Goal: Task Accomplishment & Management: Manage account settings

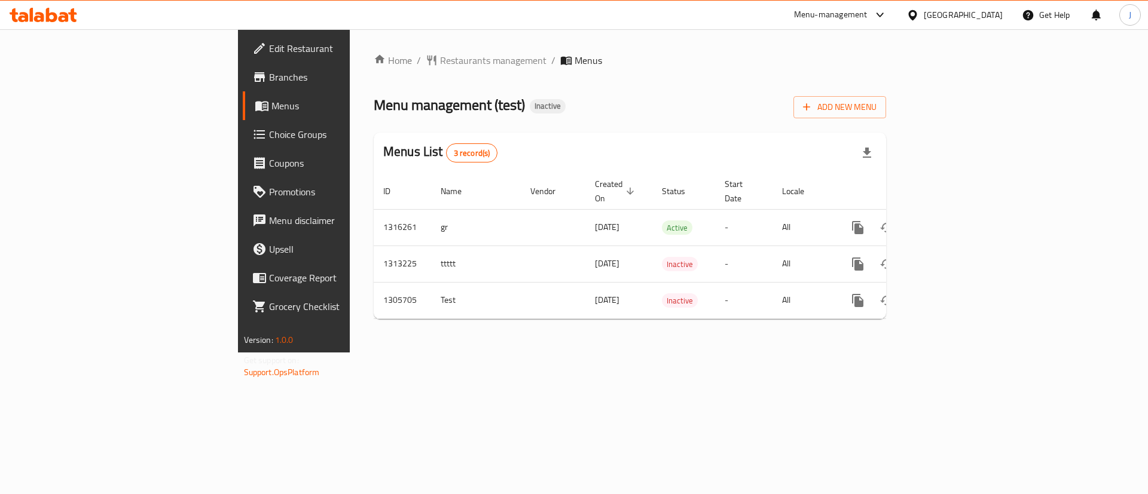
click at [655, 342] on div "Home / Restaurants management / Menus Menu management ( test ) Inactive Add New…" at bounding box center [630, 190] width 560 height 323
click at [876, 100] on span "Add New Menu" at bounding box center [840, 107] width 74 height 15
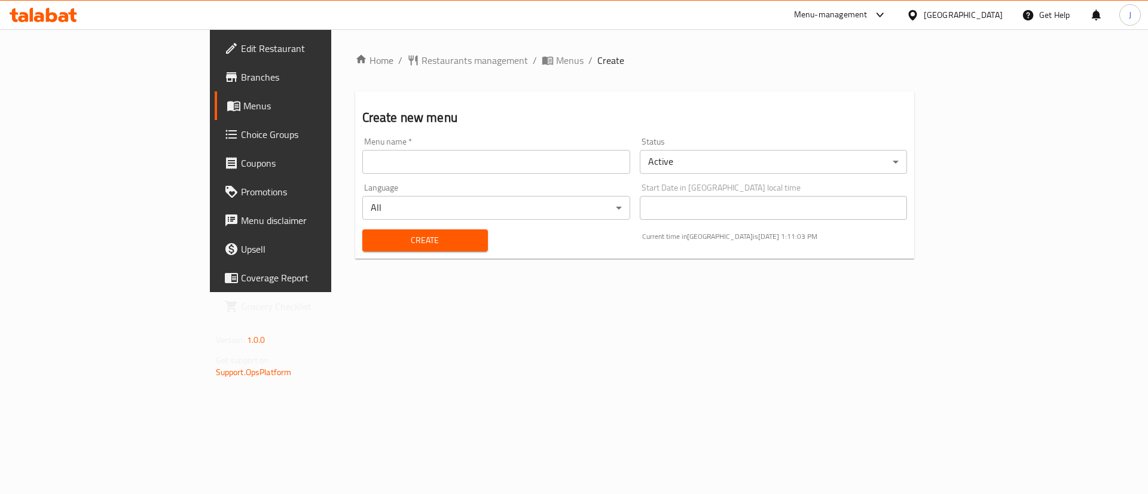
click at [366, 160] on input "text" at bounding box center [496, 162] width 268 height 24
type input "menu"
click at [389, 249] on button "Create" at bounding box center [425, 241] width 126 height 22
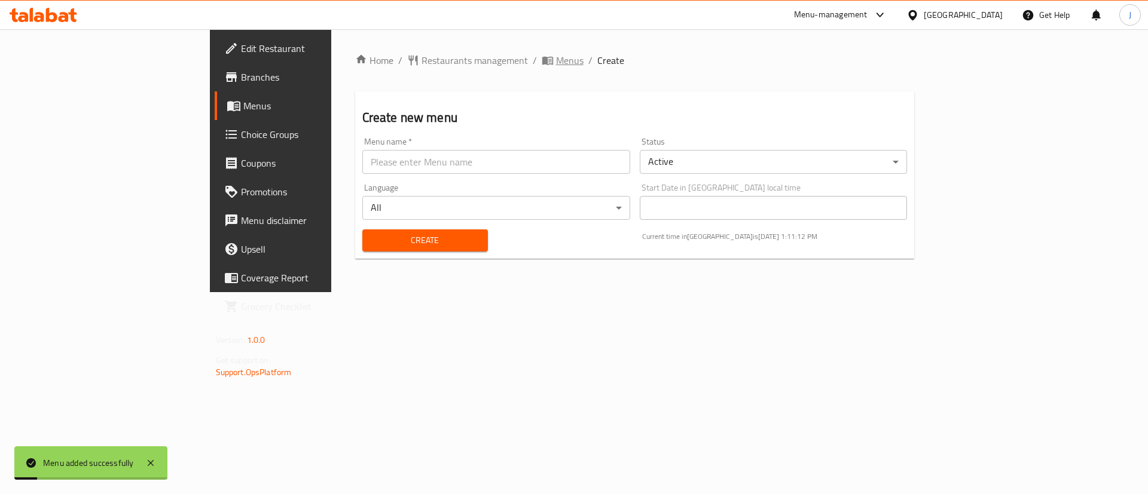
click at [556, 66] on span "Menus" at bounding box center [569, 60] width 27 height 14
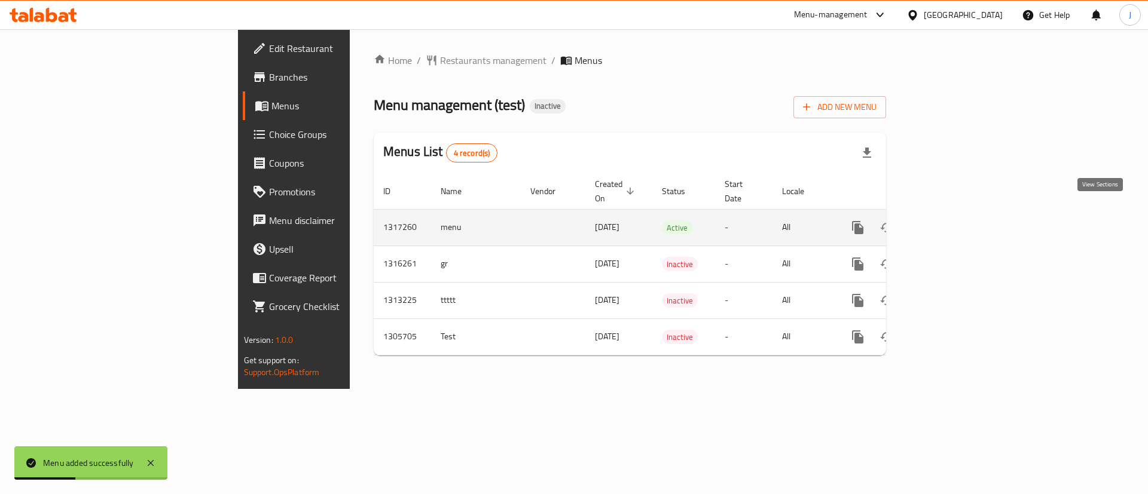
click at [951, 221] on icon "enhanced table" at bounding box center [944, 228] width 14 height 14
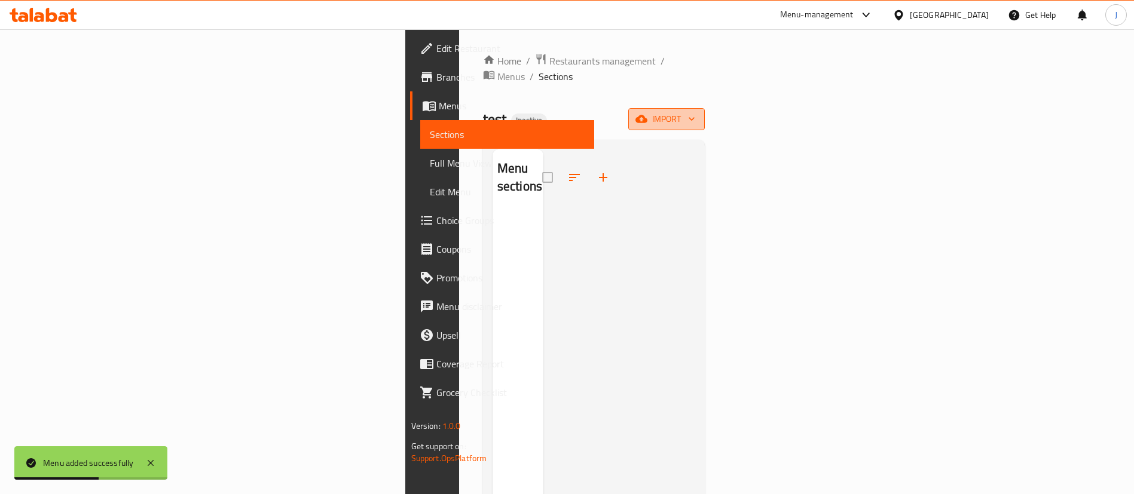
click at [695, 112] on span "import" at bounding box center [666, 119] width 57 height 15
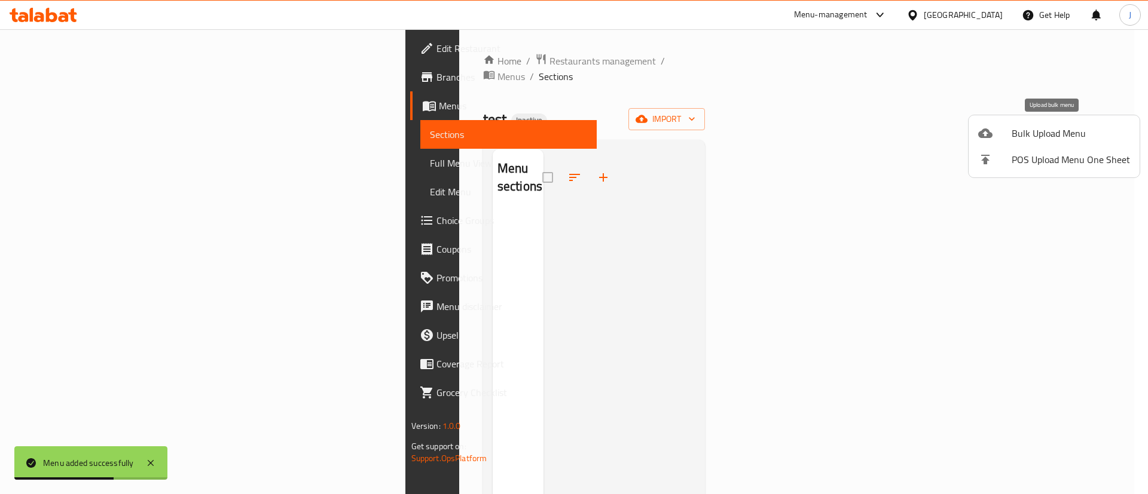
click at [1029, 137] on span "Bulk Upload Menu" at bounding box center [1070, 133] width 118 height 14
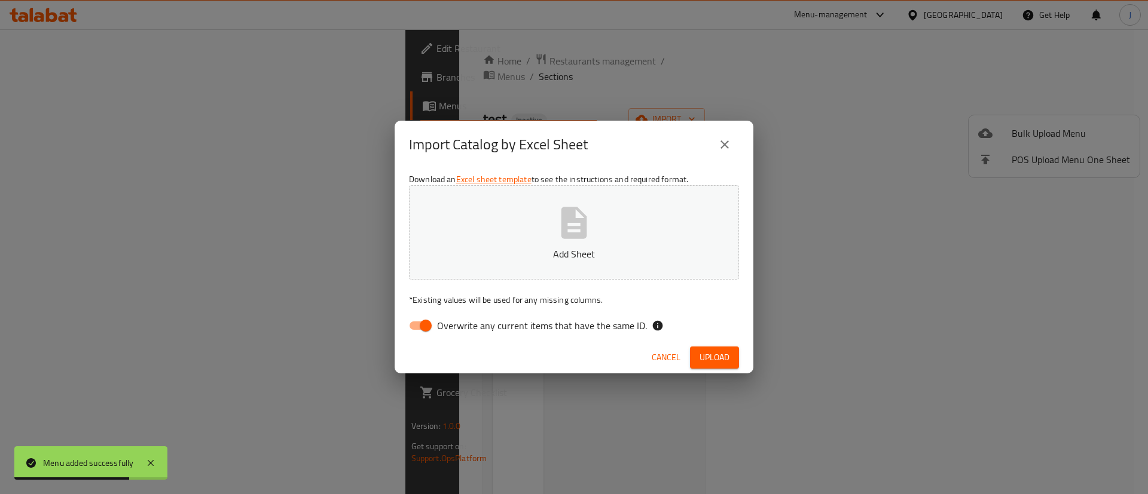
click at [554, 222] on button "Add Sheet" at bounding box center [574, 232] width 330 height 94
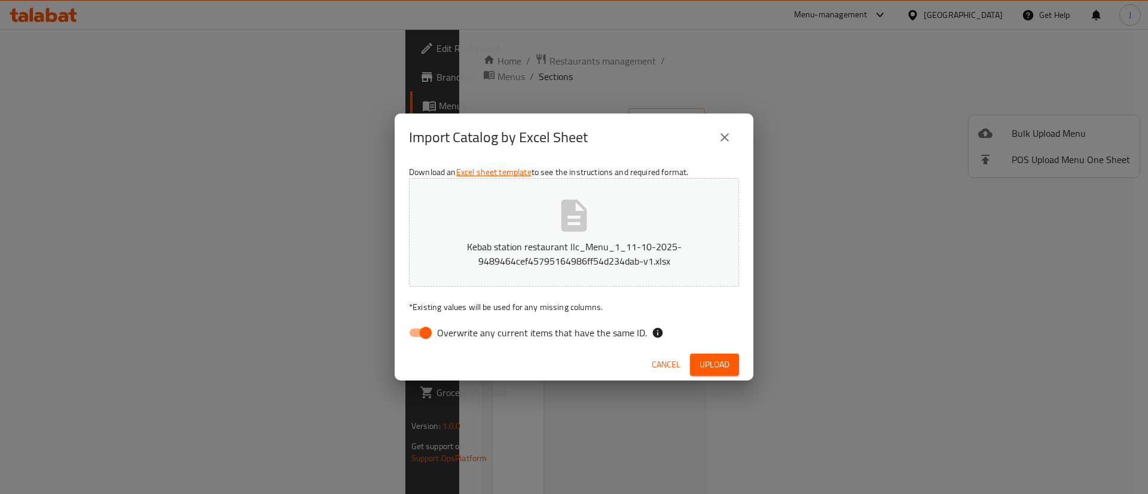
click at [710, 365] on span "Upload" at bounding box center [714, 364] width 30 height 15
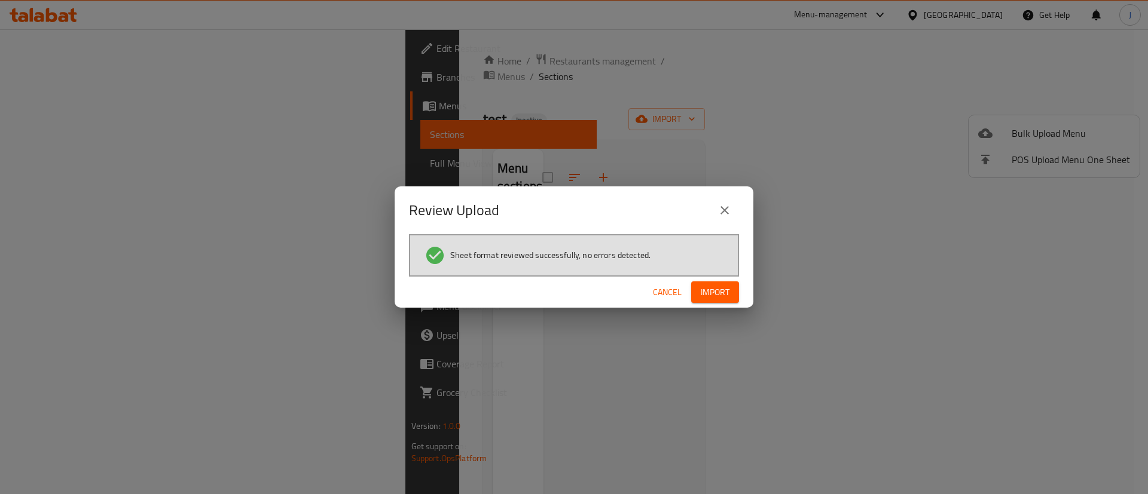
click at [702, 285] on span "Import" at bounding box center [715, 292] width 29 height 15
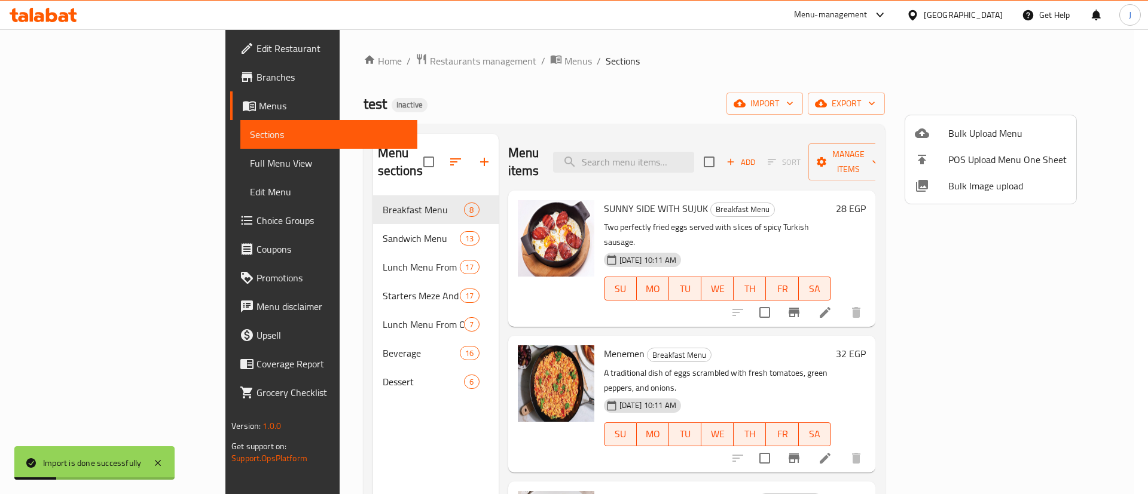
click at [750, 103] on div at bounding box center [574, 247] width 1148 height 494
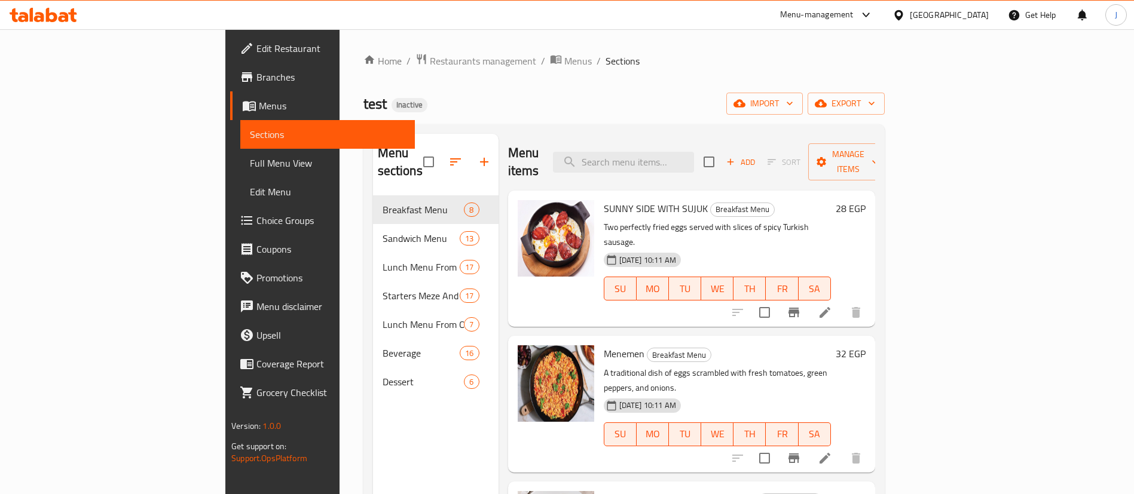
click at [816, 94] on div "test Inactive import export" at bounding box center [623, 104] width 521 height 22
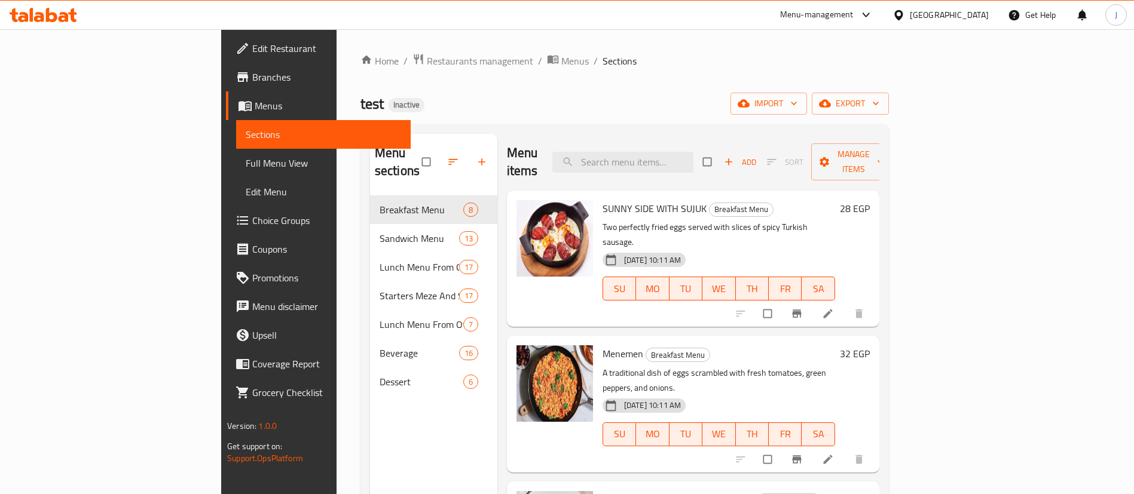
click at [246, 167] on span "Full Menu View" at bounding box center [323, 163] width 155 height 14
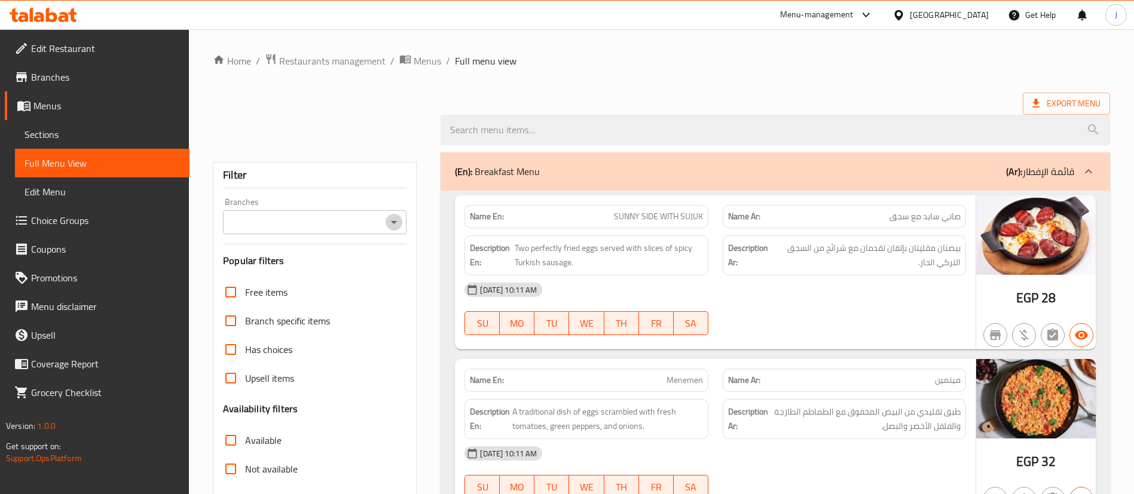
click at [395, 229] on icon "Open" at bounding box center [394, 222] width 14 height 14
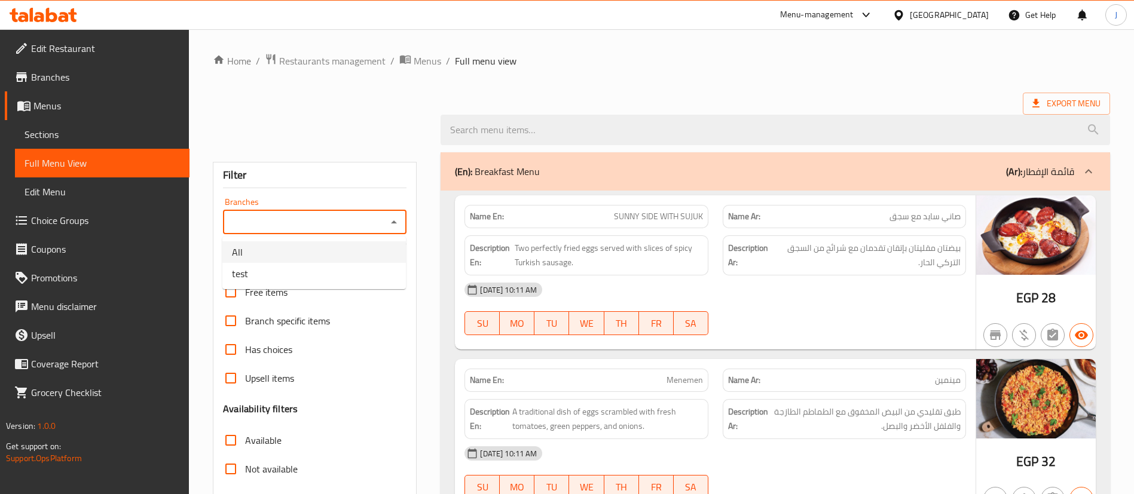
click at [498, 102] on div "Export Menu" at bounding box center [661, 104] width 897 height 22
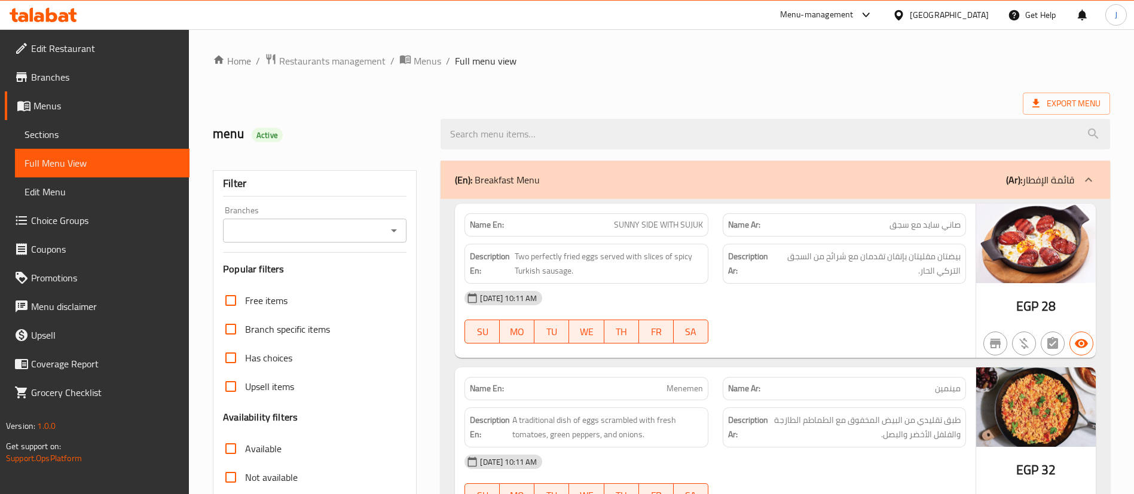
click at [635, 68] on ol "Home / Restaurants management / Menus / Full menu view" at bounding box center [661, 61] width 897 height 16
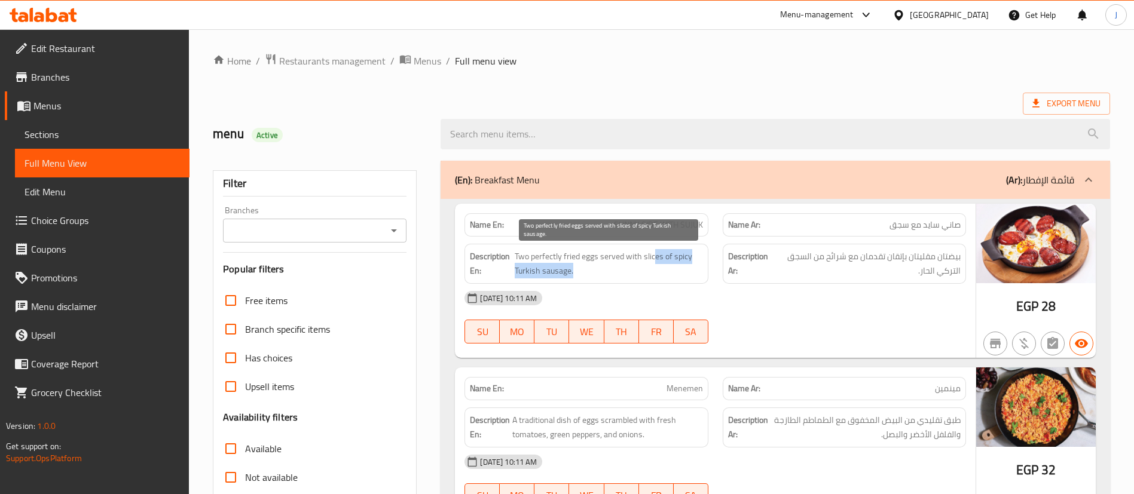
drag, startPoint x: 656, startPoint y: 253, endPoint x: 696, endPoint y: 282, distance: 50.1
click at [694, 280] on div "Description En: Two perfectly fried eggs served with slices of spicy Turkish sa…" at bounding box center [585, 264] width 243 height 40
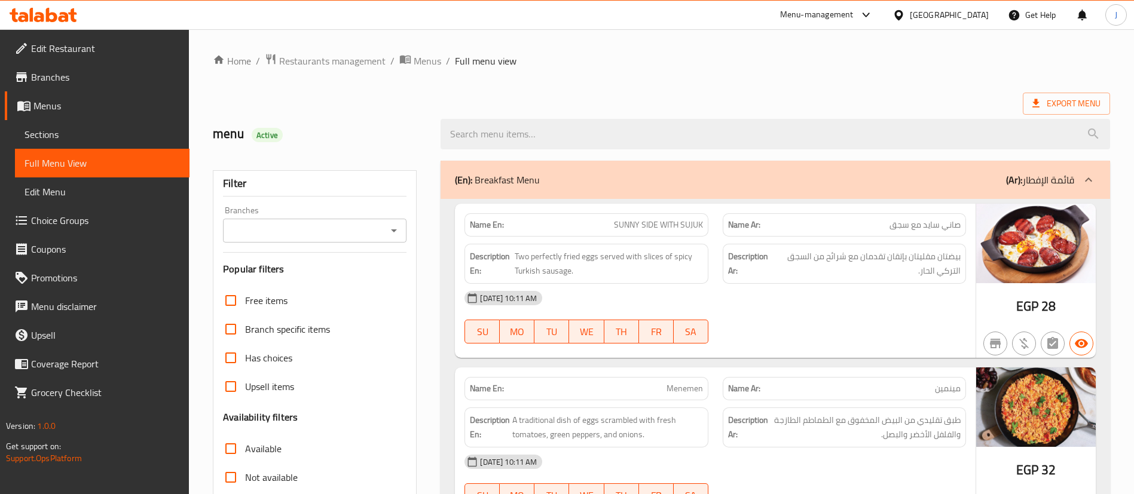
click at [718, 285] on div "[DATE] 10:11 AM" at bounding box center [715, 298] width 516 height 29
click at [665, 66] on ol "Home / Restaurants management / Menus / Full menu view" at bounding box center [661, 61] width 897 height 16
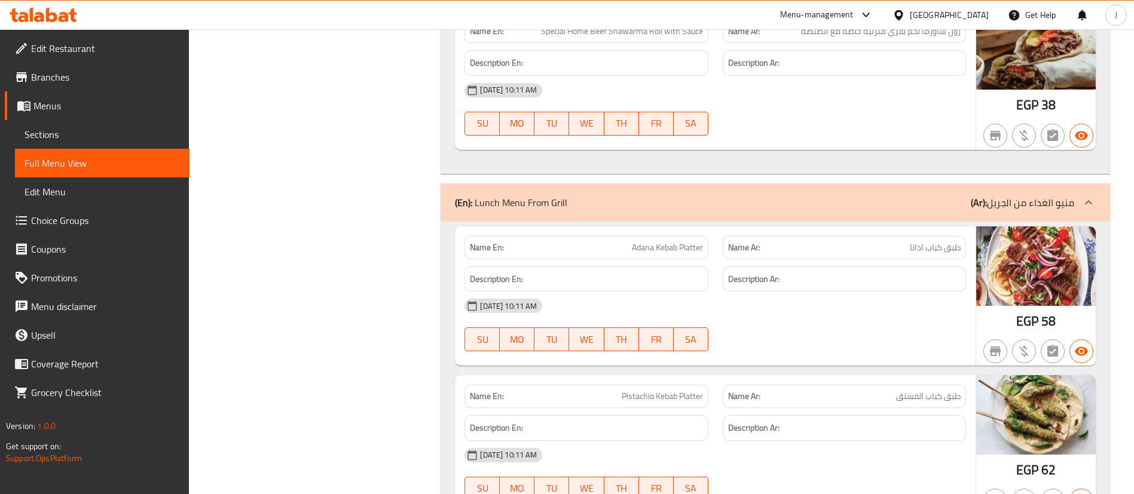
click at [779, 87] on div "[DATE] 10:11 AM" at bounding box center [715, 90] width 516 height 29
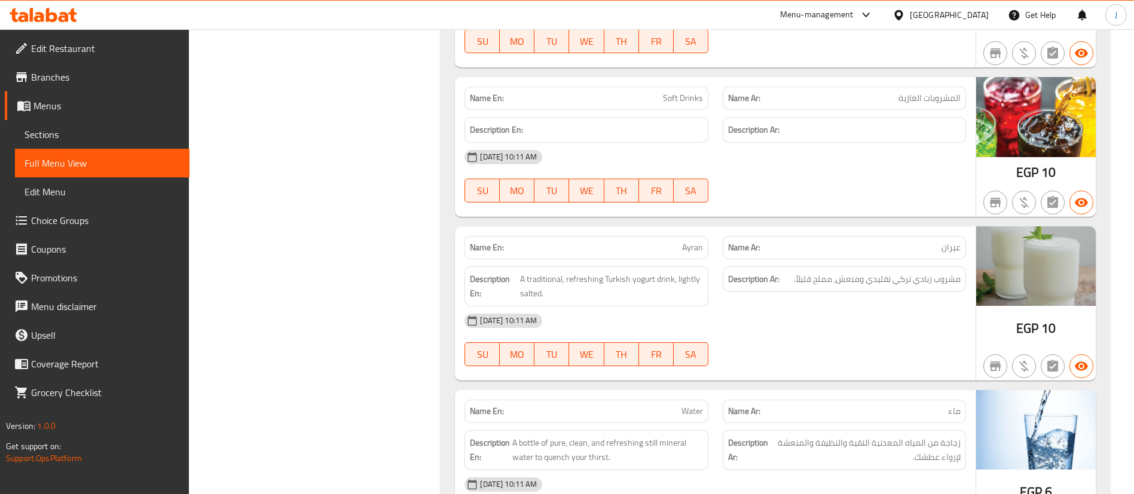
click at [827, 149] on div "[DATE] 10:11 AM" at bounding box center [715, 157] width 516 height 29
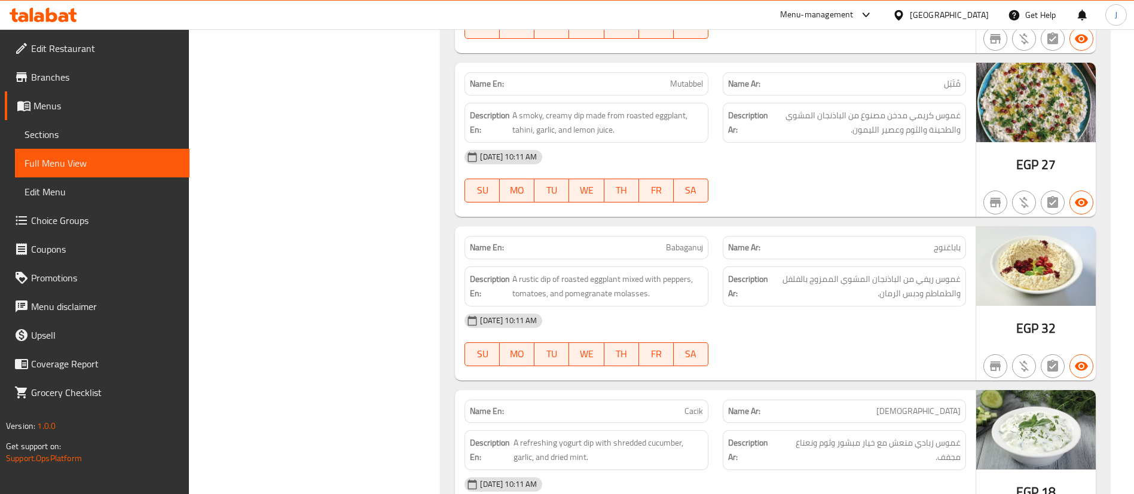
click at [765, 191] on div "[DATE] 10:11 AM SU MO TU WE TH FR SA" at bounding box center [715, 176] width 516 height 67
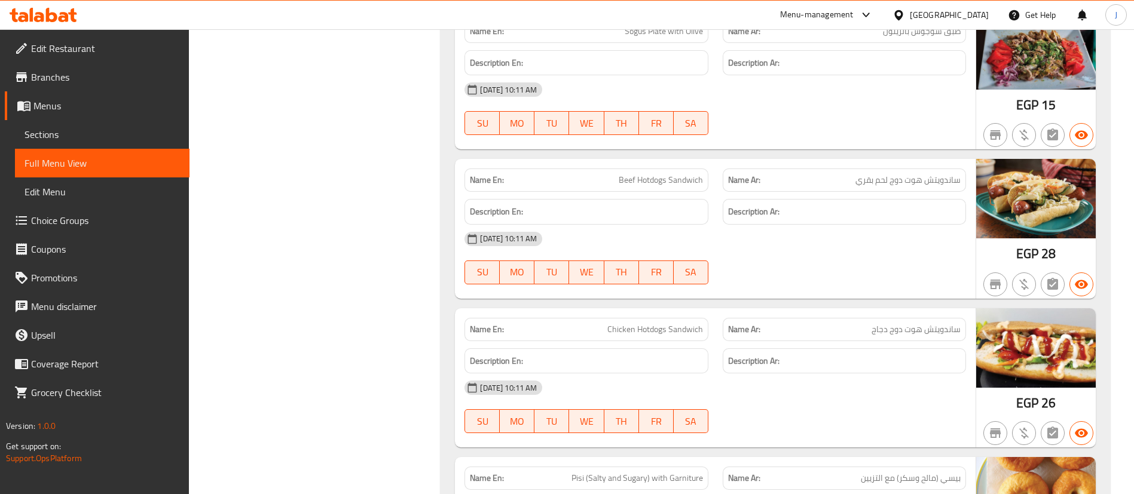
scroll to position [2415, 0]
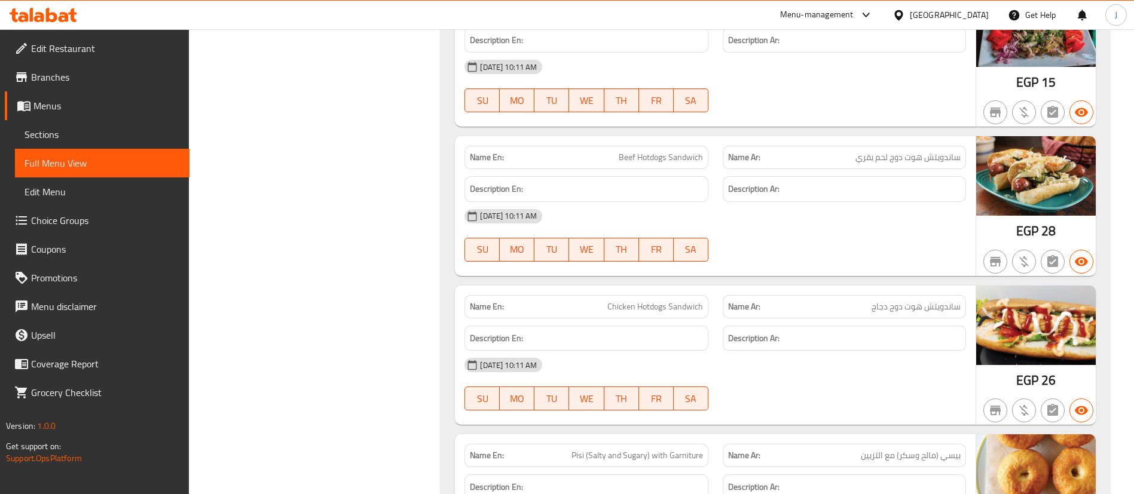
click at [913, 240] on div "[DATE] 10:11 AM SU MO TU WE TH FR SA" at bounding box center [715, 235] width 516 height 67
click at [864, 191] on h6 "Description Ar:" at bounding box center [844, 189] width 233 height 15
click at [683, 151] on span "Beef Hotdogs Sandwich" at bounding box center [661, 157] width 84 height 13
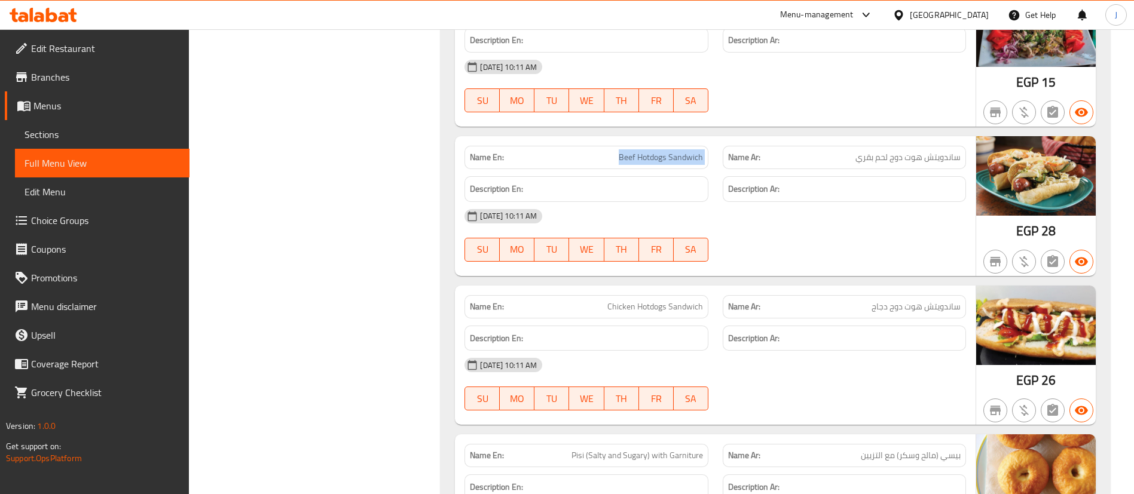
copy span "Beef Hotdogs Sandwich"
click at [764, 159] on p "Name Ar: ساندويتش هوت دوج لحم بقري" at bounding box center [844, 157] width 233 height 13
click at [833, 220] on div "[DATE] 10:11 AM" at bounding box center [715, 216] width 516 height 29
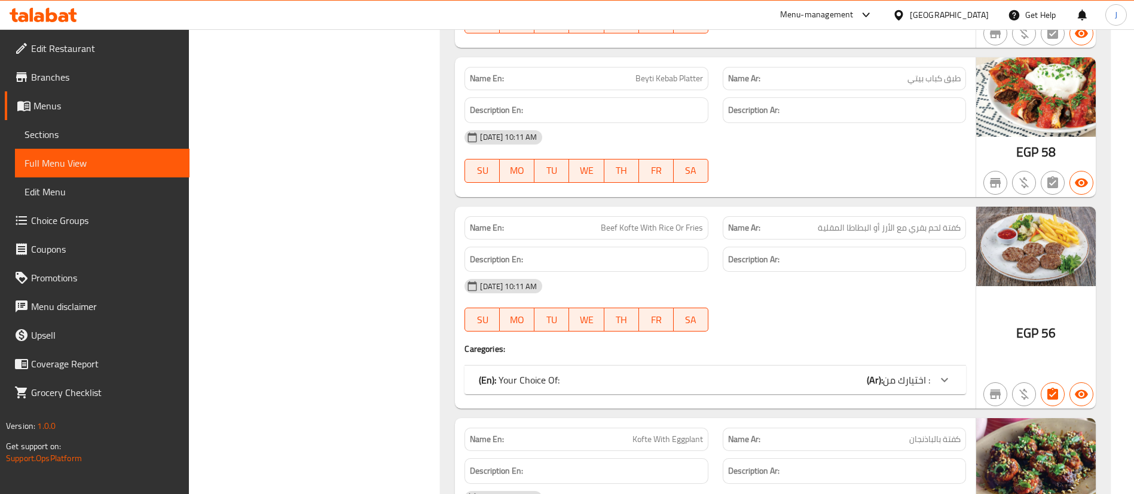
scroll to position [4032, 0]
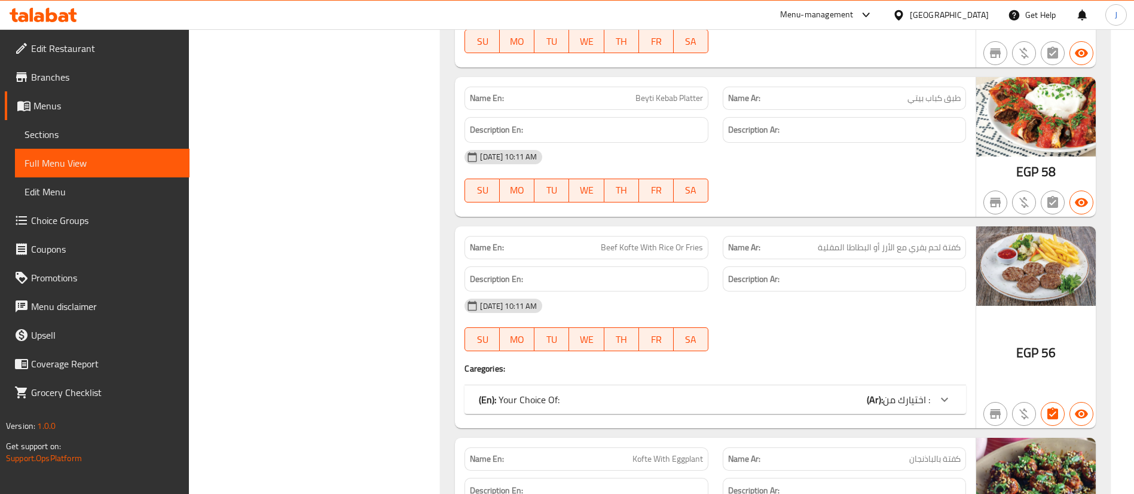
drag, startPoint x: 938, startPoint y: 299, endPoint x: 865, endPoint y: 276, distance: 76.9
click at [938, 299] on div "[DATE] 10:11 AM" at bounding box center [715, 306] width 516 height 29
drag, startPoint x: 611, startPoint y: 247, endPoint x: 702, endPoint y: 247, distance: 90.3
click at [702, 247] on span "Beef Kofte With Rice Or Fries" at bounding box center [652, 247] width 102 height 13
drag, startPoint x: 624, startPoint y: 265, endPoint x: 601, endPoint y: 253, distance: 26.0
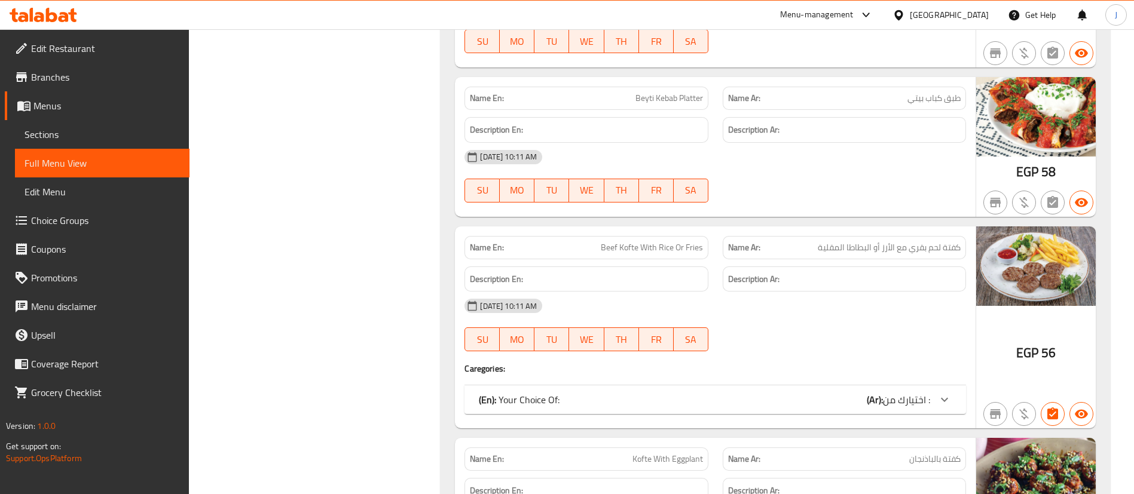
click at [623, 265] on div "Description En:" at bounding box center [586, 279] width 258 height 40
drag, startPoint x: 597, startPoint y: 245, endPoint x: 681, endPoint y: 243, distance: 84.3
click at [681, 243] on p "Name En: Beef Kofte With Rice Or Fries" at bounding box center [586, 247] width 233 height 13
click at [631, 241] on span "Beef Kofte With Rice Or Fries" at bounding box center [652, 247] width 102 height 13
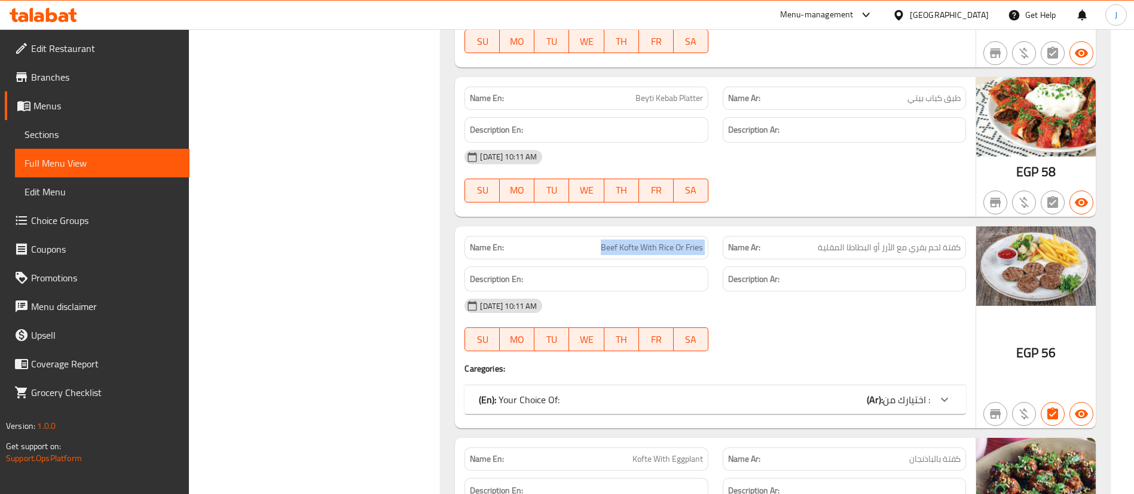
click at [631, 241] on span "Beef Kofte With Rice Or Fries" at bounding box center [652, 247] width 102 height 13
click at [588, 305] on div "[DATE] 10:11 AM" at bounding box center [715, 306] width 516 height 29
click at [764, 185] on div "[DATE] 10:11 AM SU MO TU WE TH FR SA" at bounding box center [715, 176] width 516 height 67
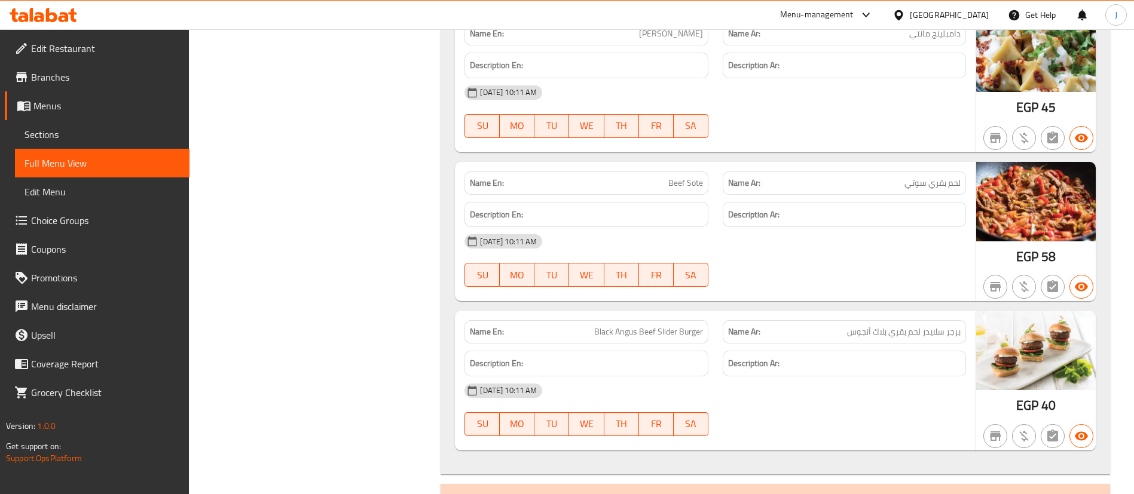
scroll to position [5888, 0]
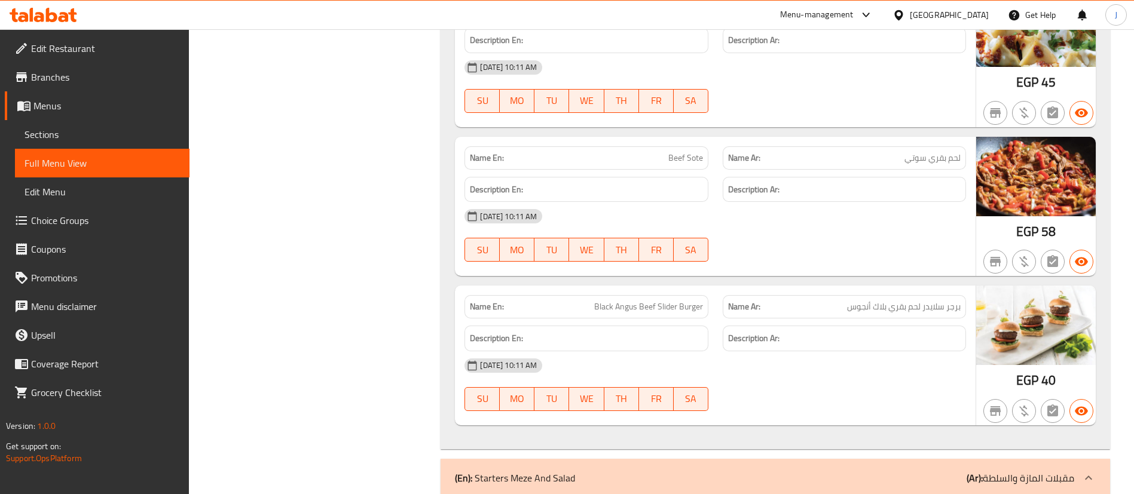
click at [575, 170] on div "Description En:" at bounding box center [586, 190] width 258 height 40
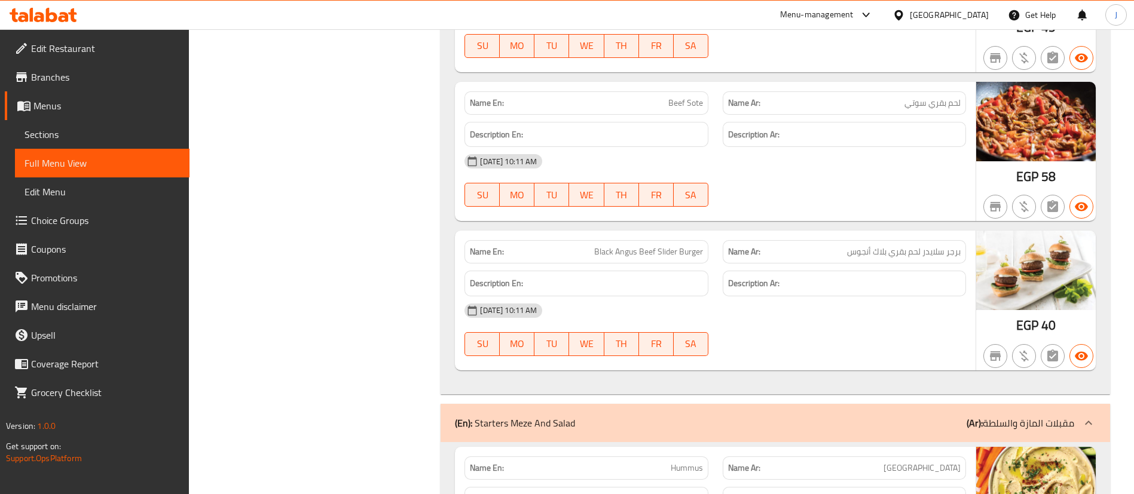
scroll to position [6068, 0]
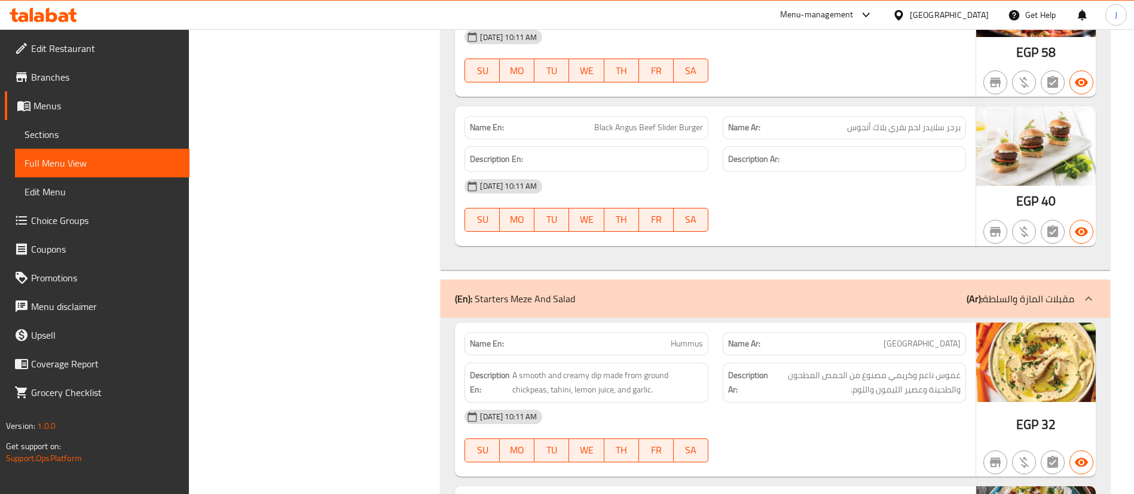
click at [684, 233] on div "SU MO TU WE TH FR SA" at bounding box center [586, 220] width 258 height 38
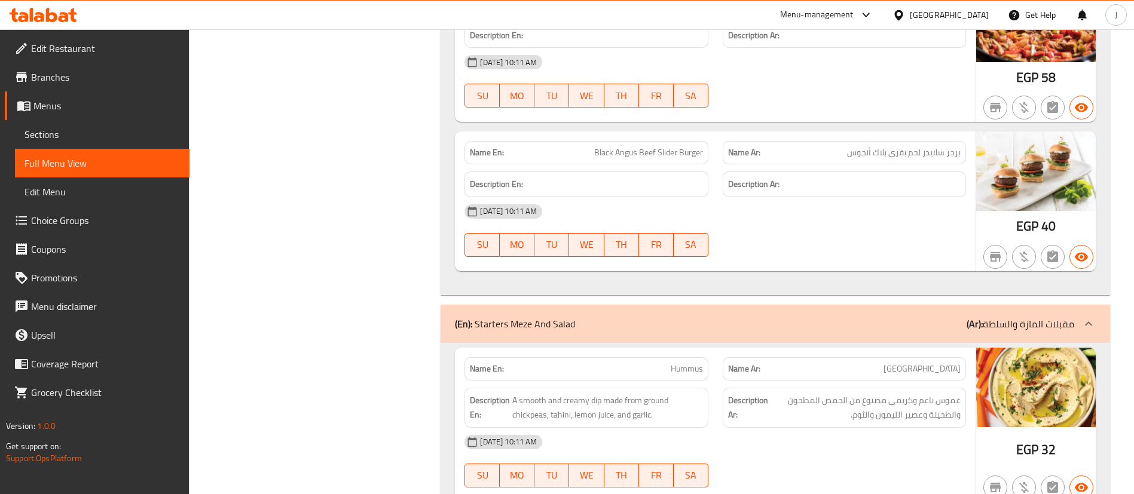
scroll to position [6042, 0]
click at [651, 155] on span "Black Angus Beef Slider Burger" at bounding box center [648, 153] width 109 height 13
copy span "Black Angus Beef Slider Burger"
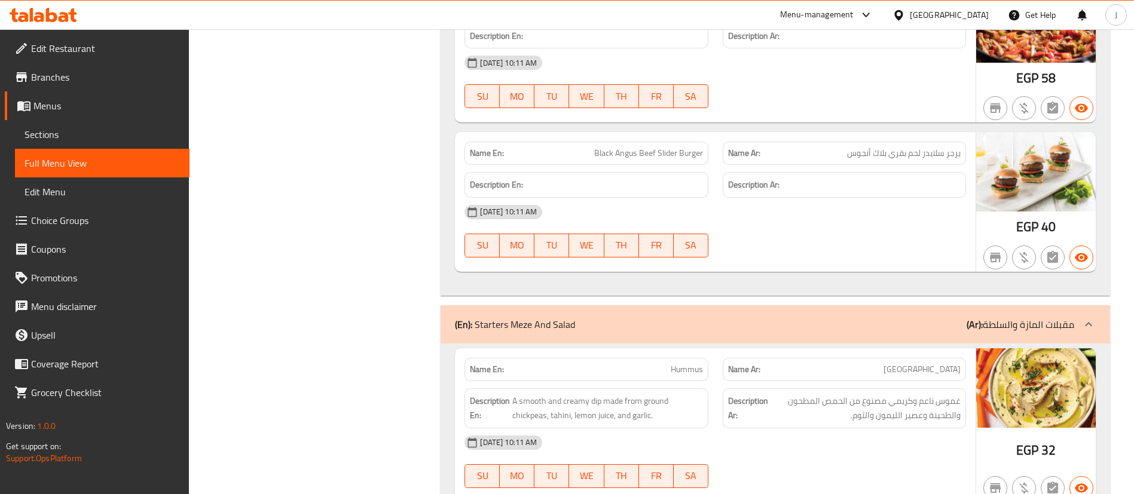
click at [839, 239] on div "[DATE] 10:11 AM SU MO TU WE TH FR SA" at bounding box center [715, 231] width 516 height 67
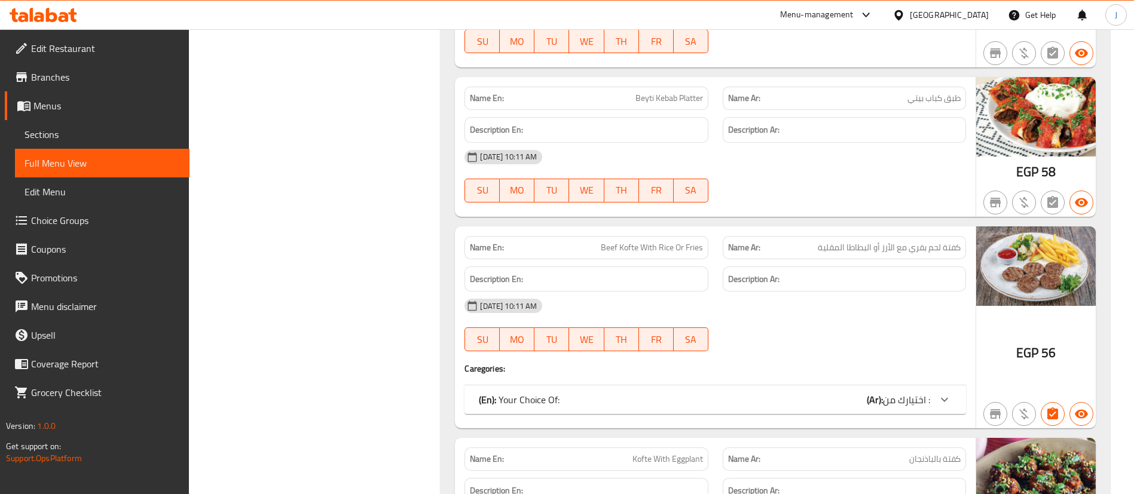
click at [728, 175] on div "[DATE] 10:11 AM SU MO TU WE TH FR SA" at bounding box center [715, 176] width 516 height 67
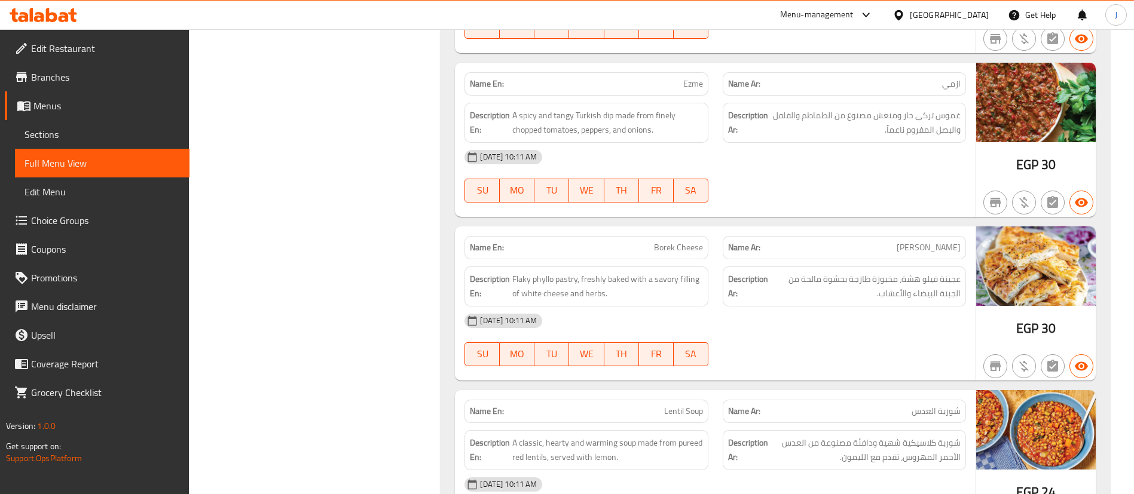
click at [726, 180] on div "[DATE] 10:11 AM SU MO TU WE TH FR SA" at bounding box center [715, 176] width 516 height 67
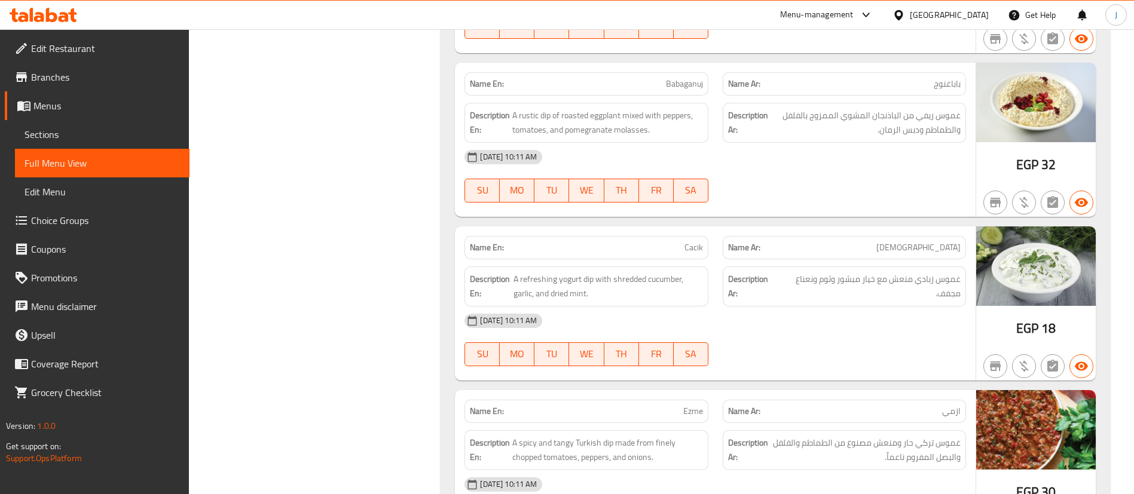
click at [741, 242] on strong "Name Ar:" at bounding box center [744, 247] width 32 height 13
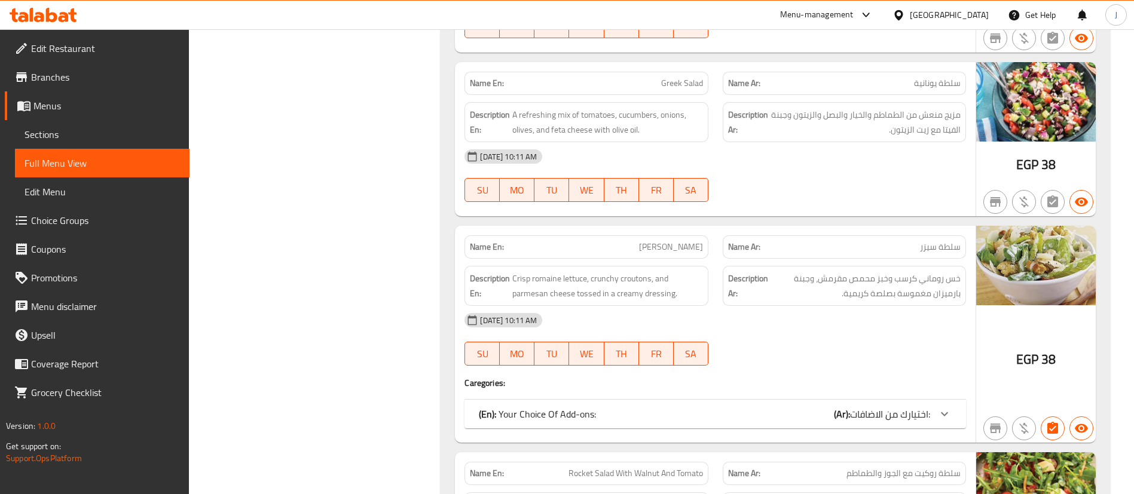
click at [708, 216] on div "Name En: Greek Salad Name Ar: سلطة يونانية Description En: A refreshing mix of …" at bounding box center [715, 139] width 521 height 154
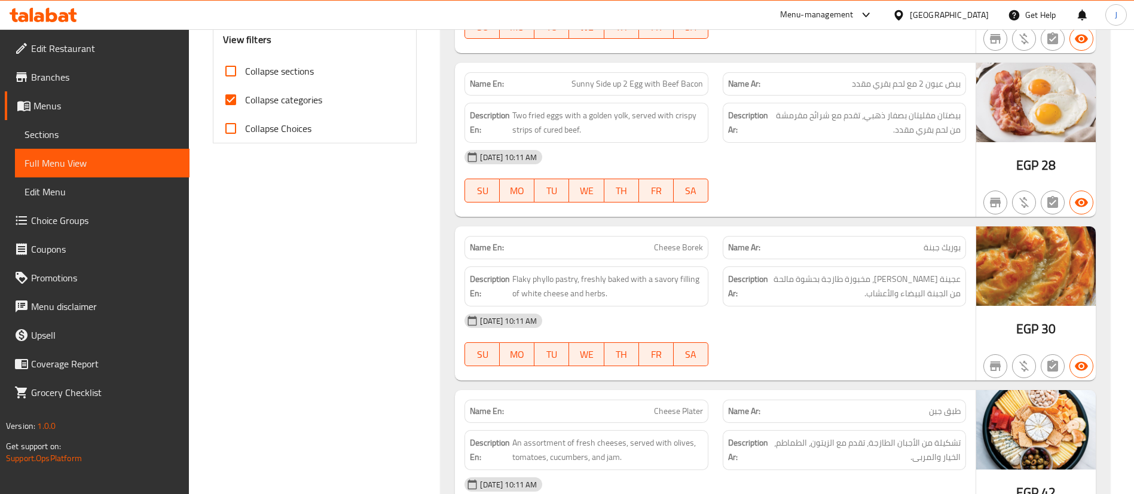
click at [800, 236] on div "Name Ar: [PERSON_NAME]" at bounding box center [844, 247] width 243 height 23
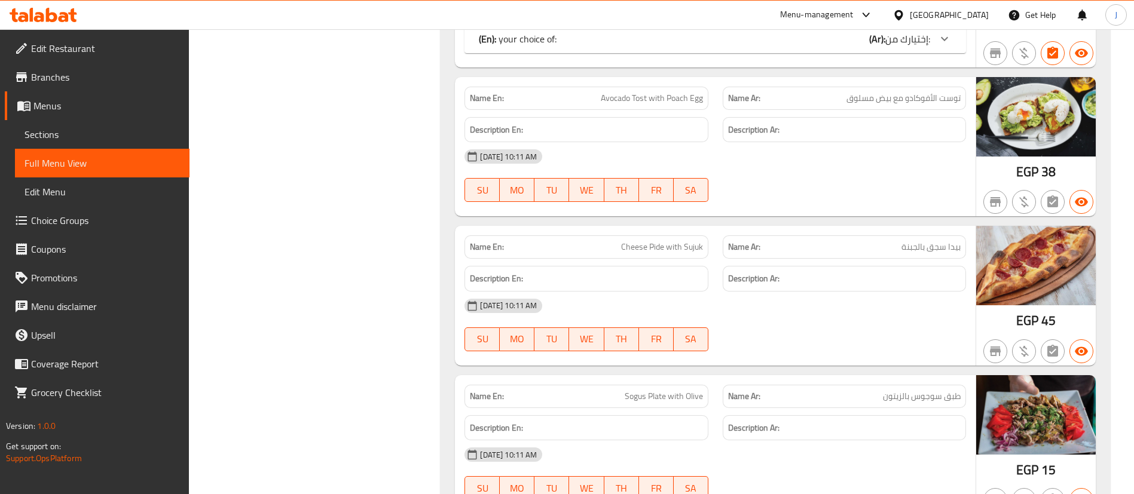
drag, startPoint x: 873, startPoint y: 193, endPoint x: 854, endPoint y: 199, distance: 20.0
click at [873, 193] on div "[DATE] 10:11 AM SU MO TU WE TH FR SA" at bounding box center [715, 175] width 516 height 67
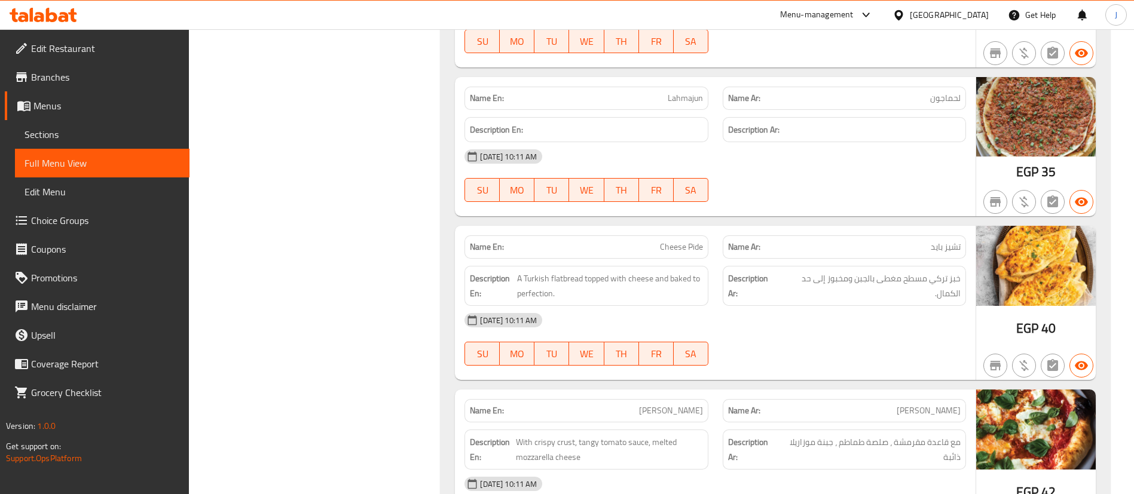
click at [741, 152] on div "[DATE] 10:11 AM" at bounding box center [715, 156] width 516 height 29
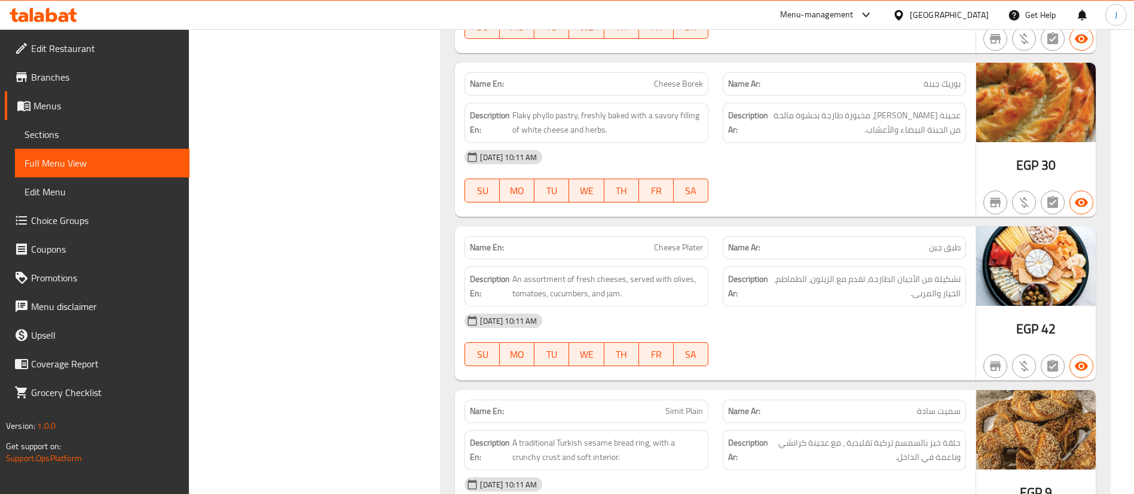
click at [710, 233] on div "Name En: Cheese Plater" at bounding box center [586, 248] width 258 height 38
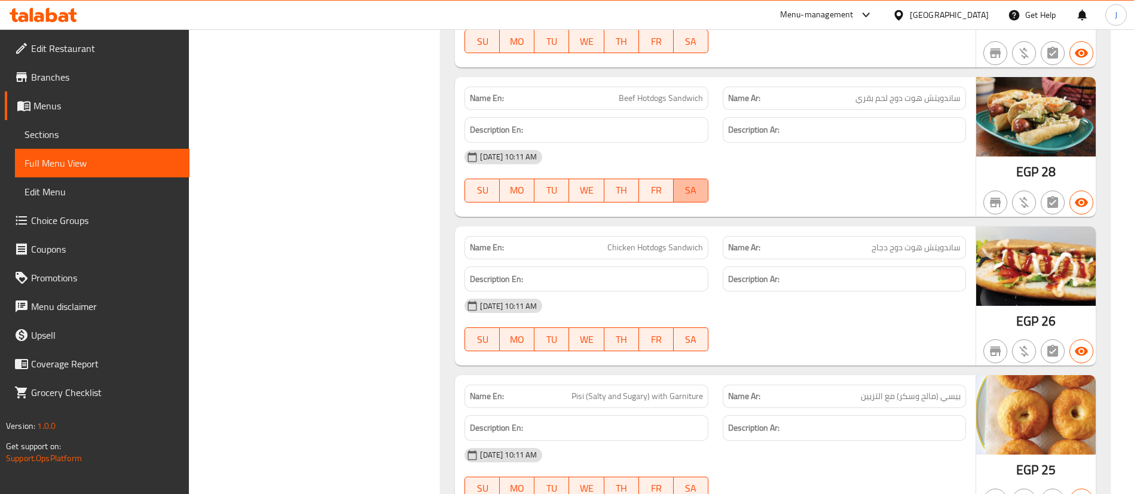
click at [693, 185] on span "SA" at bounding box center [690, 190] width 25 height 17
type button "6"
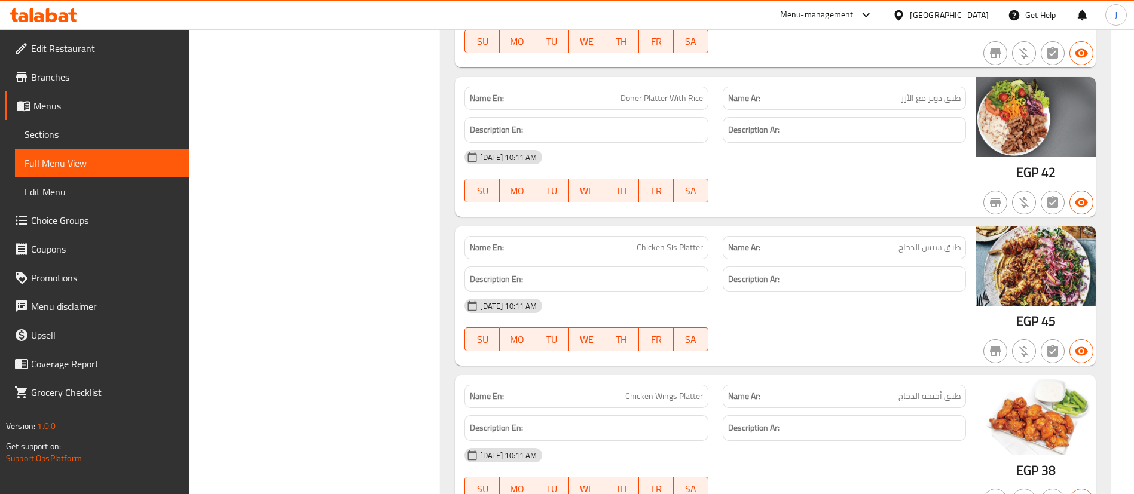
click at [809, 155] on div "[DATE] 10:11 AM" at bounding box center [715, 157] width 516 height 29
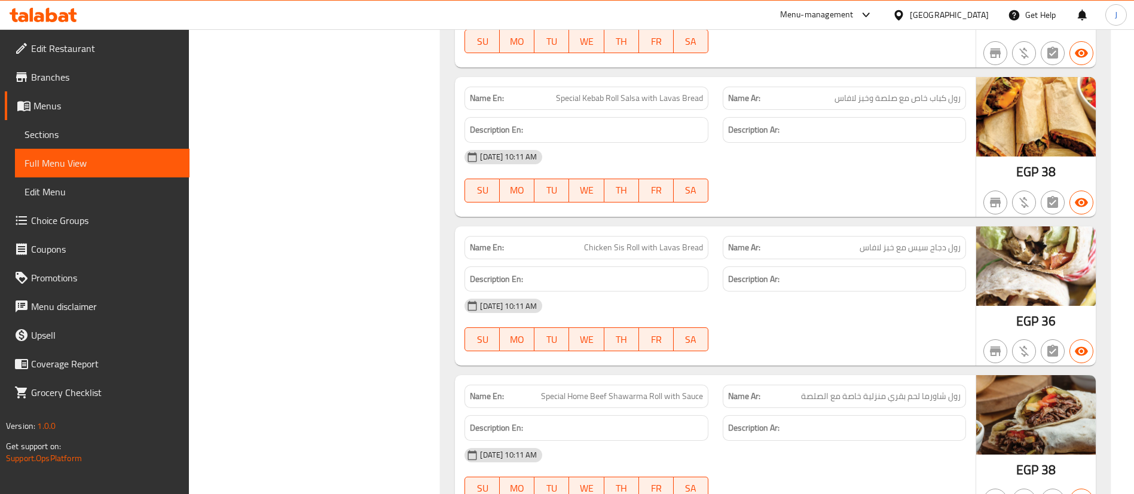
click at [751, 167] on div "[DATE] 10:11 AM" at bounding box center [715, 157] width 516 height 29
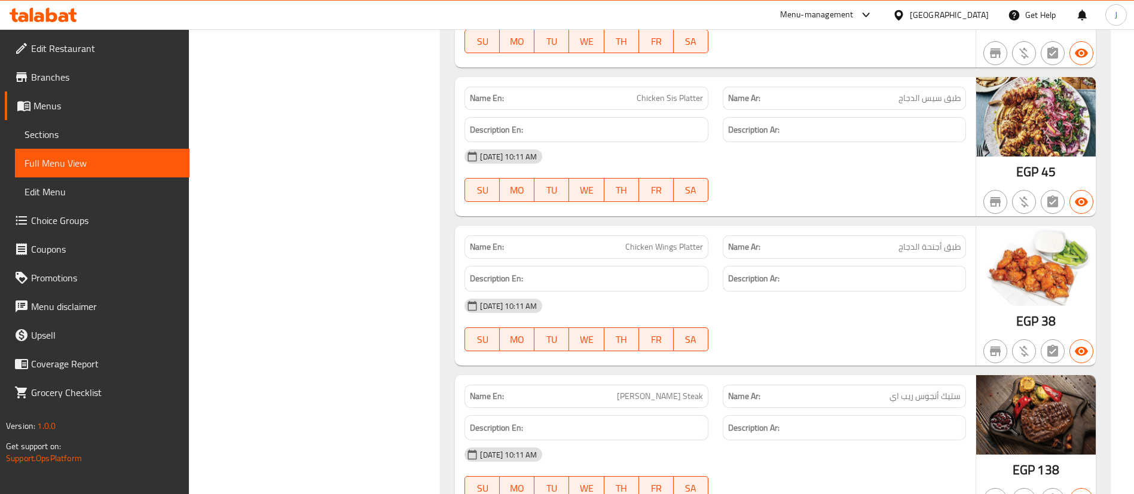
click at [690, 217] on div "Name En: Adana Kebab Platter Name Ar: طبق كباب ادانا Description En: Descriptio…" at bounding box center [775, 156] width 669 height 2680
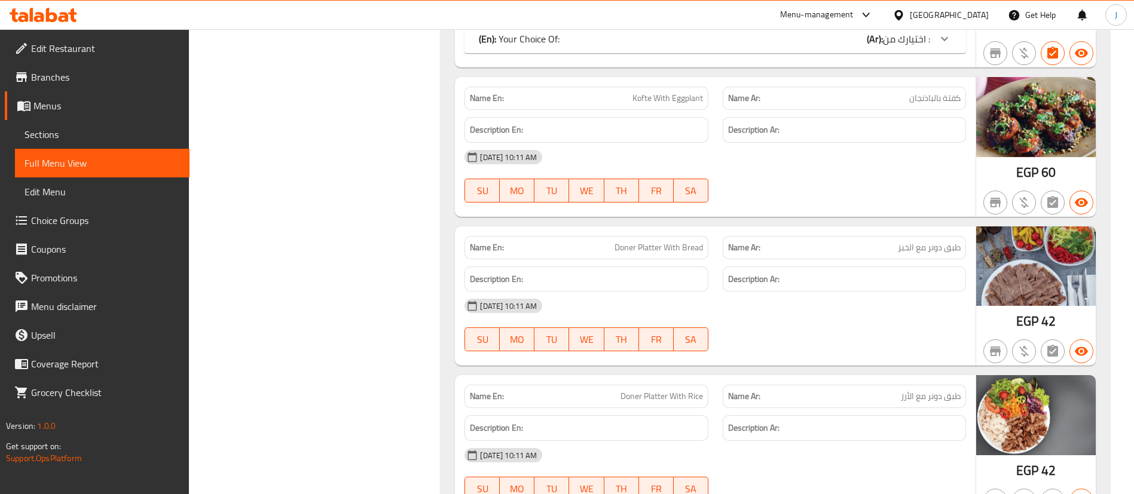
click at [776, 163] on div "[DATE] 10:11 AM" at bounding box center [715, 157] width 516 height 29
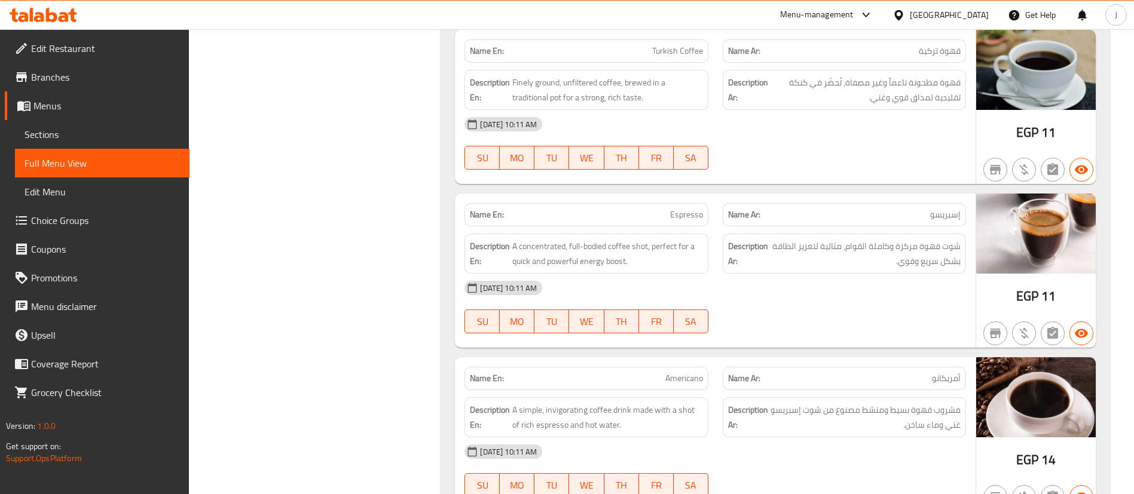
scroll to position [10606, 0]
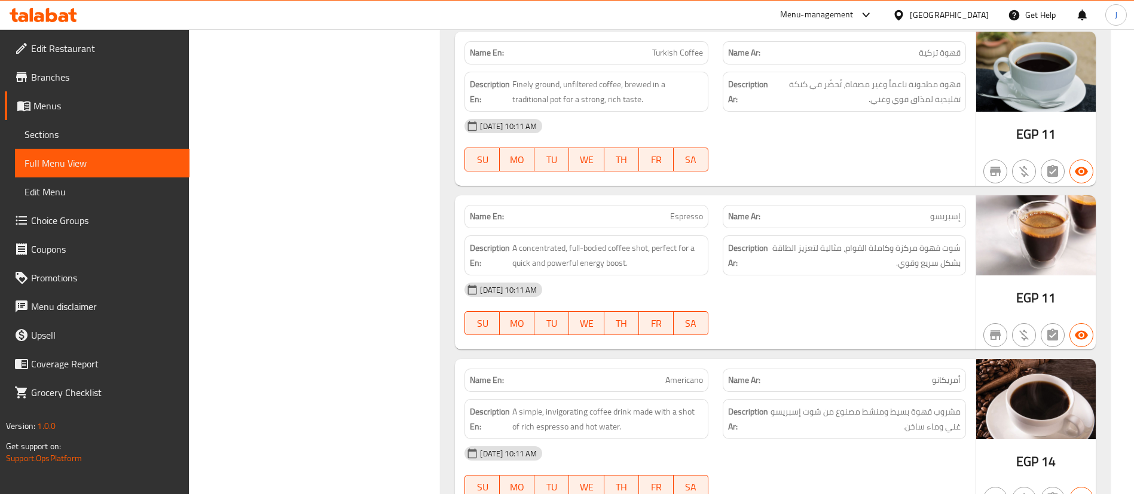
click at [805, 201] on div "Name Ar: إسبريسو" at bounding box center [844, 217] width 258 height 38
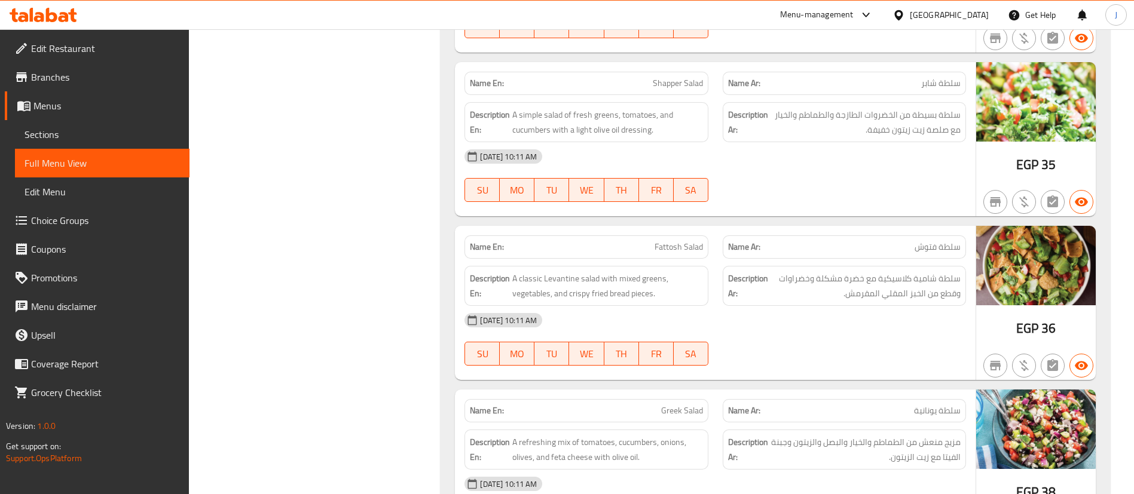
click at [734, 218] on div "Name En: Hummus Name Ar: [GEOGRAPHIC_DATA] Description En: A smooth and creamy …" at bounding box center [775, 9] width 669 height 2881
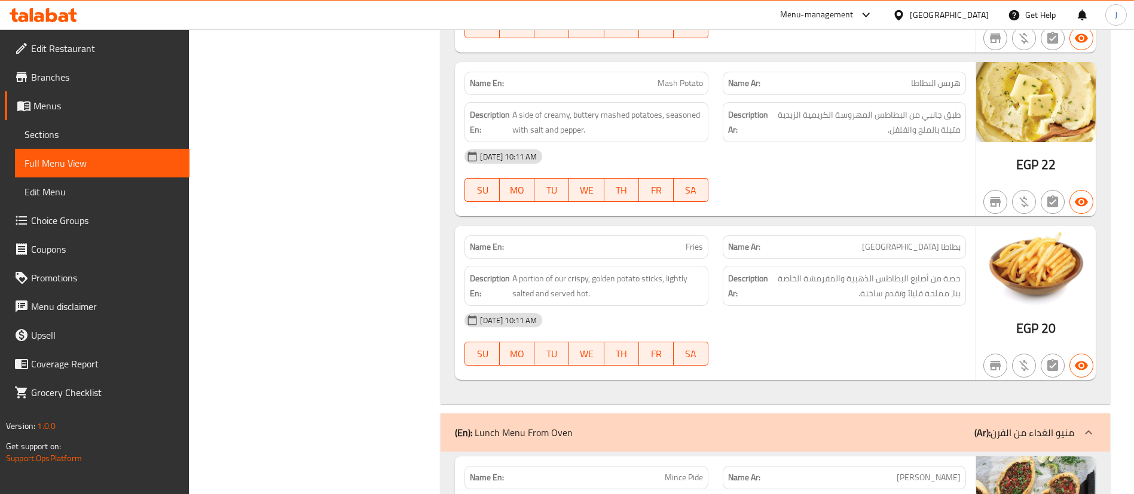
click at [666, 247] on p "Name En: [PERSON_NAME]" at bounding box center [586, 247] width 233 height 13
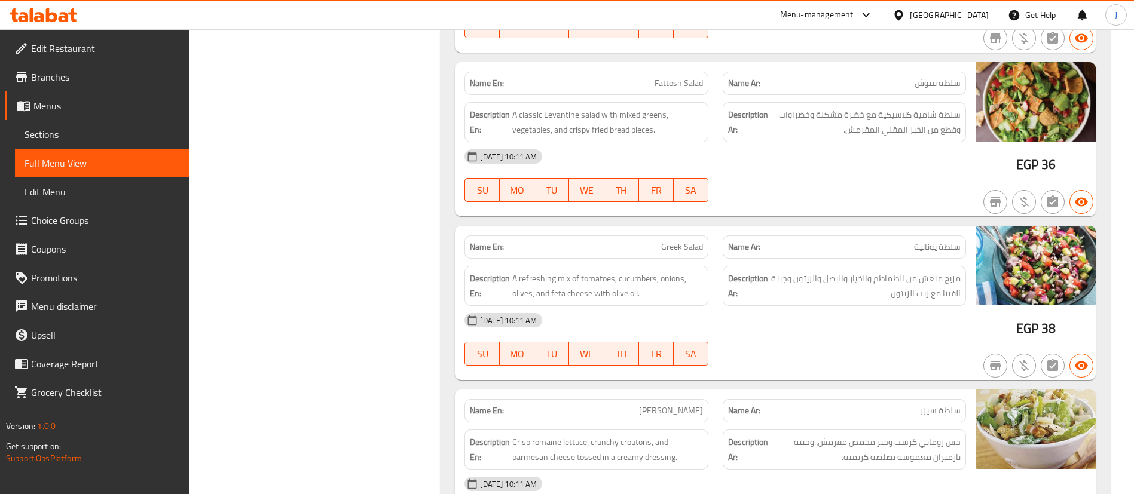
click at [687, 262] on div "Description En: A refreshing mix of tomatoes, cucumbers, onions, olives, and fe…" at bounding box center [586, 286] width 258 height 54
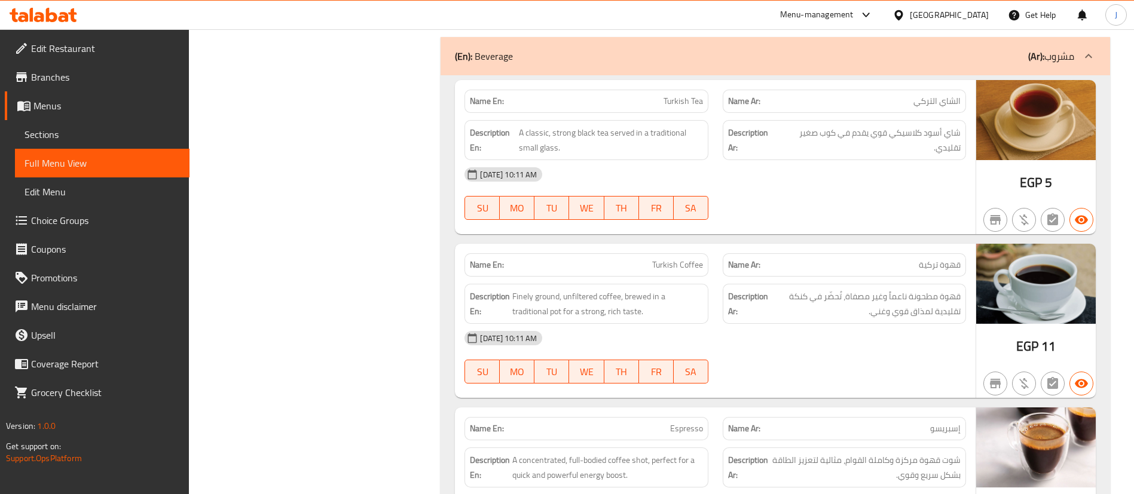
scroll to position [10380, 0]
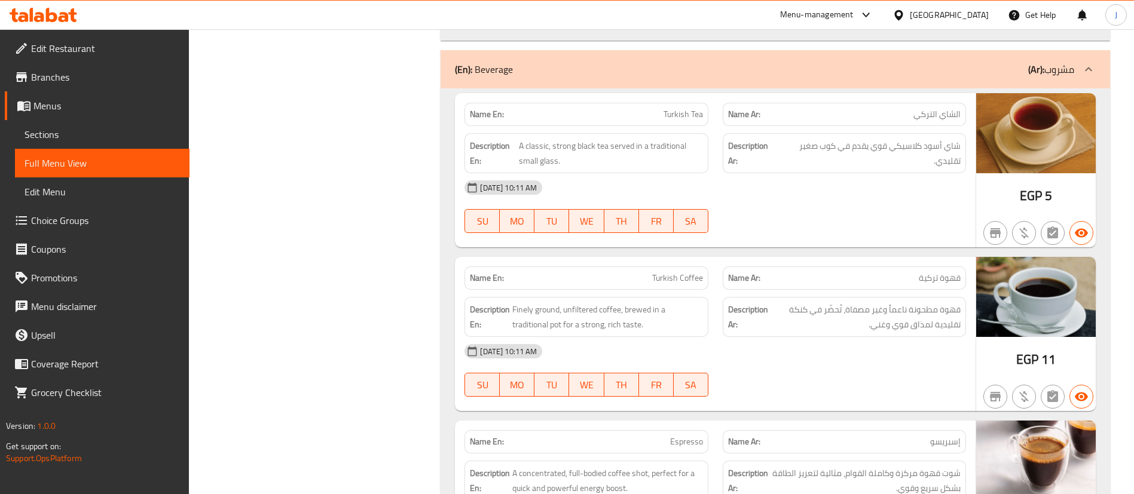
click at [731, 169] on div "Description Ar: شاي أسود كلاسيكي قوي يقدم في كوب صغير تقليدي." at bounding box center [844, 153] width 243 height 40
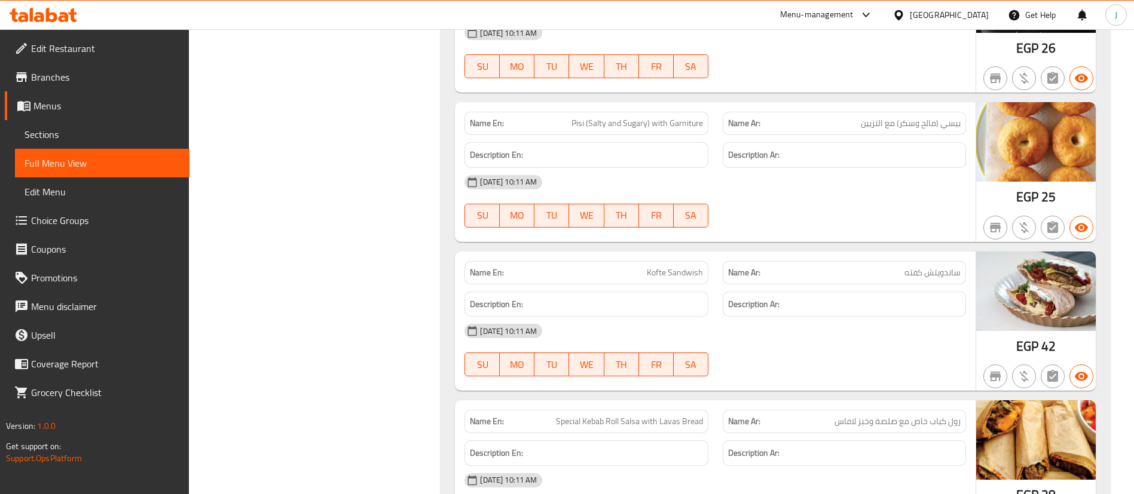
scroll to position [2772, 0]
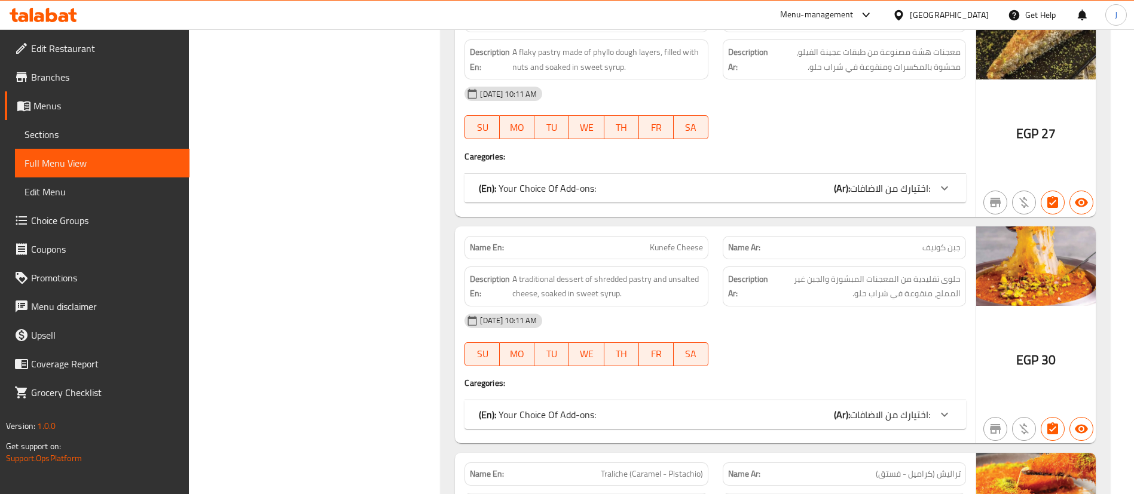
click at [727, 232] on div "Name Ar: [PERSON_NAME]" at bounding box center [844, 248] width 258 height 38
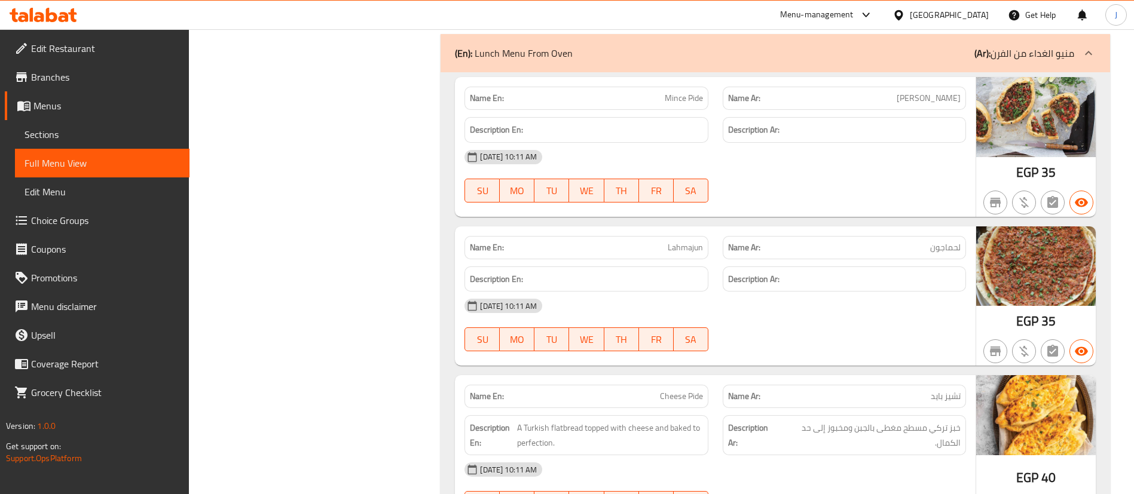
click at [643, 252] on p "Name En: Lahmajun" at bounding box center [586, 247] width 233 height 13
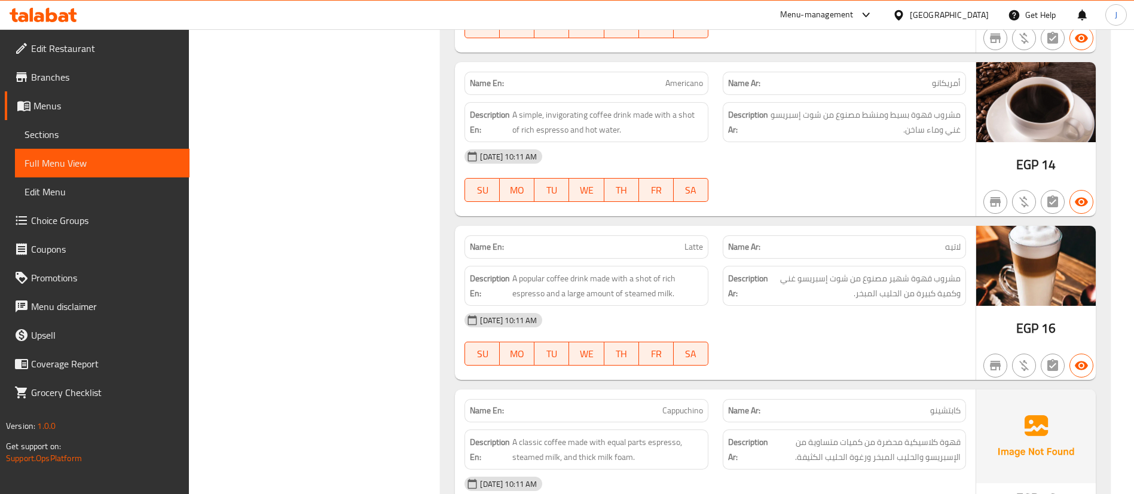
click at [730, 290] on strong "Description Ar:" at bounding box center [748, 285] width 40 height 29
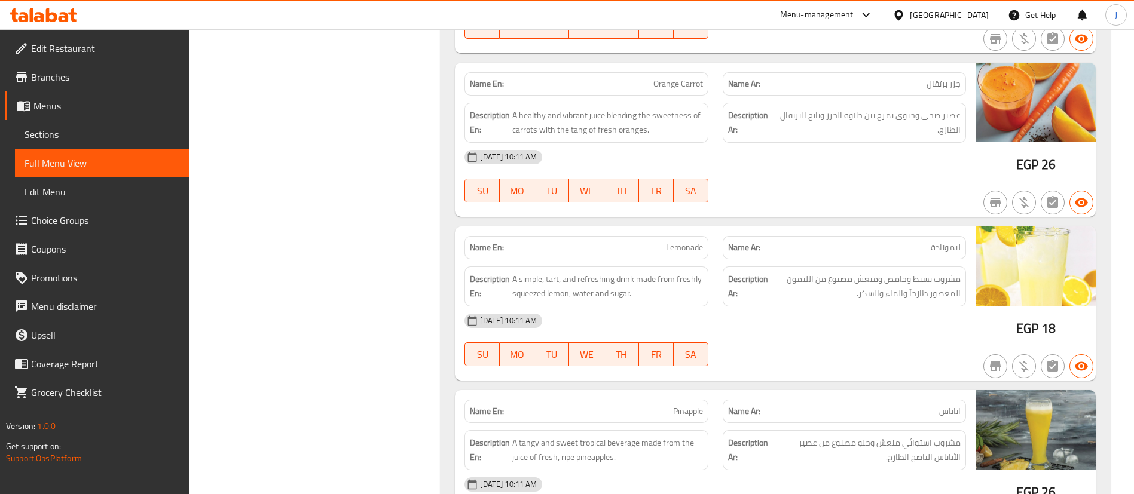
click at [687, 259] on div "Description En: A simple, tart, and refreshing drink made from freshly squeezed…" at bounding box center [586, 286] width 258 height 54
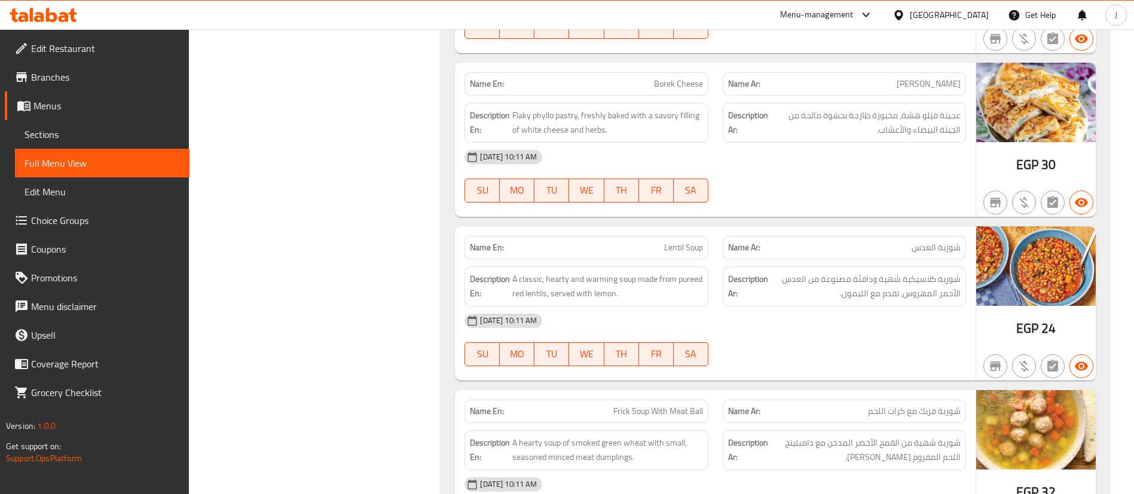
click at [781, 188] on div "[DATE] 10:11 AM SU MO TU WE TH FR SA" at bounding box center [715, 176] width 516 height 67
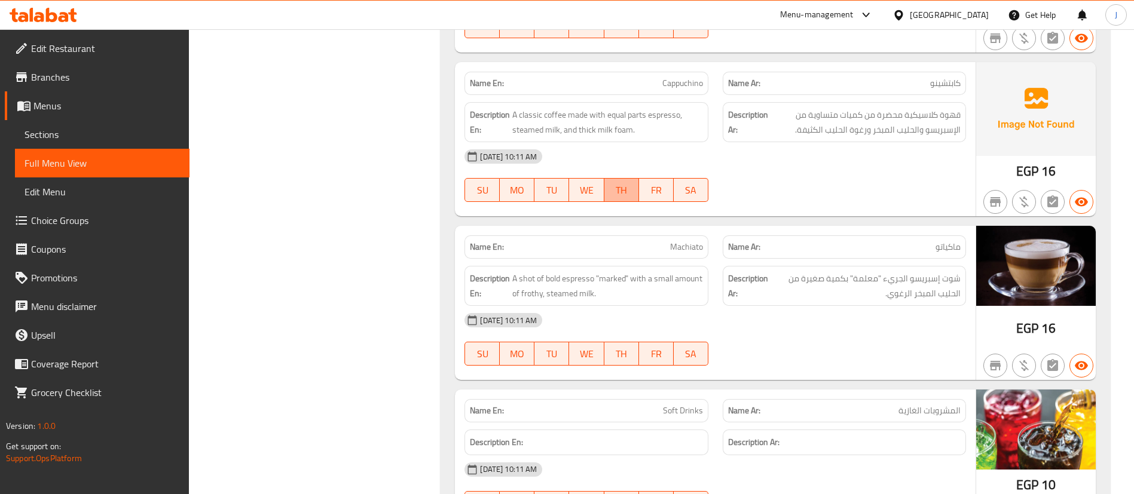
click at [607, 189] on button "TH" at bounding box center [621, 190] width 35 height 24
type button "4"
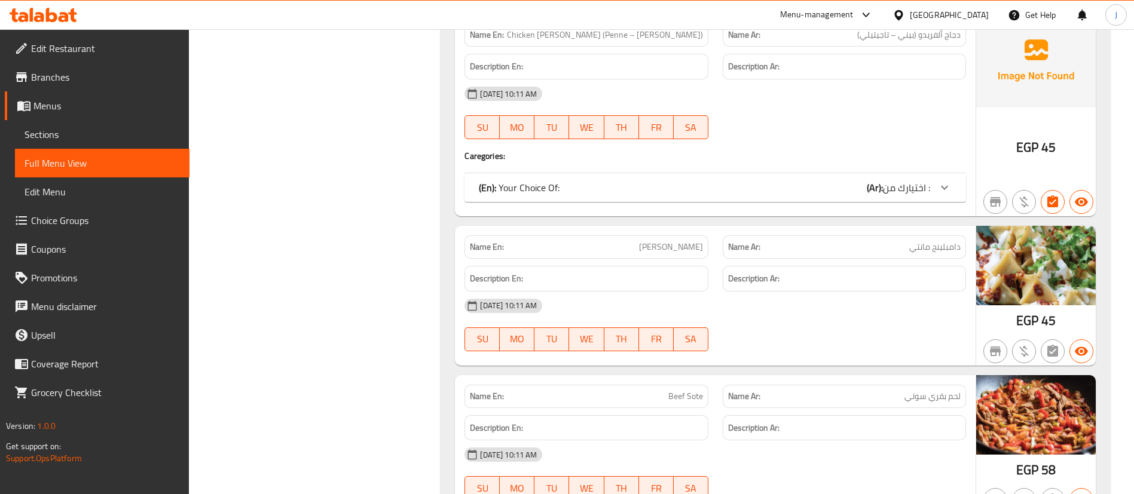
click at [705, 155] on h4 "Caregories:" at bounding box center [714, 156] width 501 height 12
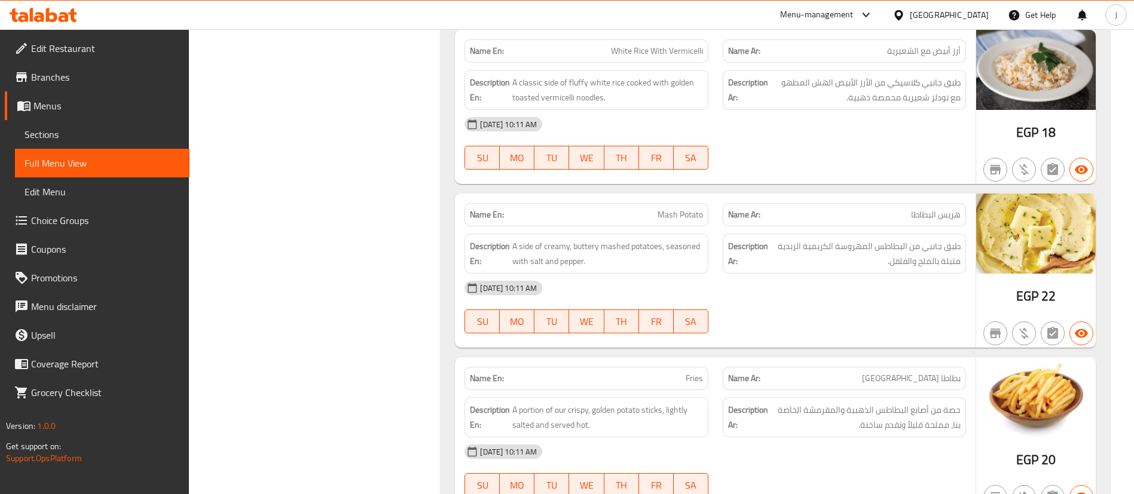
click at [763, 169] on div at bounding box center [844, 170] width 258 height 14
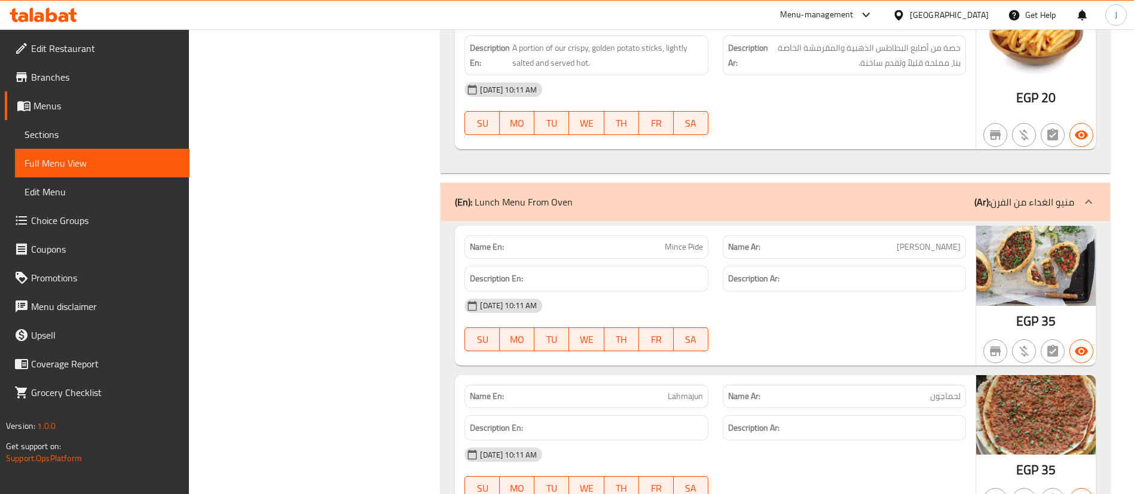
click at [662, 239] on div "Name En: Mince Pide" at bounding box center [585, 247] width 243 height 23
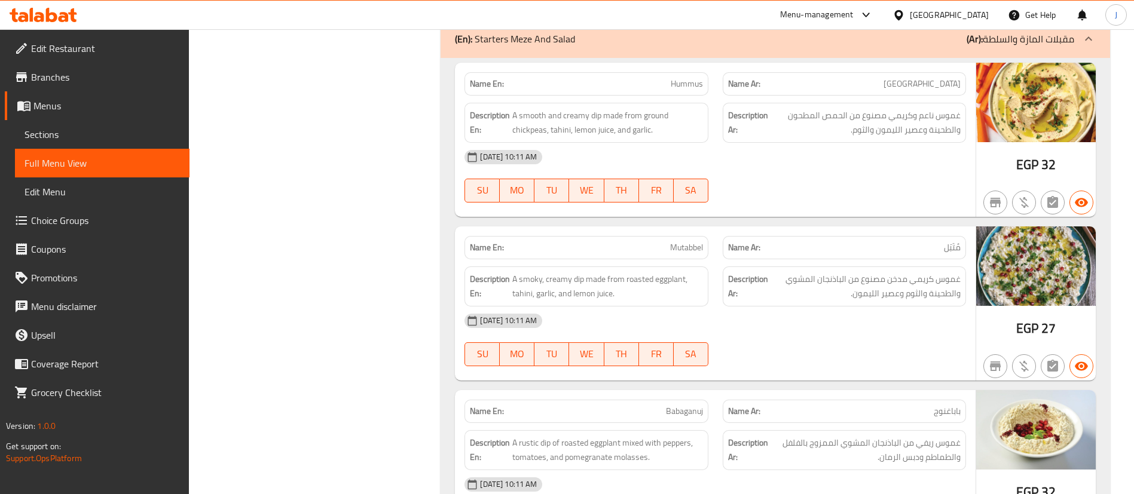
type button "4"
click at [636, 192] on button "TH" at bounding box center [621, 191] width 35 height 24
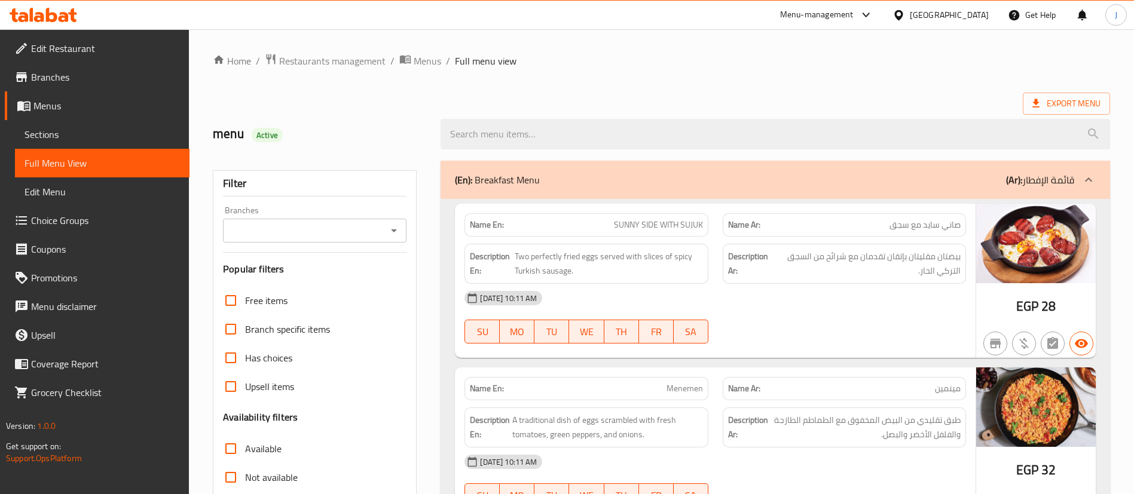
scroll to position [3220, 0]
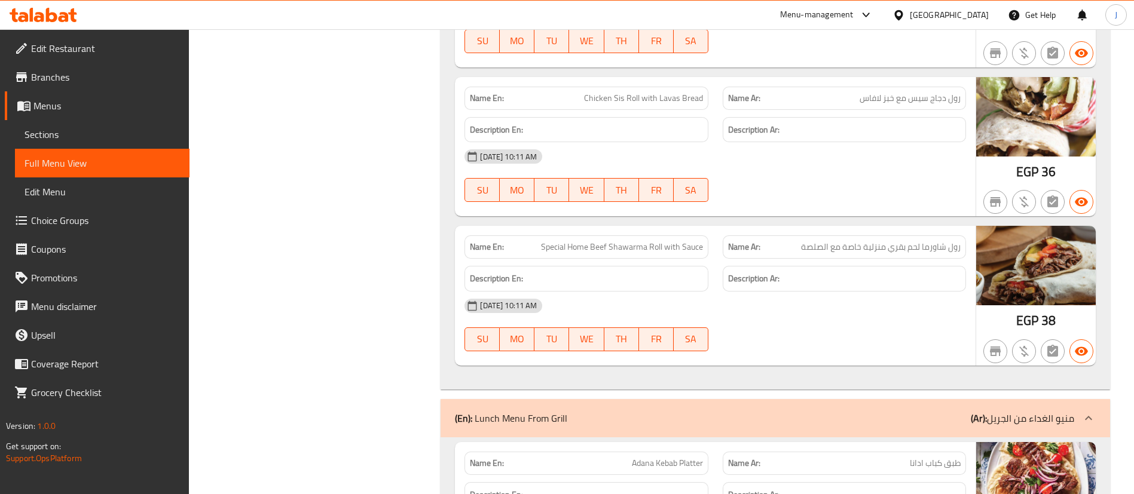
click at [662, 229] on div "Name En: Special Home Beef Shawarma Roll with Sauce" at bounding box center [586, 247] width 258 height 38
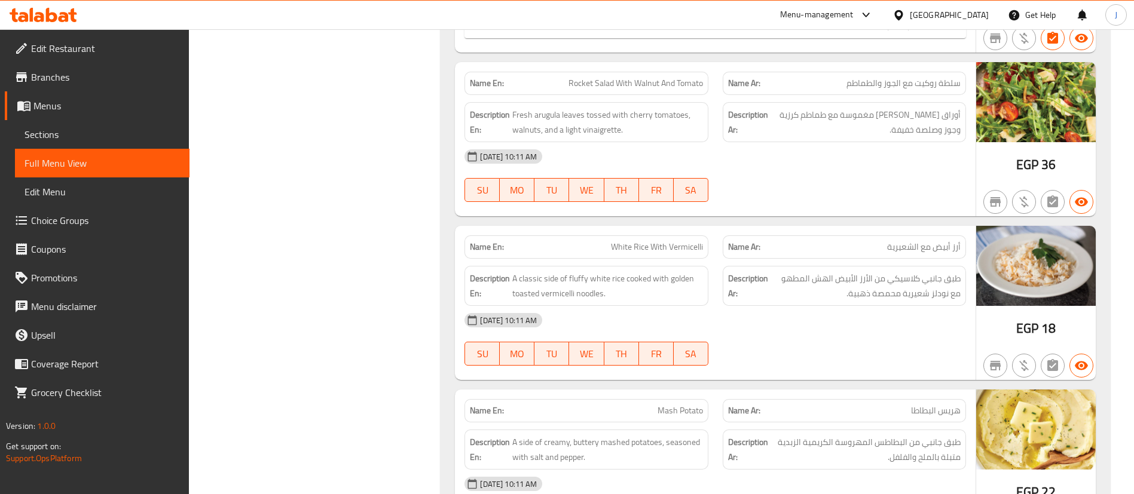
scroll to position [10, 0]
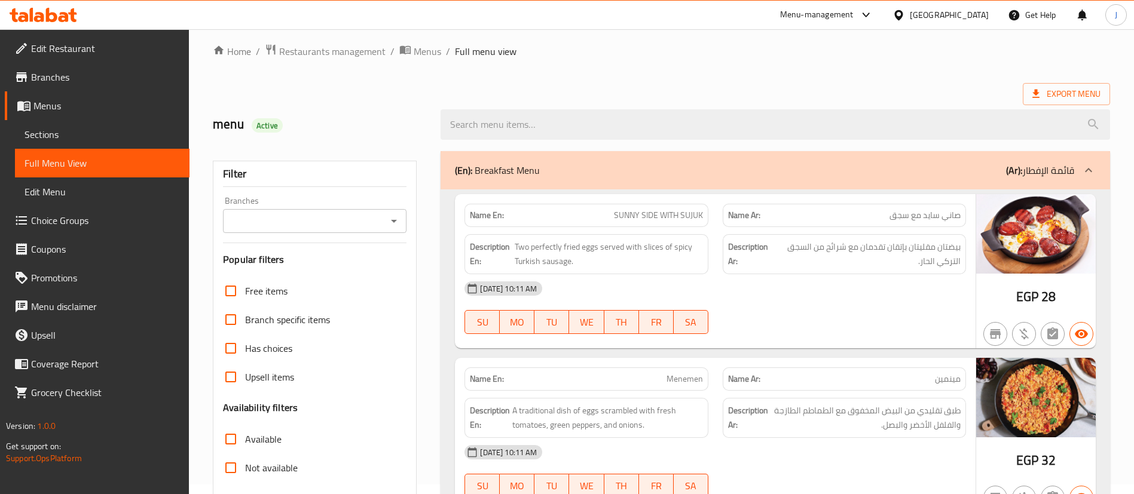
click at [747, 102] on div at bounding box center [775, 124] width 684 height 45
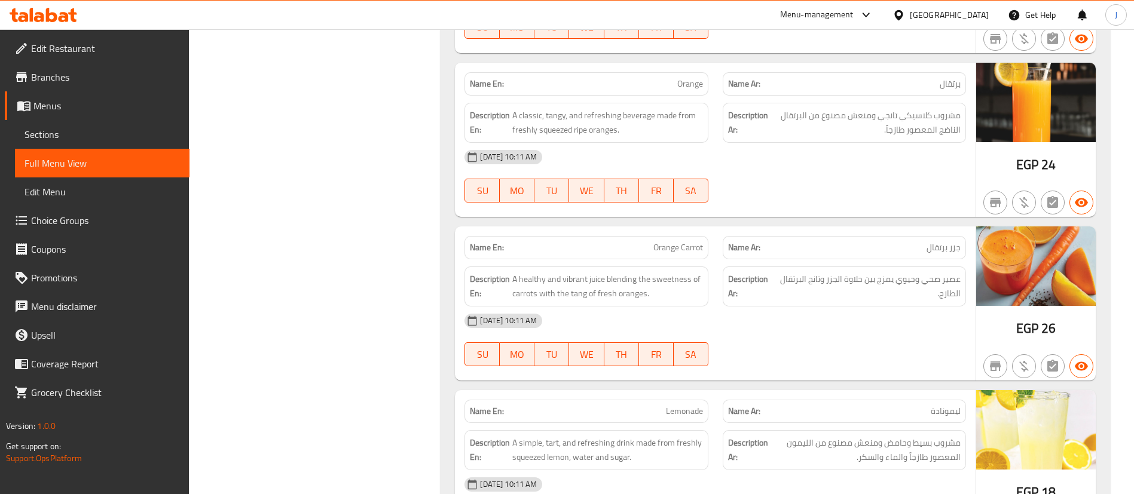
click at [542, 315] on span "[DATE] 10:11 AM" at bounding box center [508, 320] width 66 height 11
click at [782, 253] on p "Name Ar: جزر برتقال" at bounding box center [844, 247] width 233 height 13
click at [767, 159] on div "[DATE] 10:11 AM" at bounding box center [715, 157] width 516 height 29
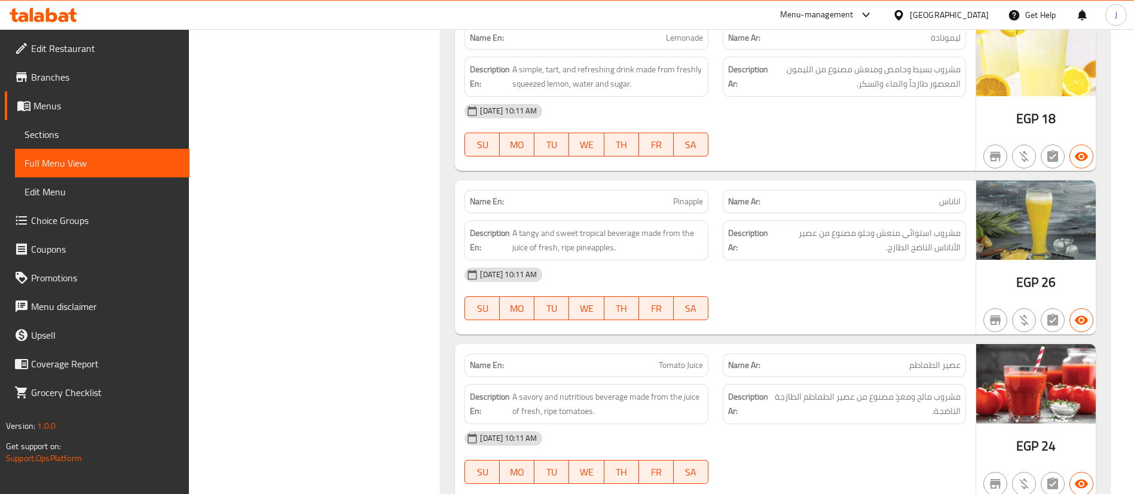
click at [657, 208] on div "Name En: Pinapple" at bounding box center [585, 201] width 243 height 23
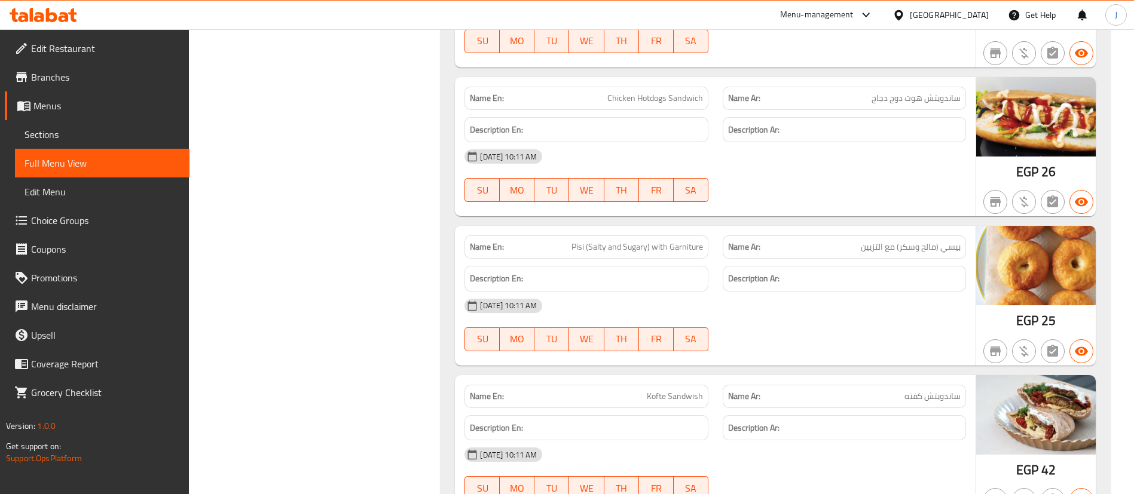
type button "4"
click at [632, 189] on span "TH" at bounding box center [621, 190] width 25 height 17
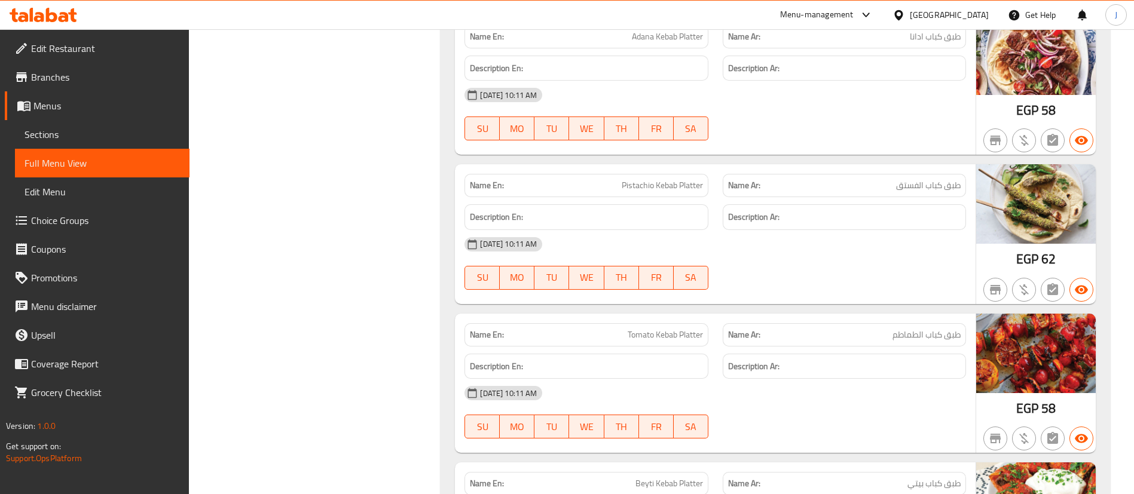
scroll to position [3675, 0]
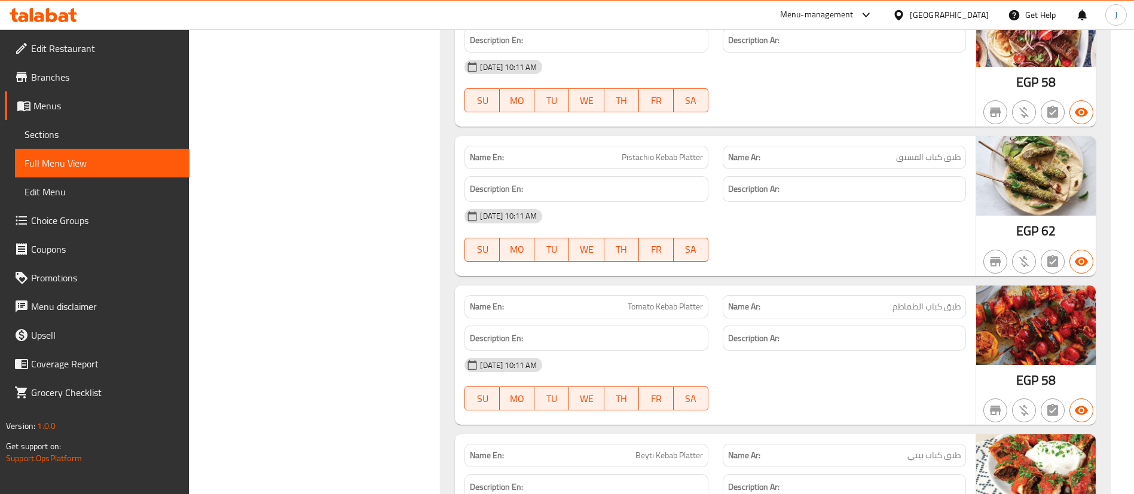
click at [589, 216] on div "[DATE] 10:11 AM" at bounding box center [715, 216] width 516 height 29
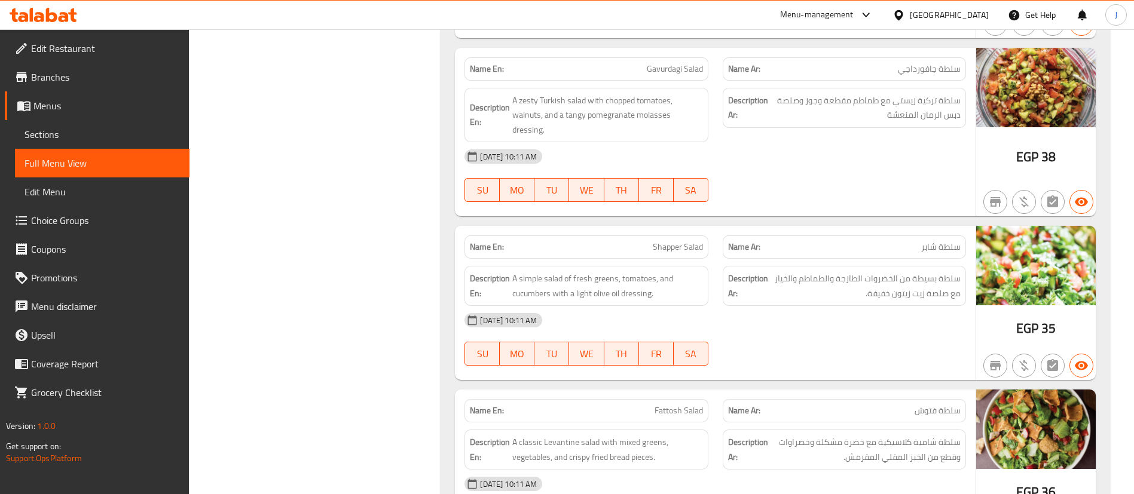
click at [776, 178] on div "[DATE] 10:11 AM SU MO TU WE TH FR SA" at bounding box center [715, 175] width 516 height 67
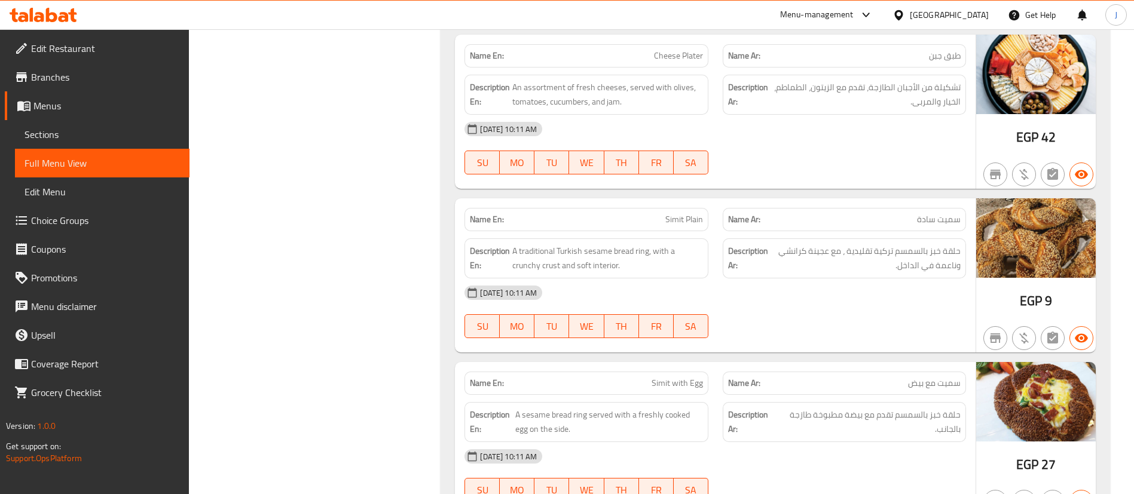
scroll to position [825, 0]
click at [720, 249] on div "Description Ar: حلقة خبز بالسمسم تركية تقليدية ، مع عجينة كرانشي وناعمة في الدا…" at bounding box center [844, 258] width 258 height 54
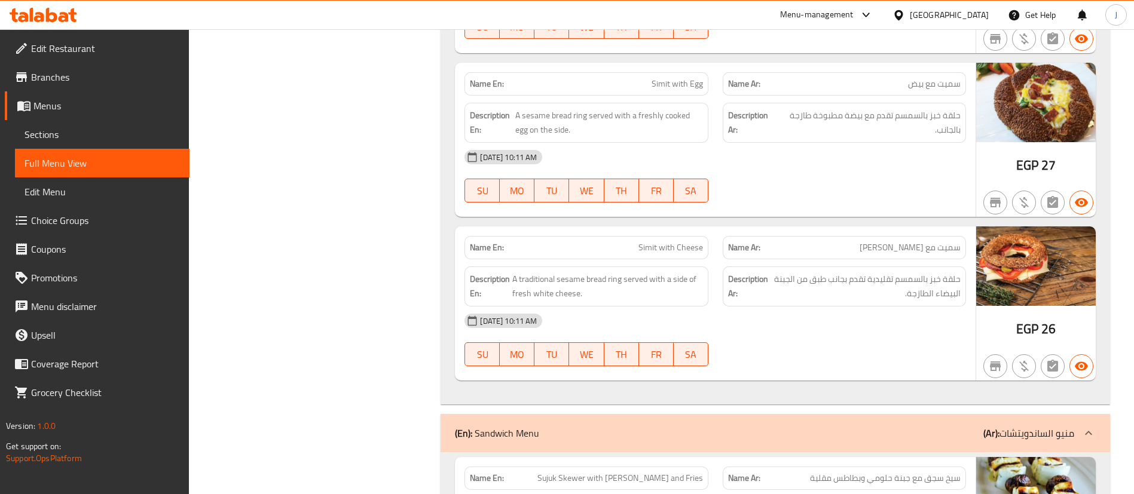
click at [733, 270] on div "Description Ar: حلقة خبز بالسمسم تقليدية تقدم بجانب طبق من الجبنة البيضاء الطاز…" at bounding box center [844, 287] width 243 height 40
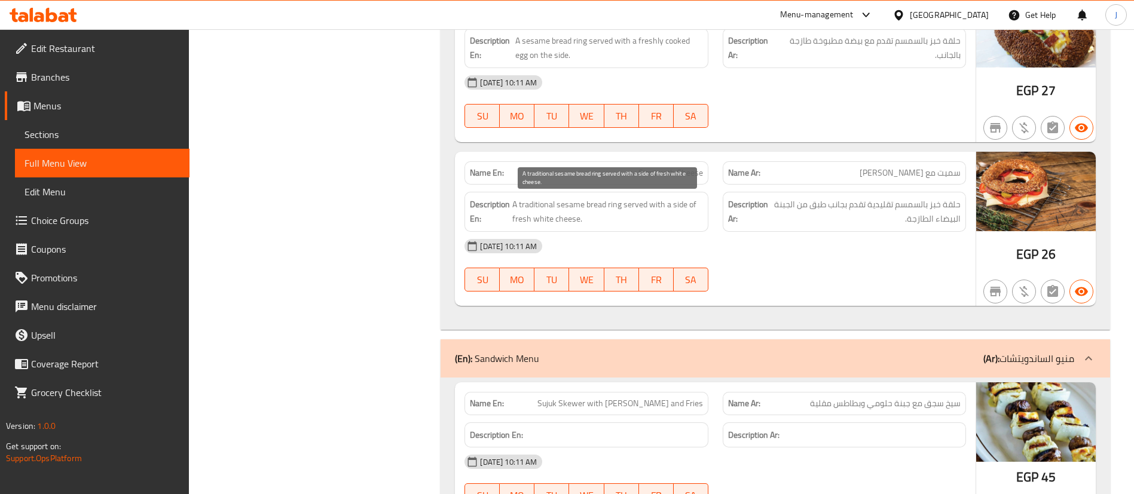
scroll to position [1303, 0]
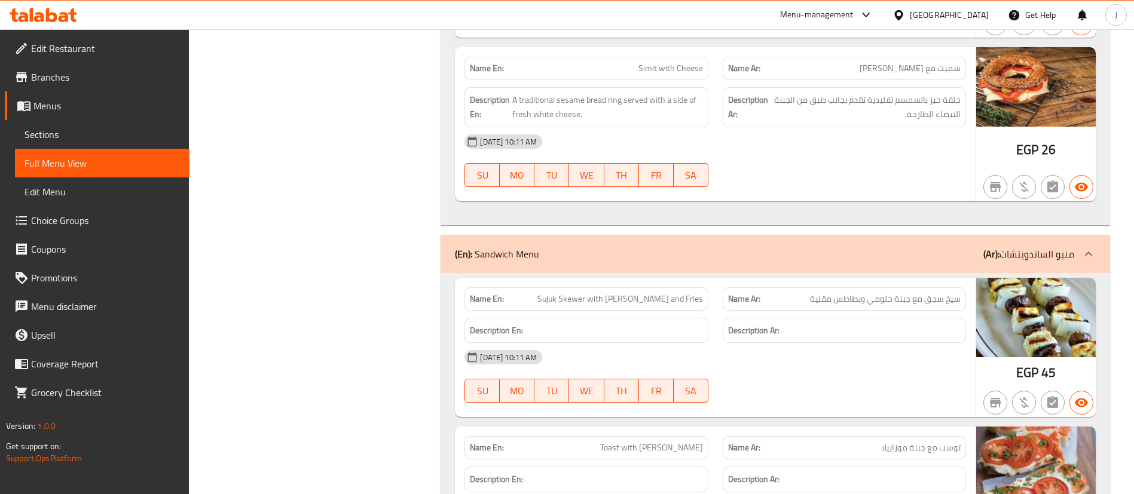
click at [662, 293] on span "Sujuk Skewer with [PERSON_NAME] and Fries" at bounding box center [620, 299] width 166 height 13
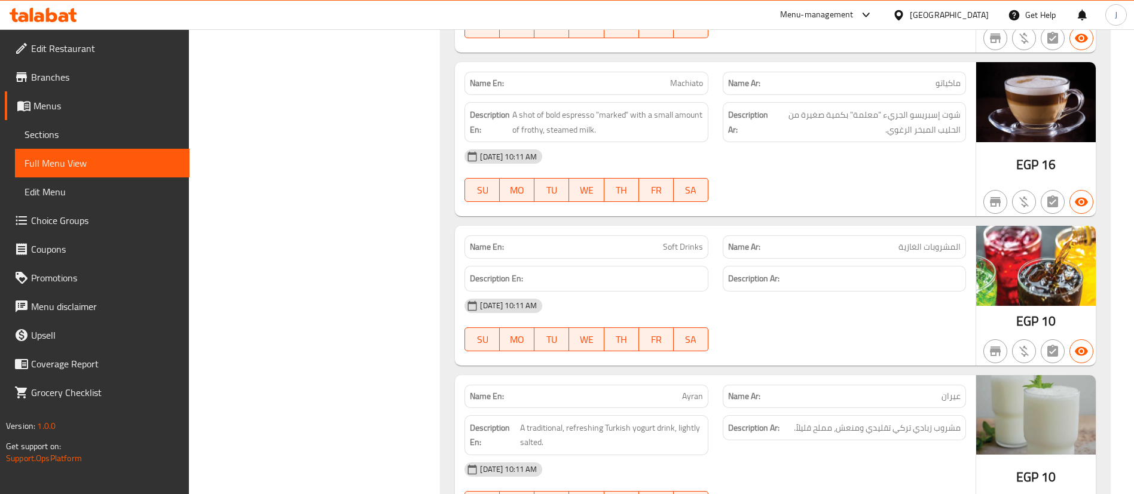
click at [769, 237] on div "Name Ar: المشروبات الغازية" at bounding box center [844, 247] width 243 height 23
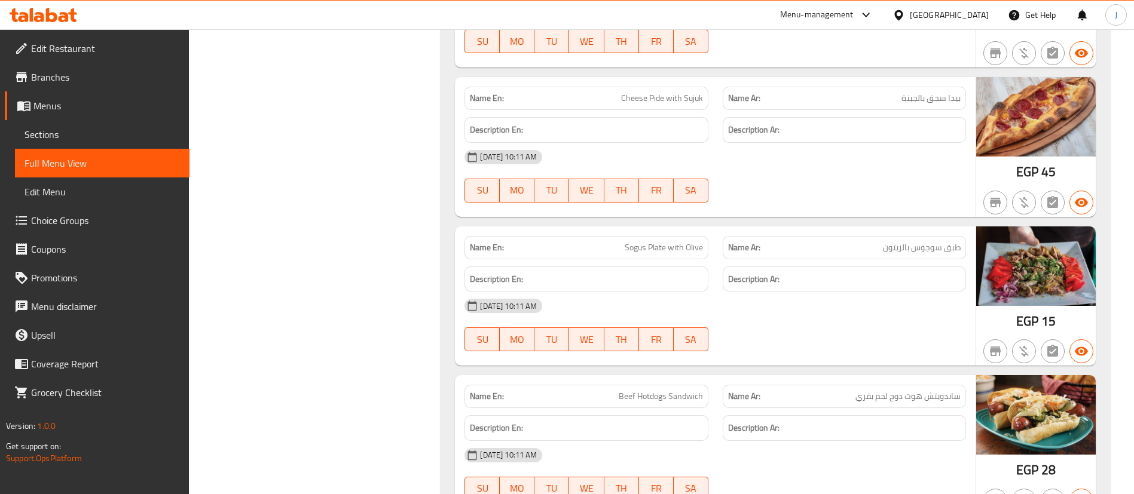
click at [666, 247] on span "Sogus Plate with Olive" at bounding box center [664, 247] width 78 height 13
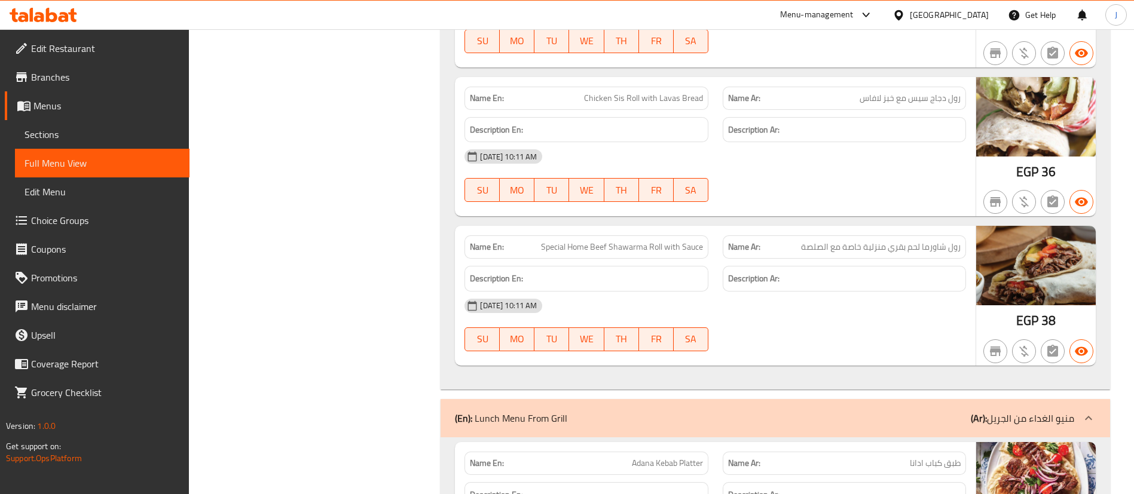
click at [749, 170] on div "[DATE] 10:11 AM" at bounding box center [715, 156] width 516 height 29
click at [658, 186] on span "FR" at bounding box center [656, 190] width 25 height 17
type button "5"
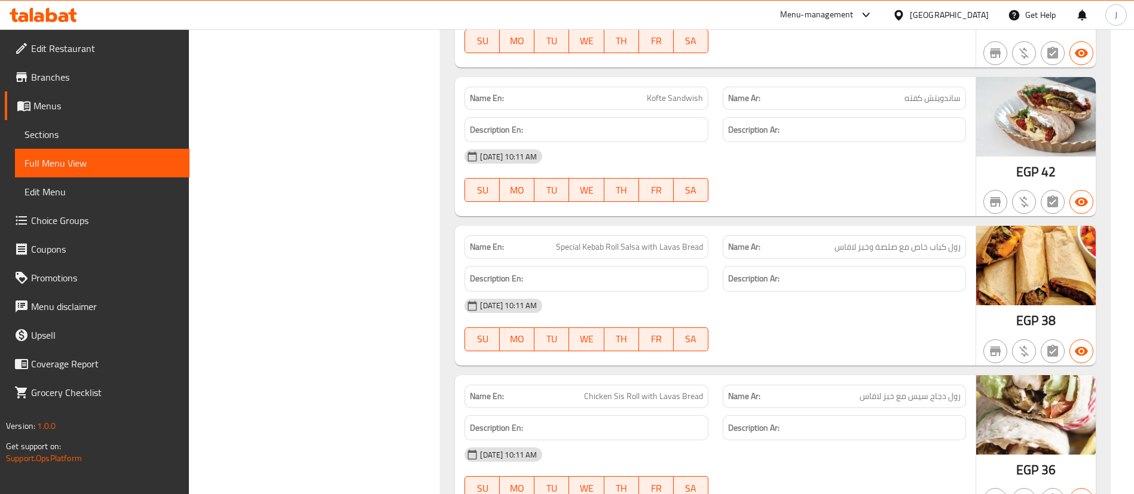
click at [653, 271] on h6 "Description En:" at bounding box center [586, 278] width 233 height 15
click at [824, 186] on div "[DATE] 10:11 AM SU MO TU WE TH FR SA" at bounding box center [715, 175] width 516 height 67
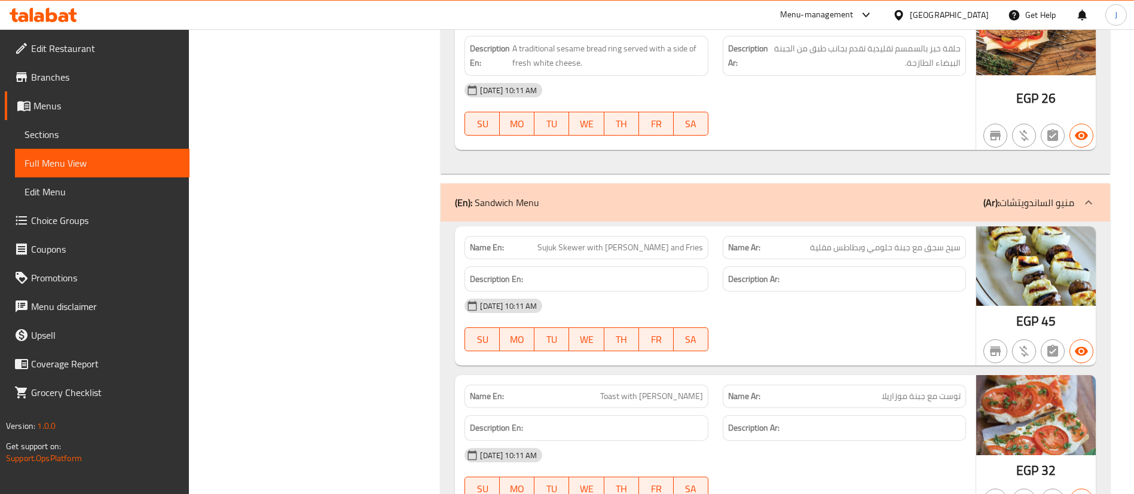
click at [781, 289] on div "Description Ar:" at bounding box center [844, 280] width 243 height 26
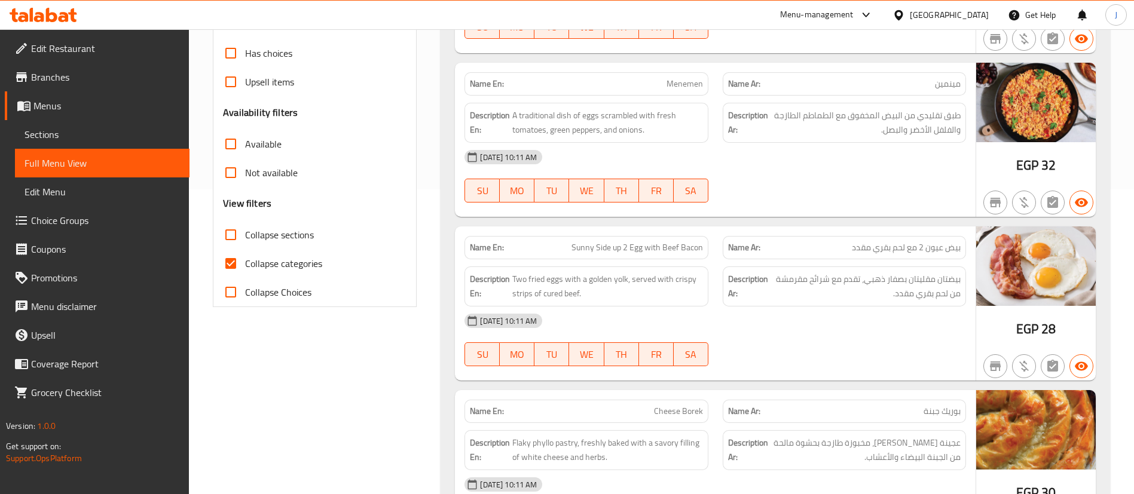
scroll to position [0, 0]
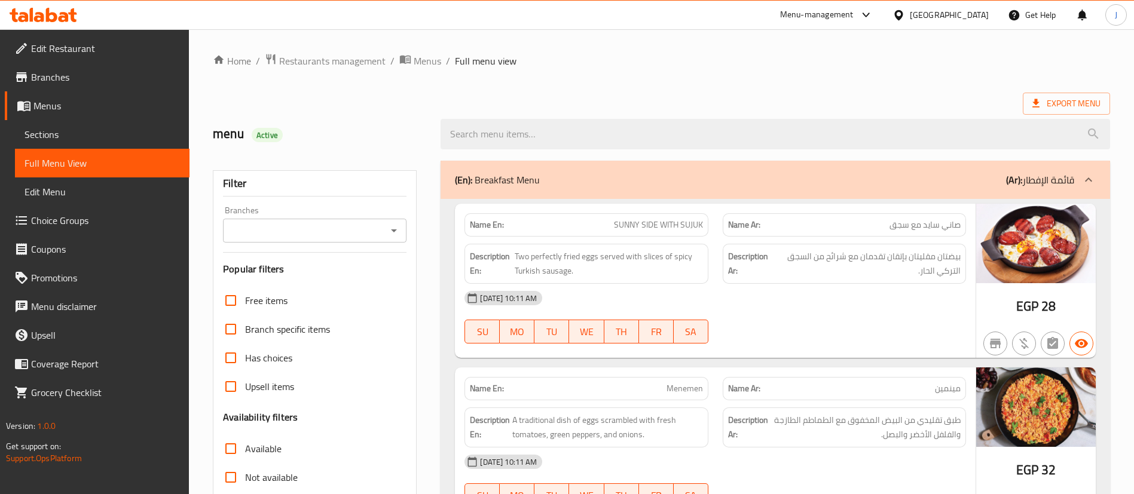
click at [723, 170] on div "(En): Breakfast Menu (Ar): قائمة الإفطار" at bounding box center [775, 180] width 669 height 38
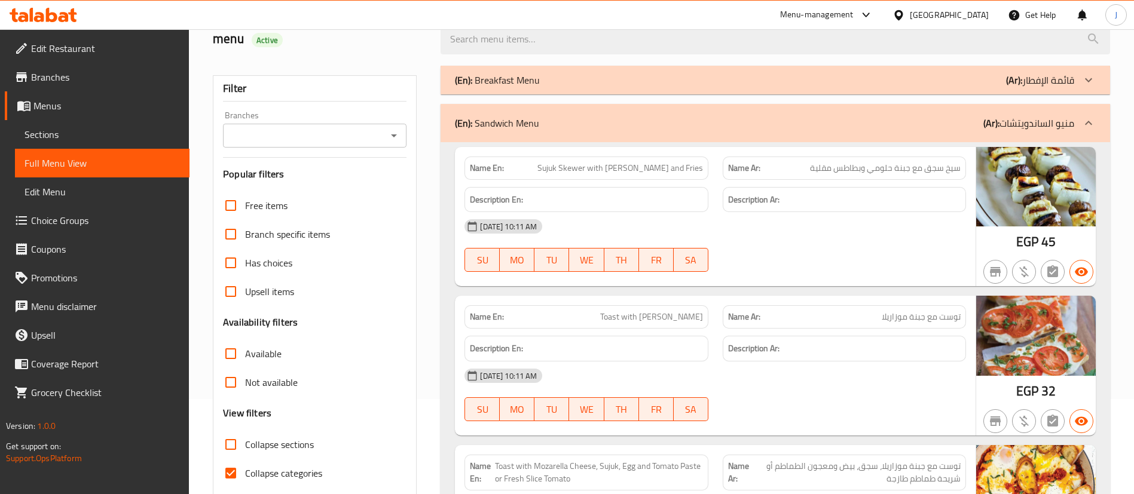
scroll to position [11, 0]
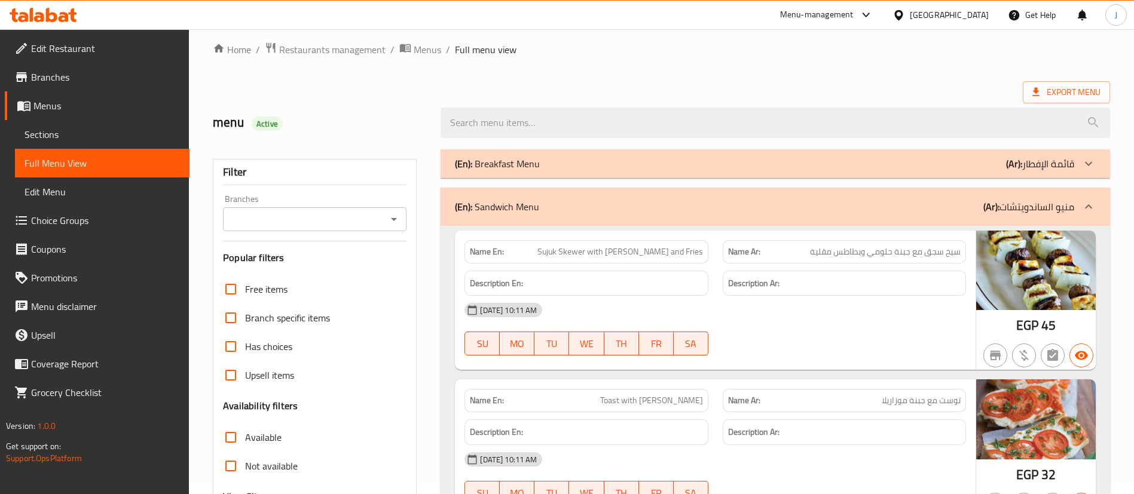
click at [592, 167] on div "(En): Breakfast Menu (Ar): قائمة الإفطار" at bounding box center [764, 164] width 619 height 14
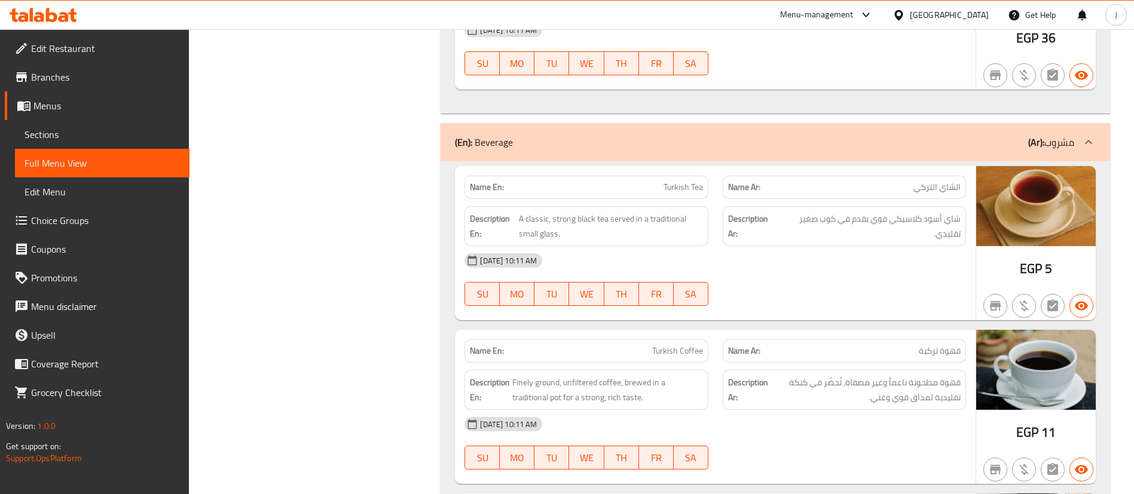
scroll to position [10280, 0]
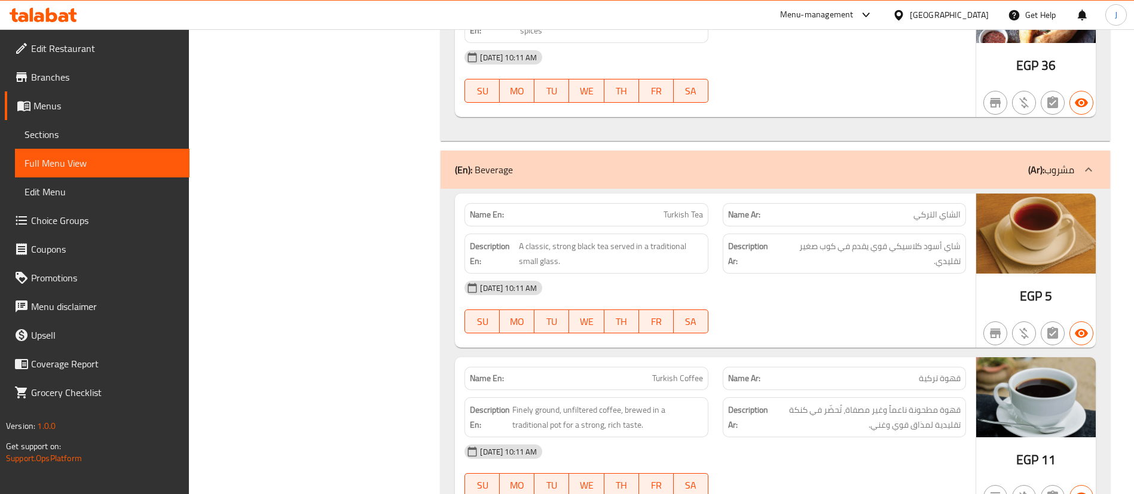
click at [775, 284] on div "[DATE] 10:11 AM" at bounding box center [715, 288] width 516 height 29
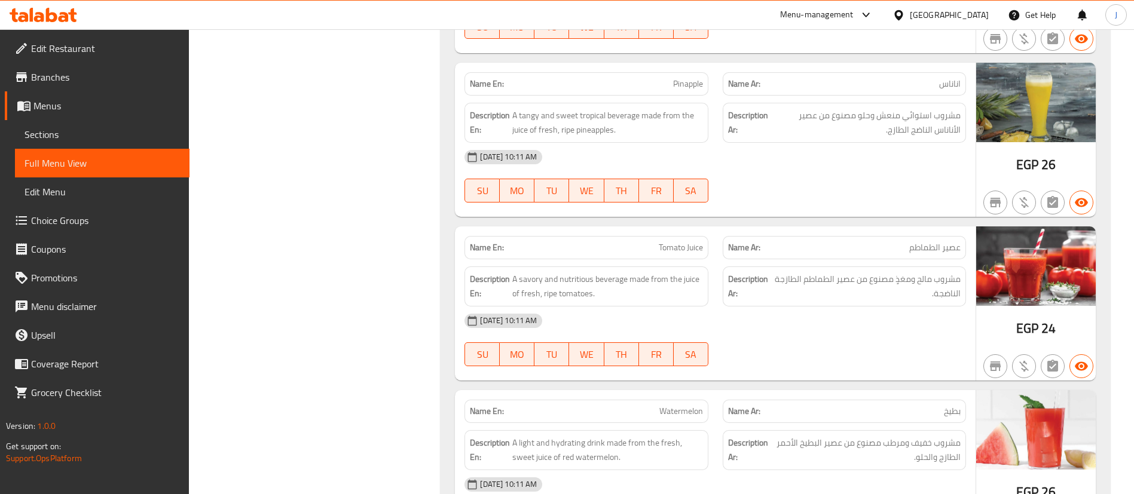
click at [726, 276] on div "Description Ar: مشروب مالح ومغذٍ مصنوع من عصير الطماطم الطازجة الناضجة." at bounding box center [844, 287] width 243 height 40
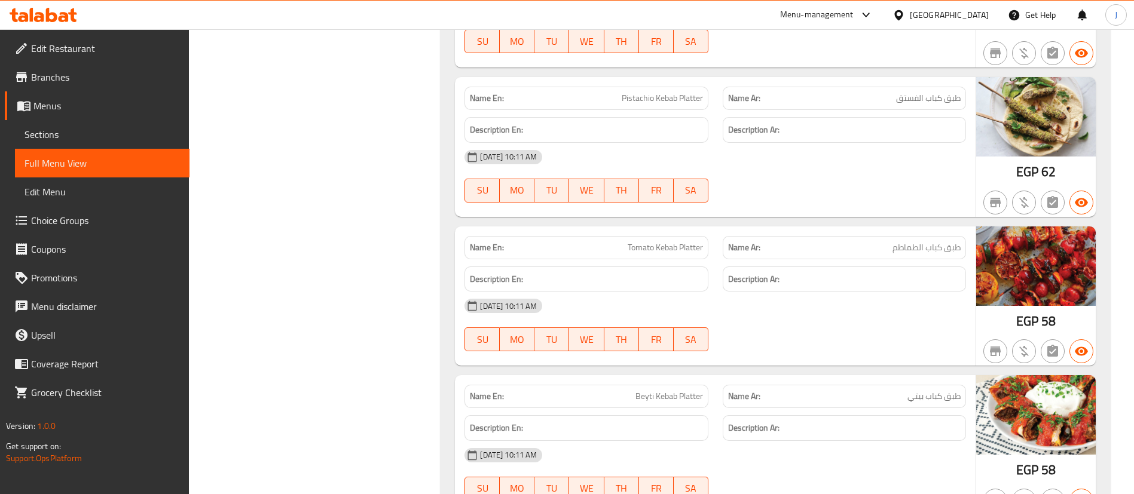
click at [748, 322] on div "[DATE] 10:11 AM SU MO TU WE TH FR SA" at bounding box center [715, 325] width 516 height 67
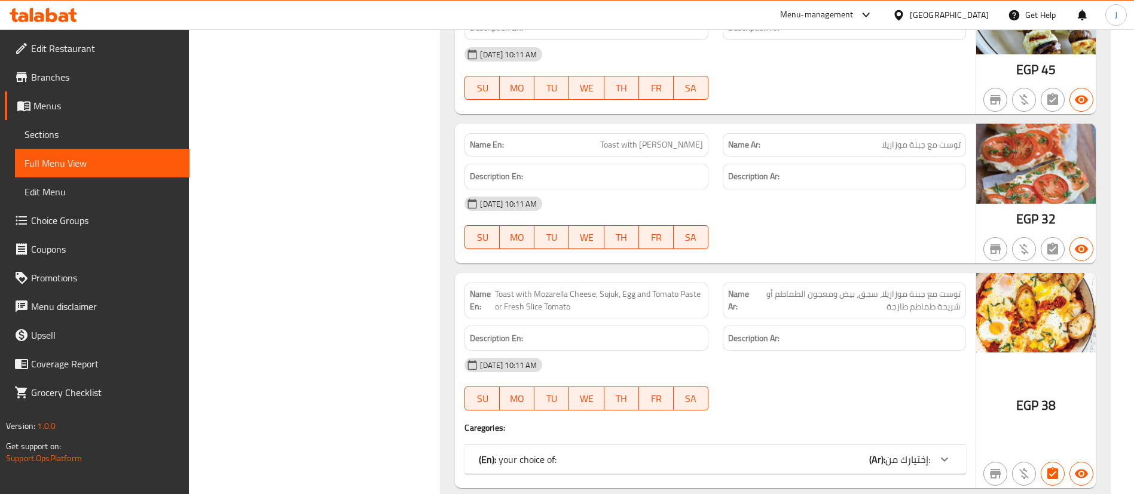
scroll to position [1605, 0]
click at [726, 222] on div "[DATE] 10:11 AM SU MO TU WE TH FR SA" at bounding box center [715, 224] width 516 height 67
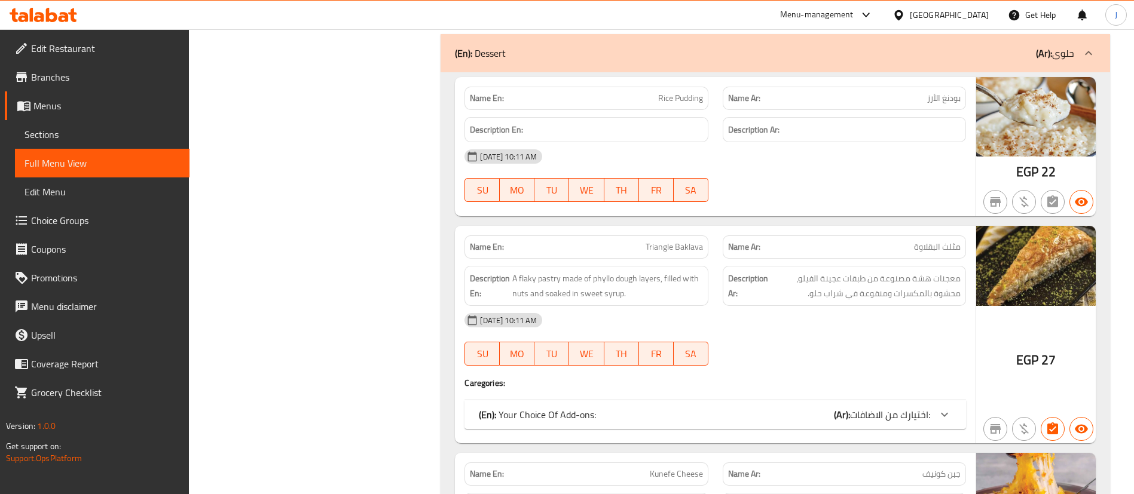
click at [749, 215] on div "Name En: Rice Pudding Name Ar: بودنغ الأرز Description En: Description Ar: [DAT…" at bounding box center [715, 147] width 521 height 140
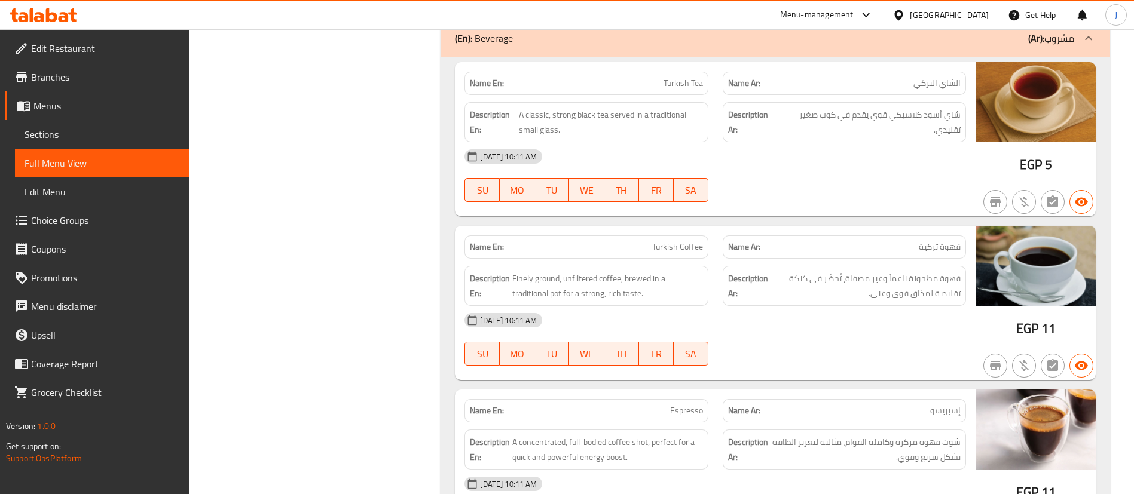
click at [786, 188] on div "[DATE] 10:11 AM SU MO TU WE TH FR SA" at bounding box center [715, 175] width 516 height 67
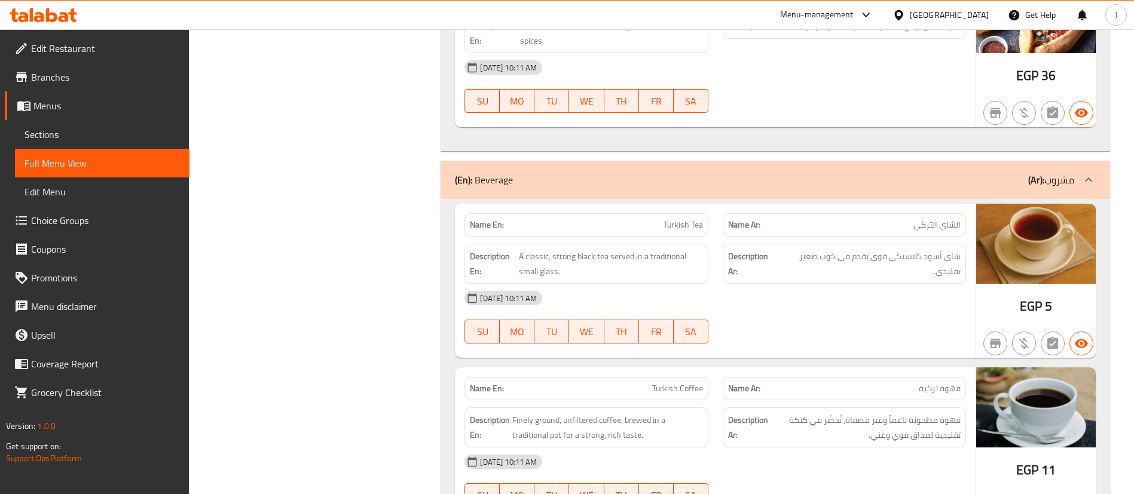
scroll to position [10375, 0]
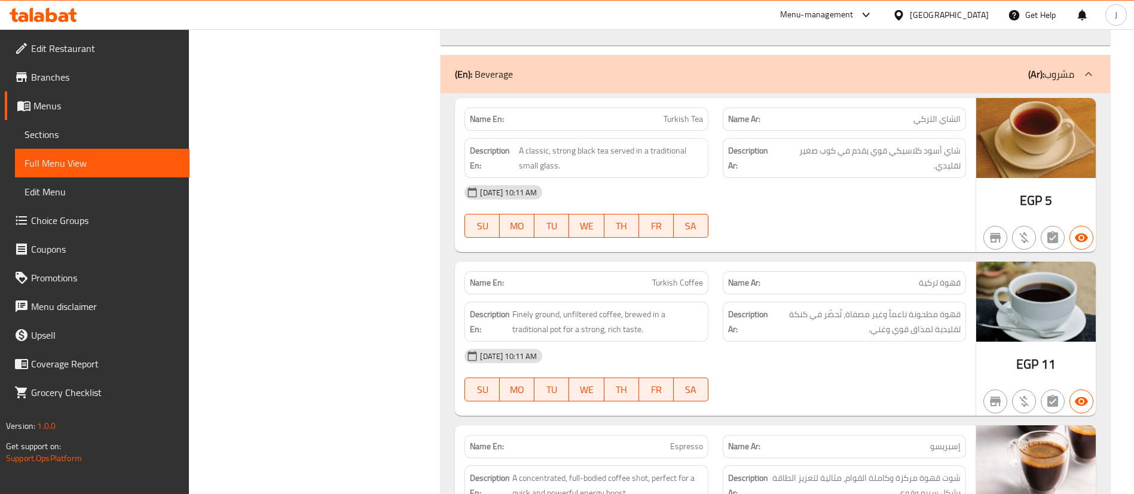
click at [695, 118] on span "Turkish Tea" at bounding box center [682, 119] width 39 height 13
copy span "Turkish Tea"
click at [697, 286] on span "Turkish Coffee" at bounding box center [677, 283] width 51 height 13
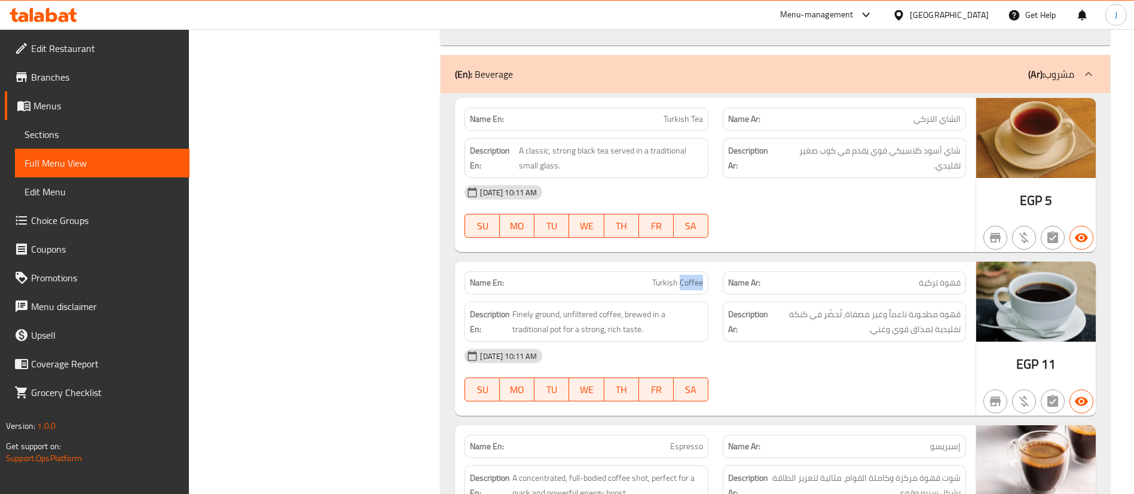
click at [697, 286] on span "Turkish Coffee" at bounding box center [677, 283] width 51 height 13
copy span "Turkish Coffee"
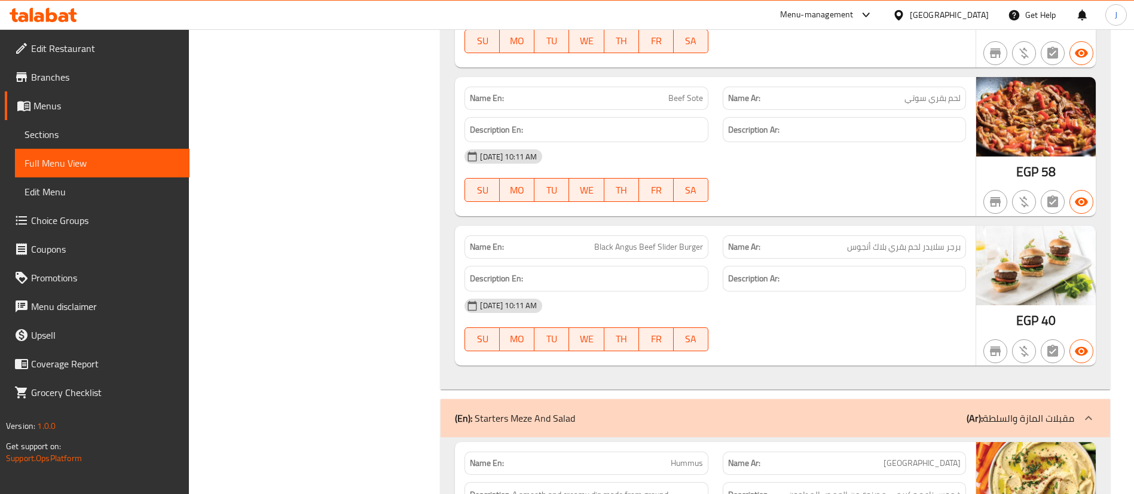
click at [830, 230] on div "Name Ar: برجر سلايدر لحم بقري بلاك أنجوس" at bounding box center [844, 247] width 258 height 38
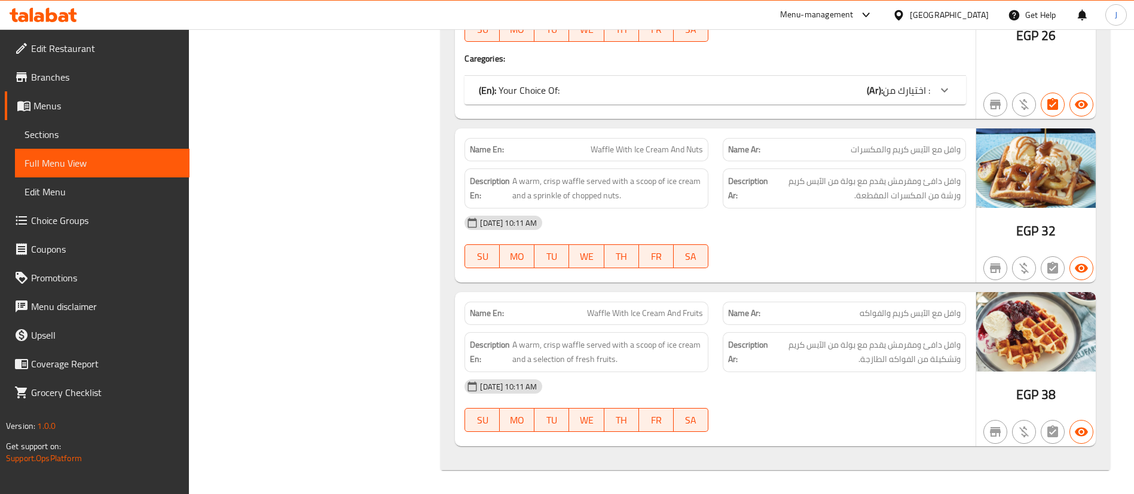
drag, startPoint x: 581, startPoint y: 311, endPoint x: 660, endPoint y: 317, distance: 79.1
click at [660, 317] on p "Name En: Waffle With Ice Cream And Fruits" at bounding box center [586, 313] width 233 height 13
click at [704, 280] on div "Name En: Waffle With Ice Cream And Nuts Name Ar: وافل مع الآيس كريم والمكسرات D…" at bounding box center [715, 206] width 521 height 154
drag, startPoint x: 644, startPoint y: 317, endPoint x: 717, endPoint y: 313, distance: 73.1
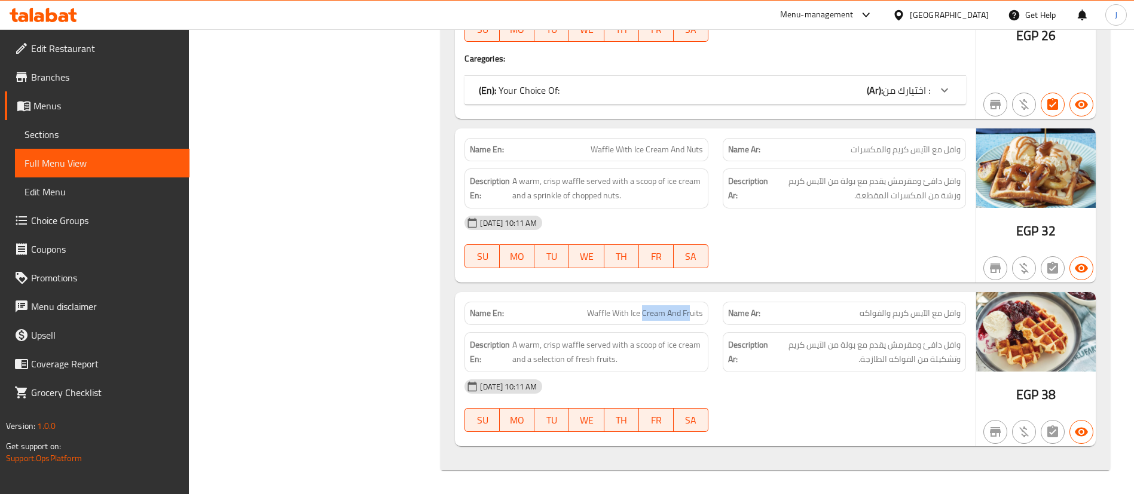
click at [705, 310] on div "Name En: Waffle With Ice Cream And Fruits" at bounding box center [585, 313] width 243 height 23
click at [799, 297] on div "Name Ar: وافل مع الآيس كريم والفواكه" at bounding box center [844, 314] width 258 height 38
click at [643, 329] on div "Description En: A warm, crisp waffle served with a scoop of ice cream and a sel…" at bounding box center [586, 352] width 258 height 54
click at [777, 238] on div "[DATE] 10:11 AM SU MO TU WE TH FR SA" at bounding box center [715, 242] width 516 height 67
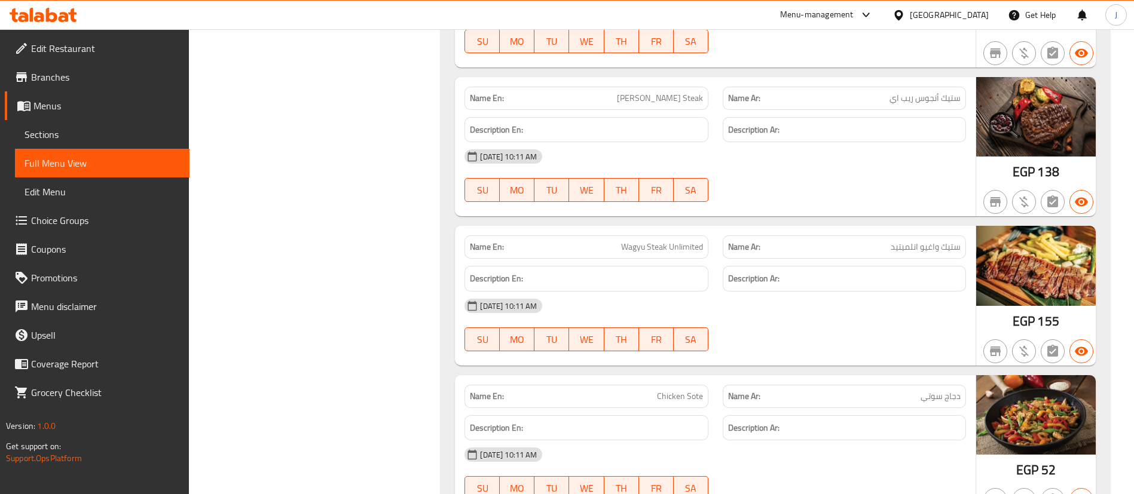
click at [726, 287] on div "Description Ar:" at bounding box center [844, 279] width 243 height 26
drag, startPoint x: 634, startPoint y: 309, endPoint x: 447, endPoint y: 464, distance: 243.2
click at [671, 244] on span "Wagyu Steak Unlimited" at bounding box center [662, 247] width 82 height 13
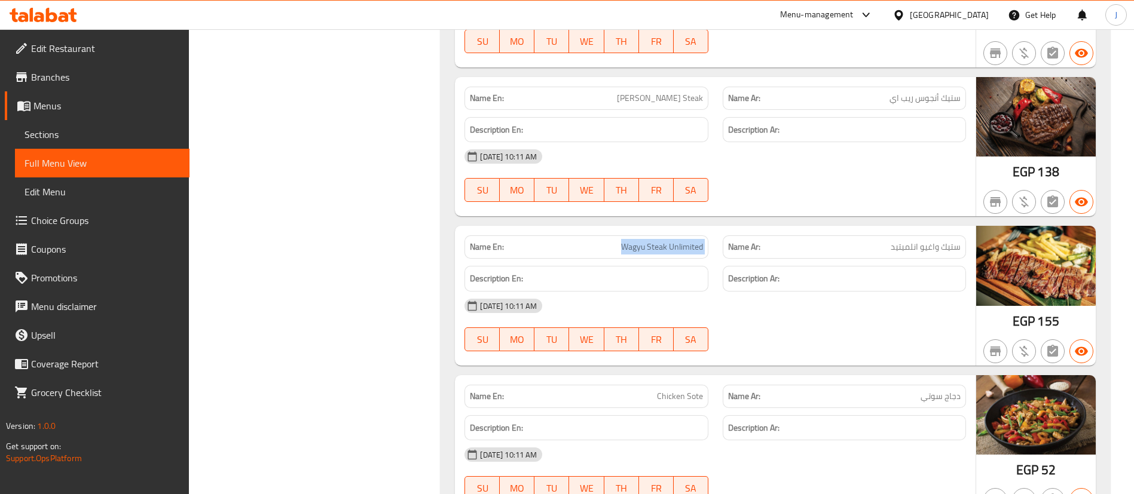
click at [671, 244] on span "Wagyu Steak Unlimited" at bounding box center [662, 247] width 82 height 13
copy span "Wagyu Steak Unlimited"
click at [762, 195] on div at bounding box center [844, 202] width 258 height 14
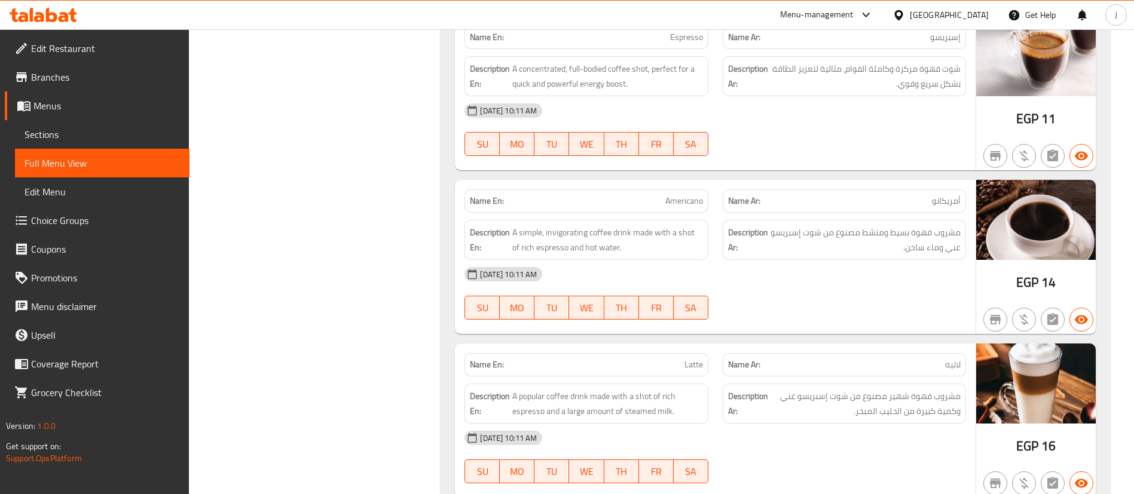
scroll to position [11707, 0]
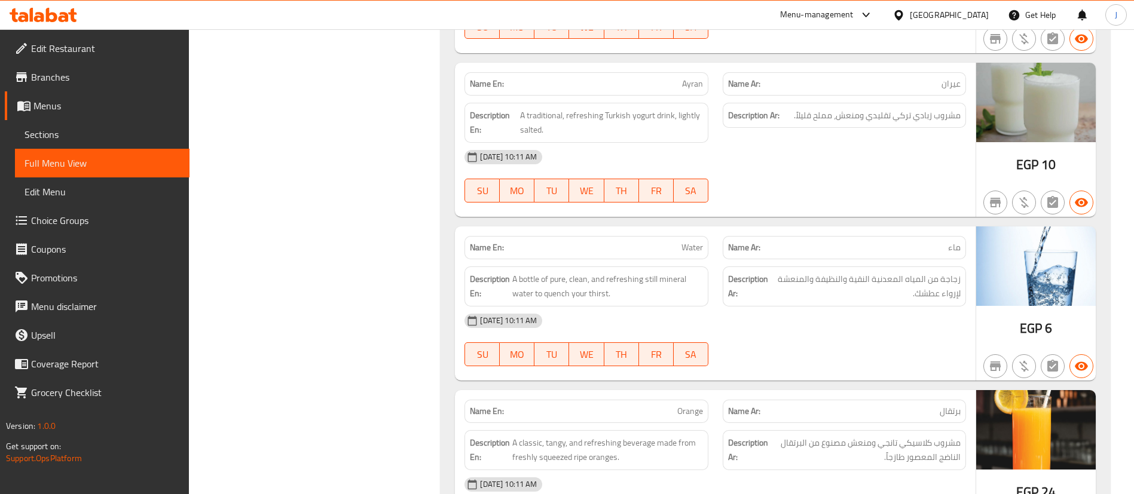
click at [468, 464] on div "Description En: A classic, tangy, and refreshing beverage made from freshly squ…" at bounding box center [585, 450] width 243 height 40
type button "2"
click at [565, 201] on button "TU" at bounding box center [551, 191] width 35 height 24
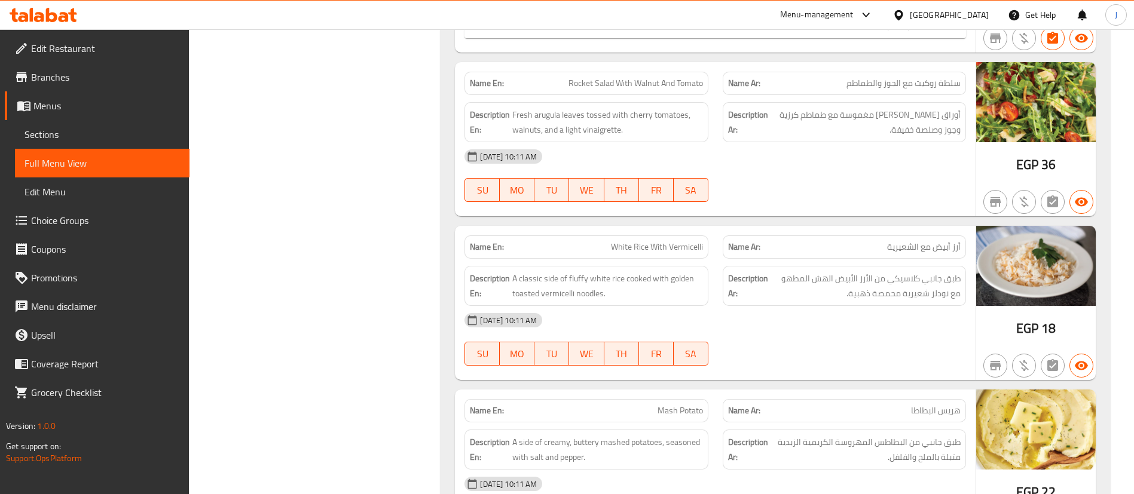
type button "6"
click at [705, 188] on button "SA" at bounding box center [691, 190] width 35 height 24
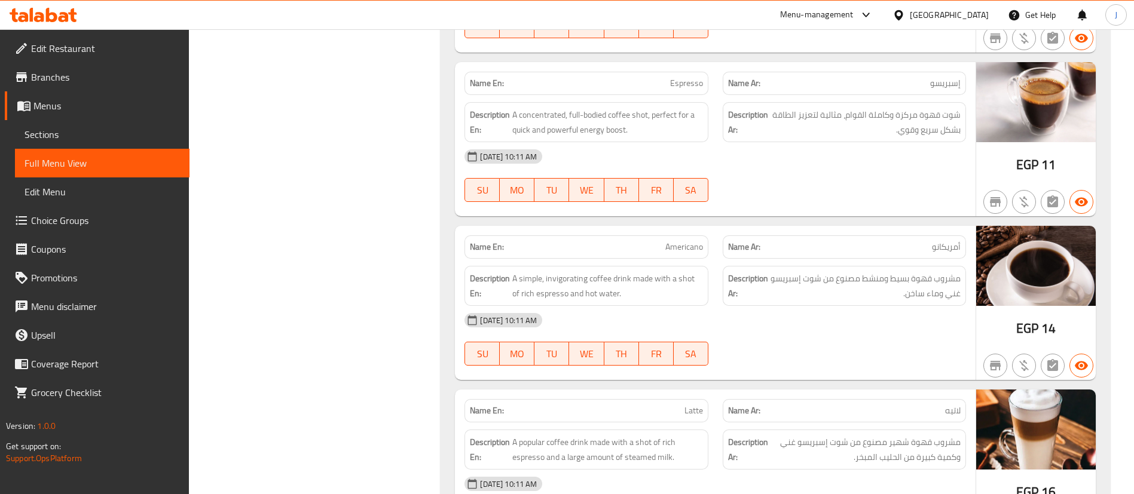
click at [843, 189] on div "[DATE] 10:11 AM SU MO TU WE TH FR SA" at bounding box center [715, 175] width 516 height 67
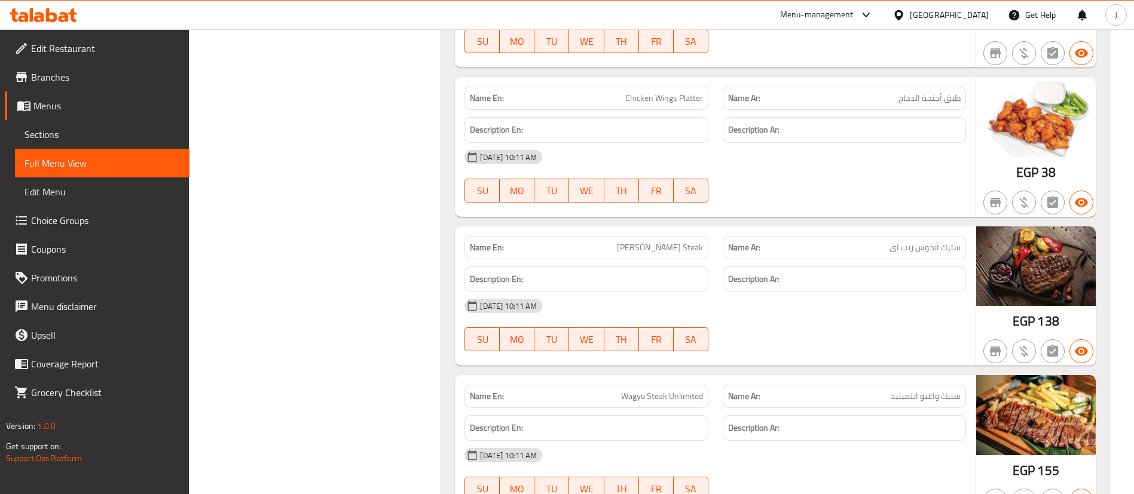
click at [688, 249] on span "[PERSON_NAME] Steak" at bounding box center [660, 247] width 86 height 13
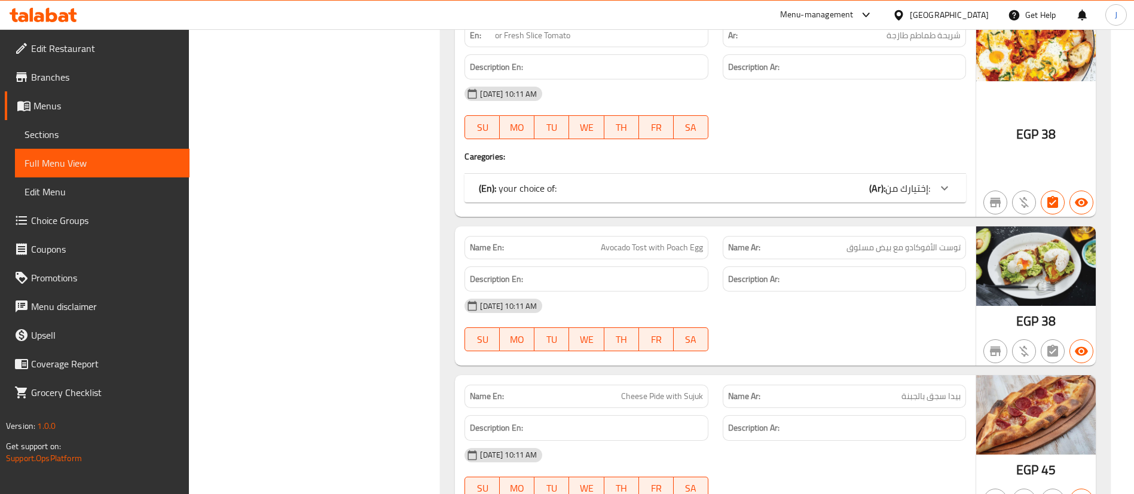
click at [797, 115] on div "[DATE] 10:11 AM SU MO TU WE TH FR SA" at bounding box center [715, 112] width 516 height 67
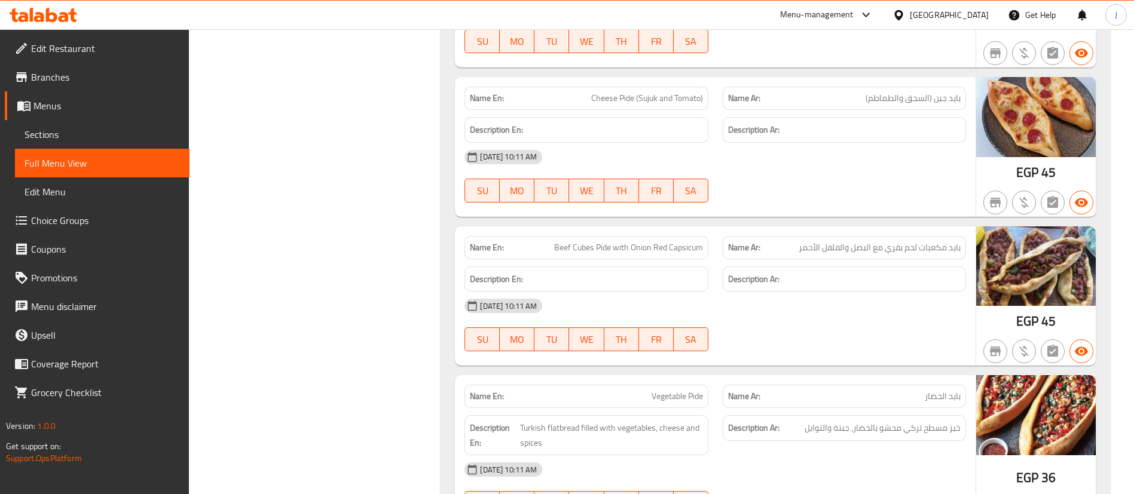
drag, startPoint x: 710, startPoint y: 141, endPoint x: 635, endPoint y: 165, distance: 77.9
click at [710, 141] on div "Description En:" at bounding box center [586, 130] width 258 height 40
click at [751, 265] on div "Description Ar:" at bounding box center [844, 279] width 258 height 40
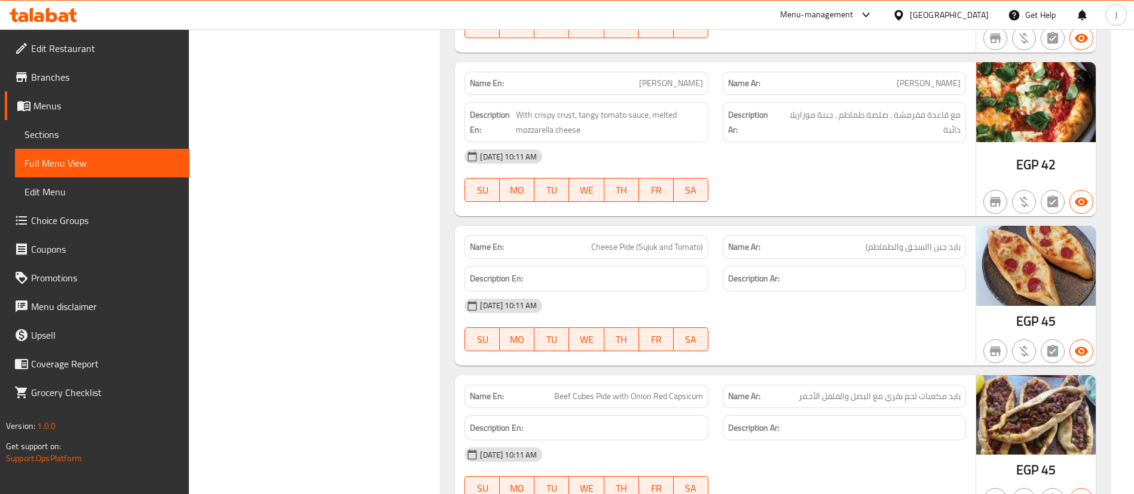
click at [856, 226] on div "Name En: Cheese Pide (Sujuk and Tomato) Name Ar: بايد جبن (السجق والطماطم) Desc…" at bounding box center [715, 296] width 521 height 140
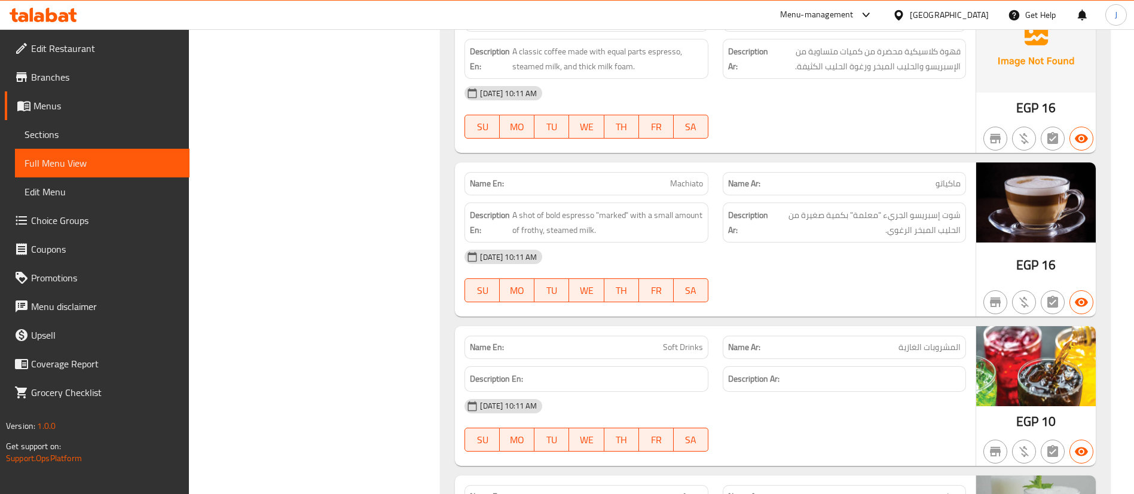
scroll to position [10411, 0]
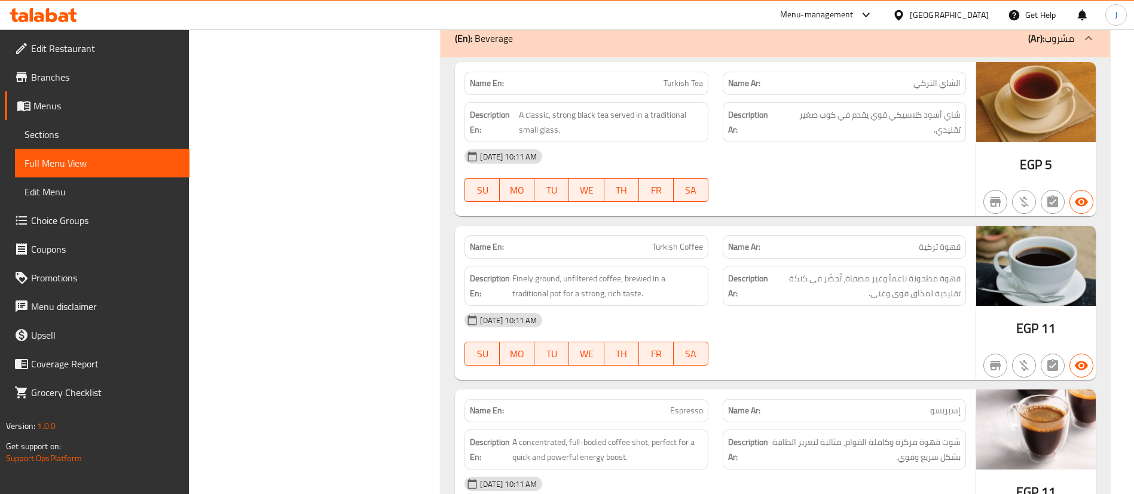
click at [753, 147] on div "[DATE] 10:11 AM" at bounding box center [715, 156] width 516 height 29
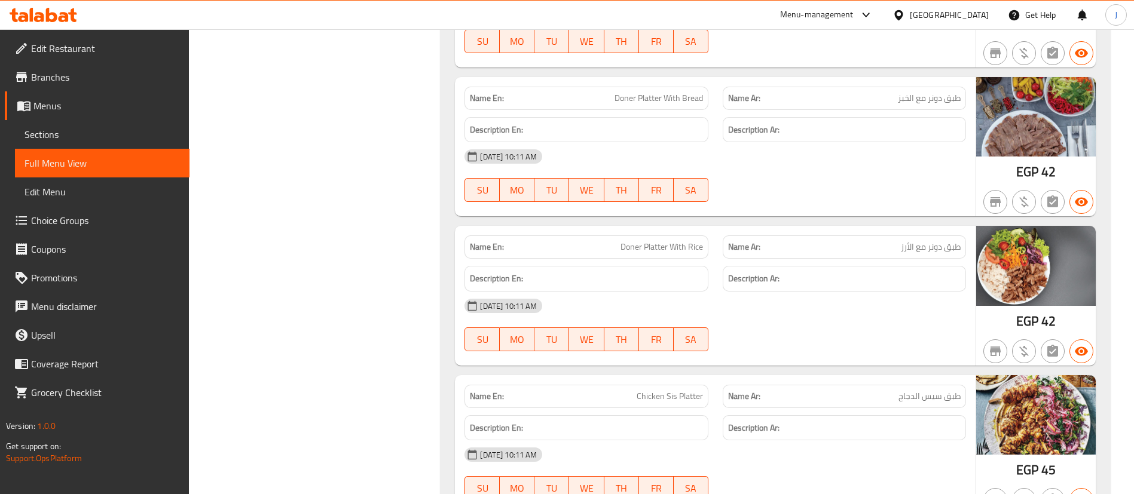
click at [714, 173] on div "SU MO TU WE TH FR SA" at bounding box center [586, 190] width 258 height 38
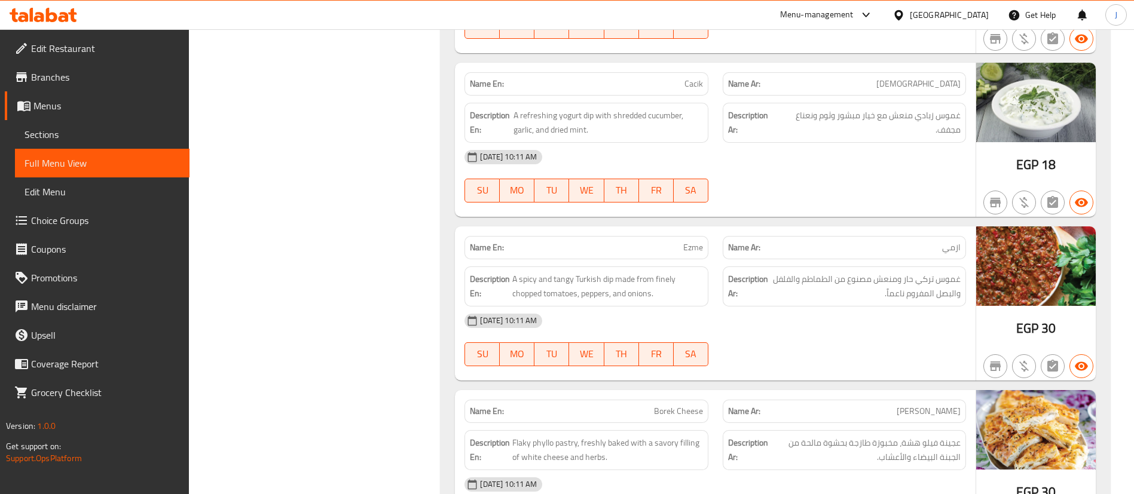
click at [748, 279] on strong "Description Ar:" at bounding box center [748, 286] width 40 height 29
click at [767, 204] on div at bounding box center [844, 202] width 258 height 14
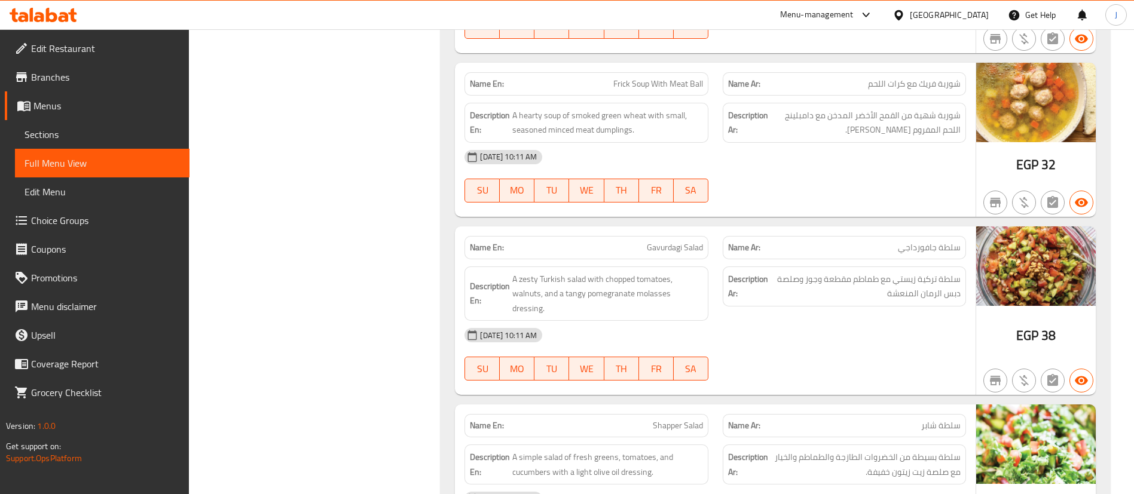
click at [765, 200] on div at bounding box center [844, 202] width 258 height 14
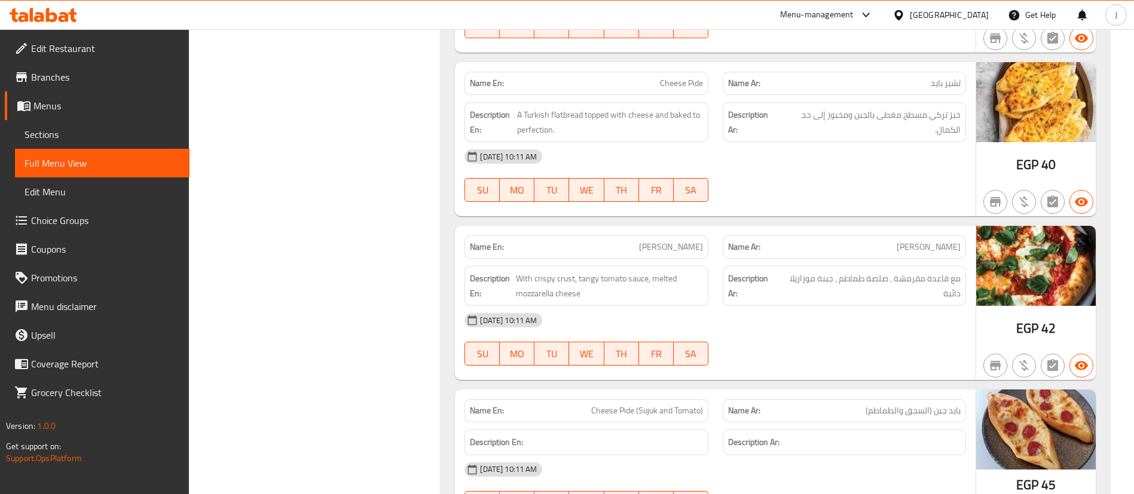
click at [779, 170] on div "[DATE] 10:11 AM" at bounding box center [715, 156] width 516 height 29
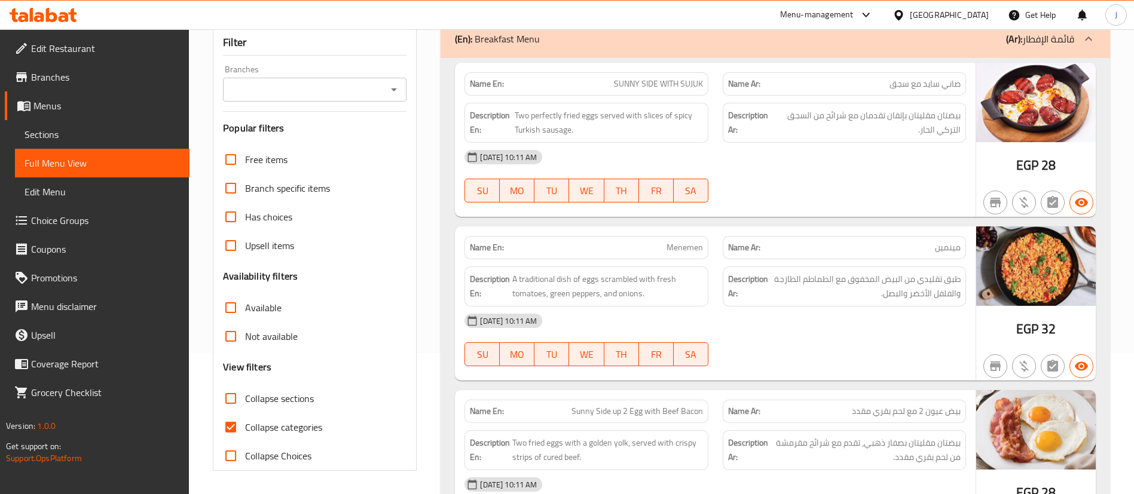
click at [764, 174] on div "[DATE] 10:11 AM SU MO TU WE TH FR SA" at bounding box center [715, 176] width 516 height 67
click at [796, 157] on div "[DATE] 10:11 AM" at bounding box center [715, 157] width 516 height 29
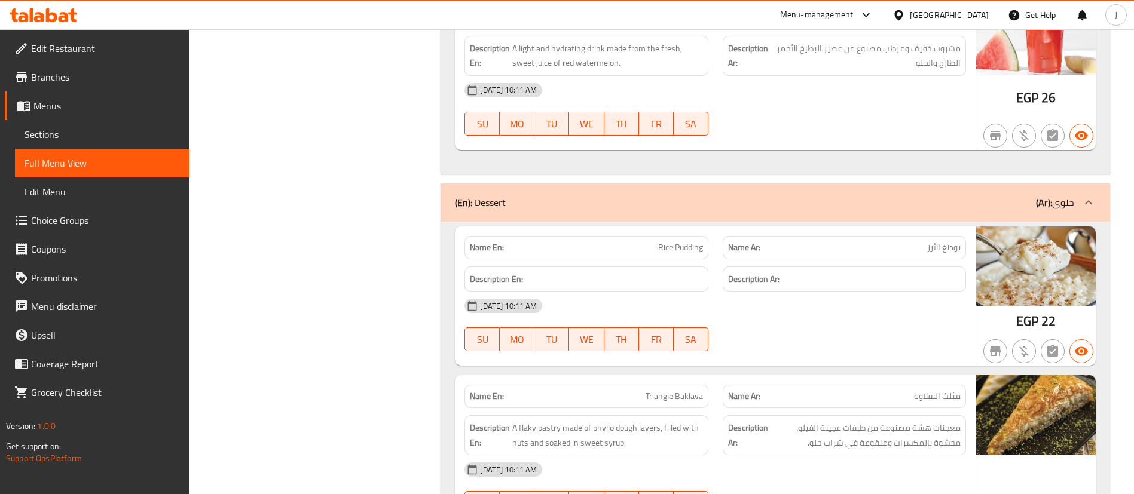
click at [750, 252] on strong "Name Ar:" at bounding box center [744, 247] width 32 height 13
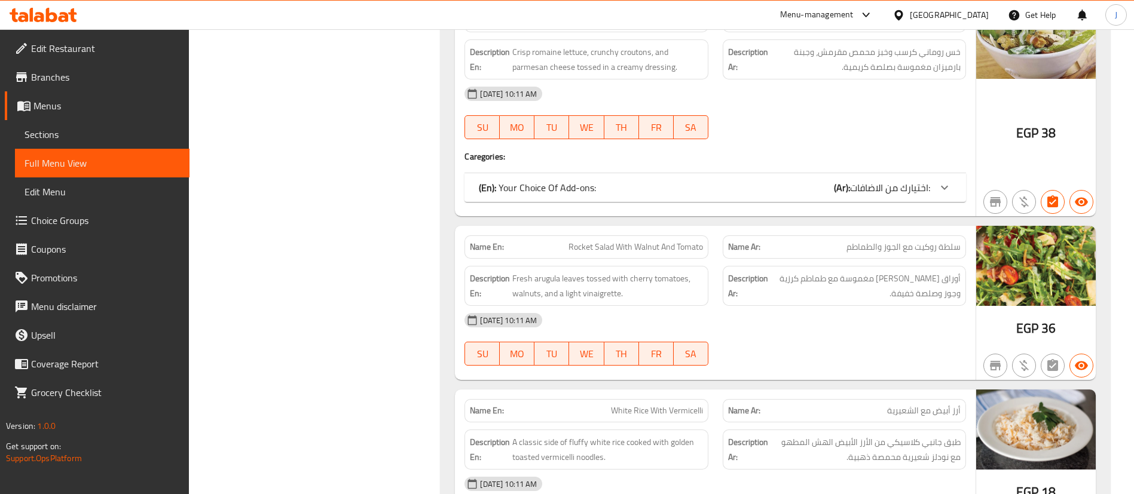
click at [720, 251] on div "Name Ar: سلطة روكيت مع الجوز والطماطم" at bounding box center [844, 247] width 258 height 38
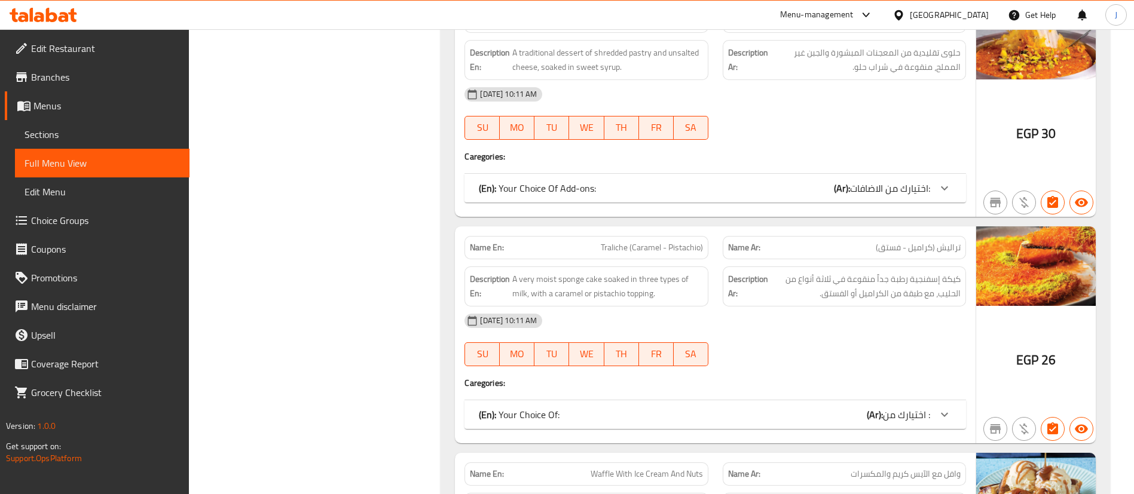
click at [705, 174] on div "(En): Your Choice Of Add-ons: (Ar): اختيارك من الاضافات:" at bounding box center [714, 188] width 501 height 29
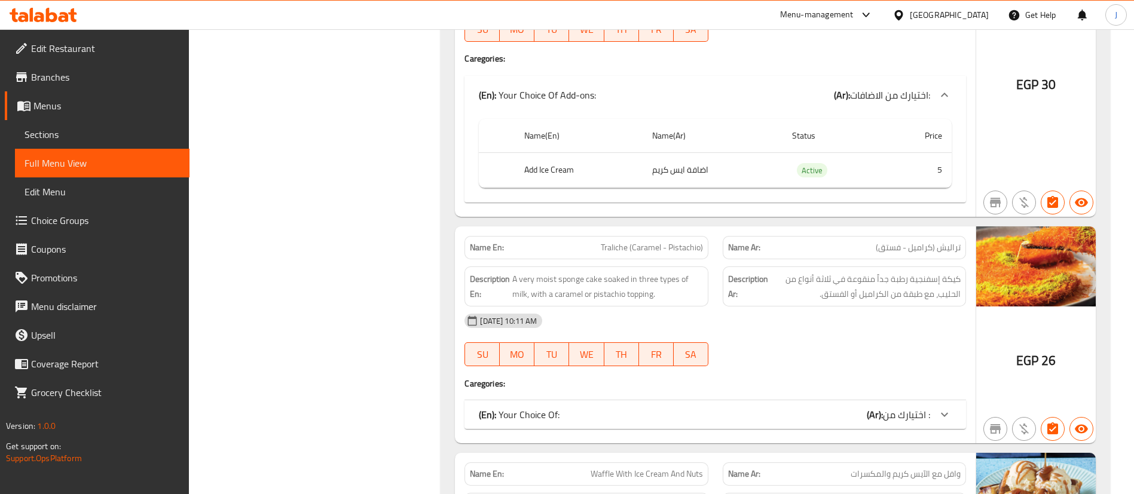
scroll to position [12689, 0]
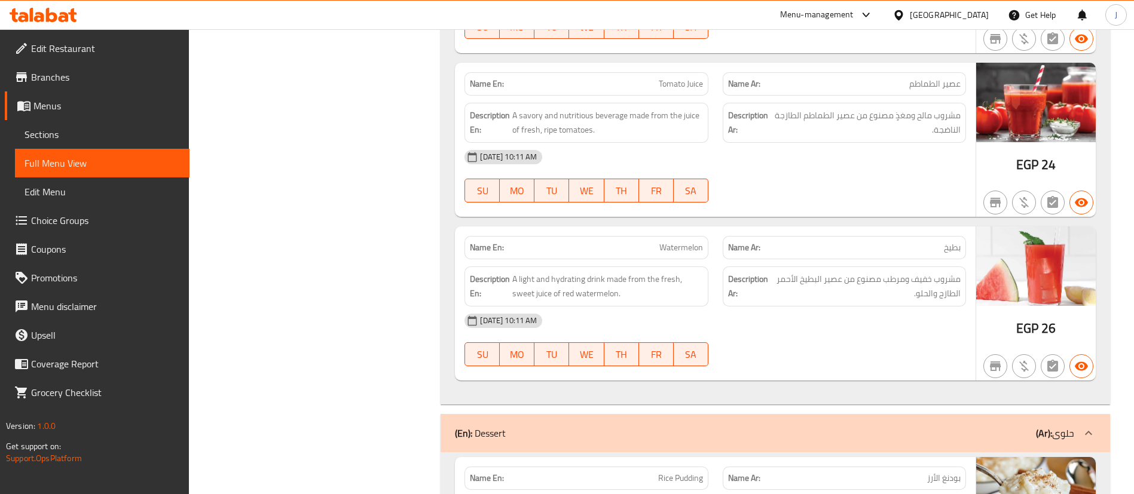
click at [771, 248] on p "Name Ar: بطيخ" at bounding box center [844, 247] width 233 height 13
click at [816, 192] on div "[DATE] 10:11 AM SU MO TU WE TH FR SA" at bounding box center [715, 176] width 516 height 67
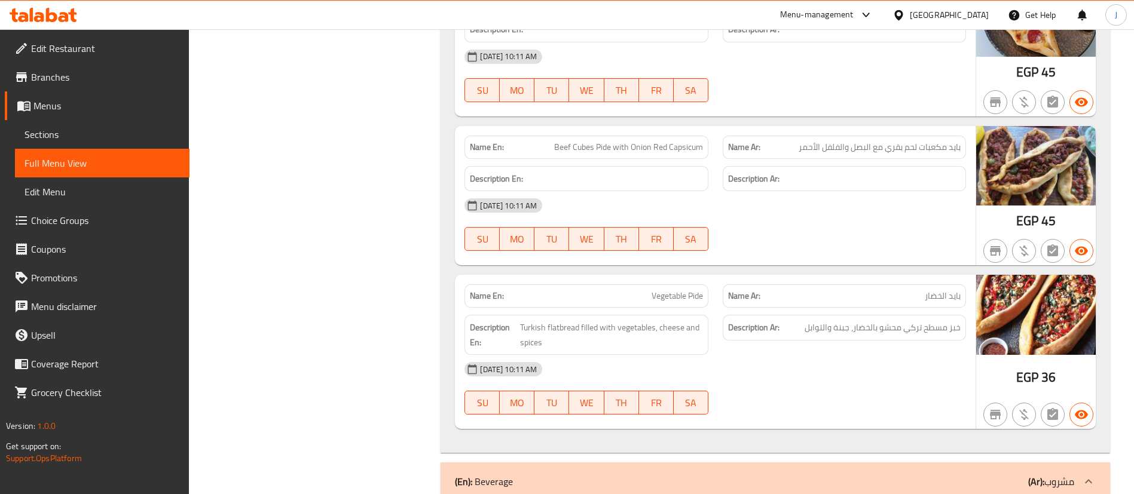
scroll to position [10047, 0]
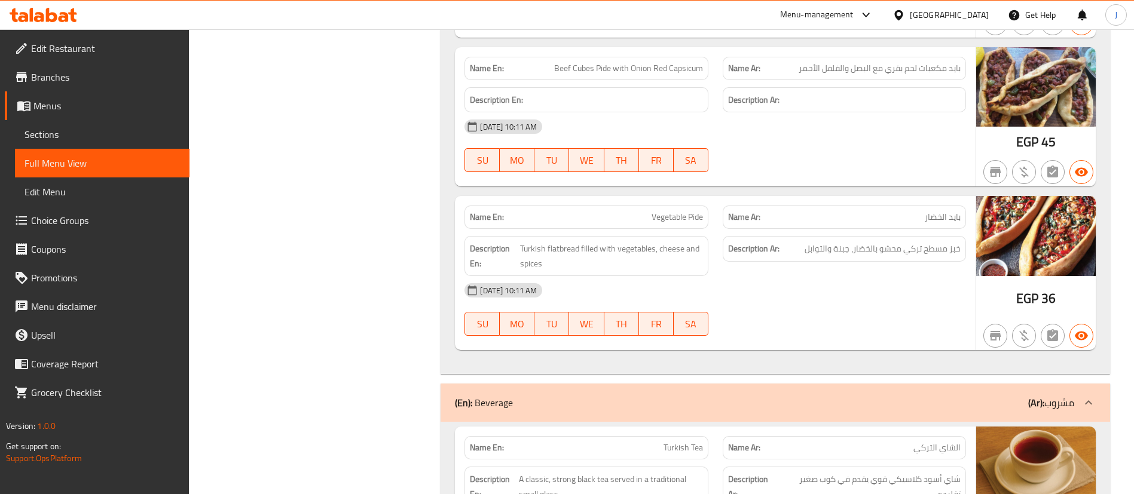
click at [703, 96] on div "Description En:" at bounding box center [585, 100] width 243 height 26
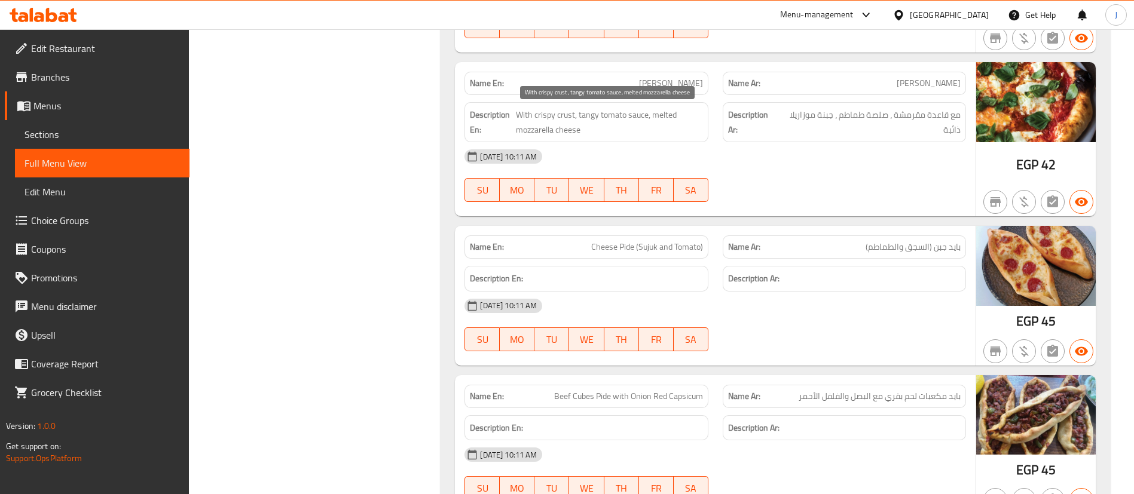
click at [663, 128] on span "With crispy crust, tangy tomato sauce, melted mozzarella cheese" at bounding box center [609, 122] width 186 height 29
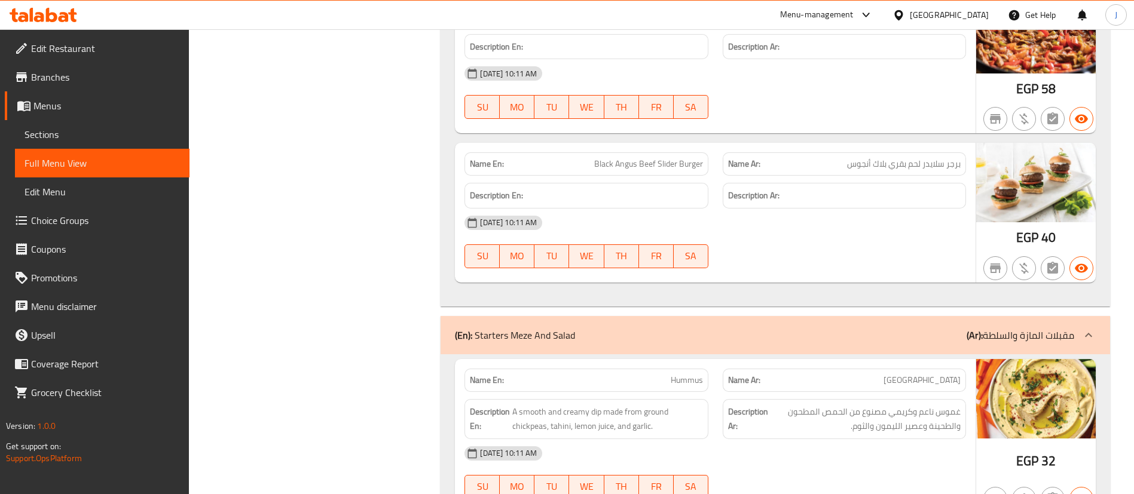
scroll to position [5948, 0]
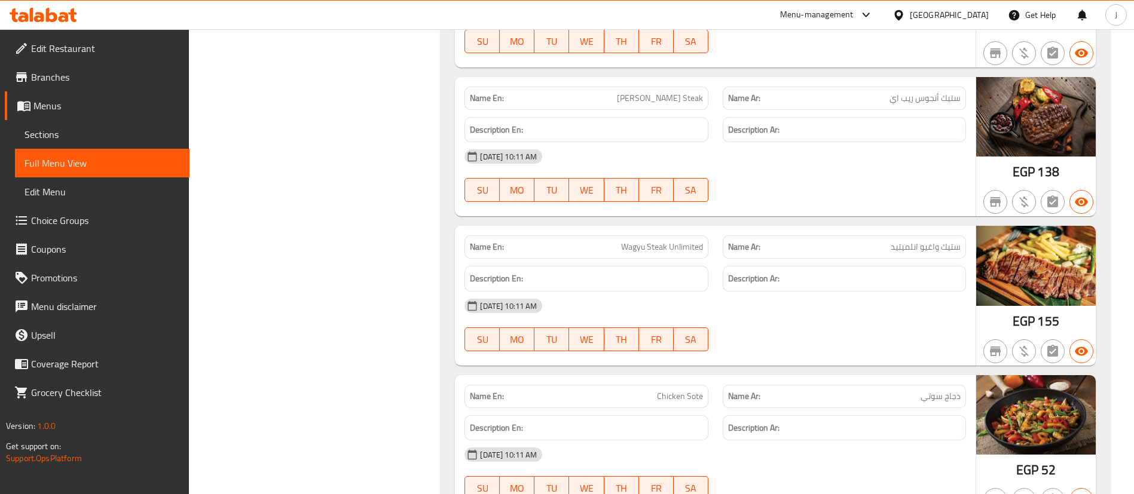
click at [952, 307] on div "[DATE] 10:11 AM" at bounding box center [715, 306] width 516 height 29
click at [562, 274] on h6 "Description En:" at bounding box center [586, 278] width 233 height 15
click at [958, 186] on div "[DATE] 10:11 AM SU MO TU WE TH FR SA" at bounding box center [715, 175] width 516 height 67
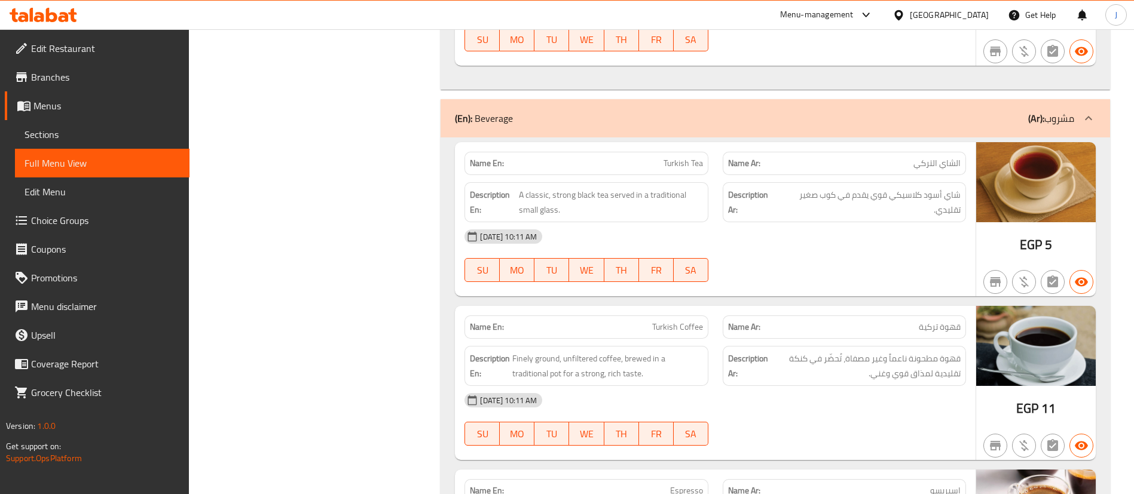
scroll to position [10337, 0]
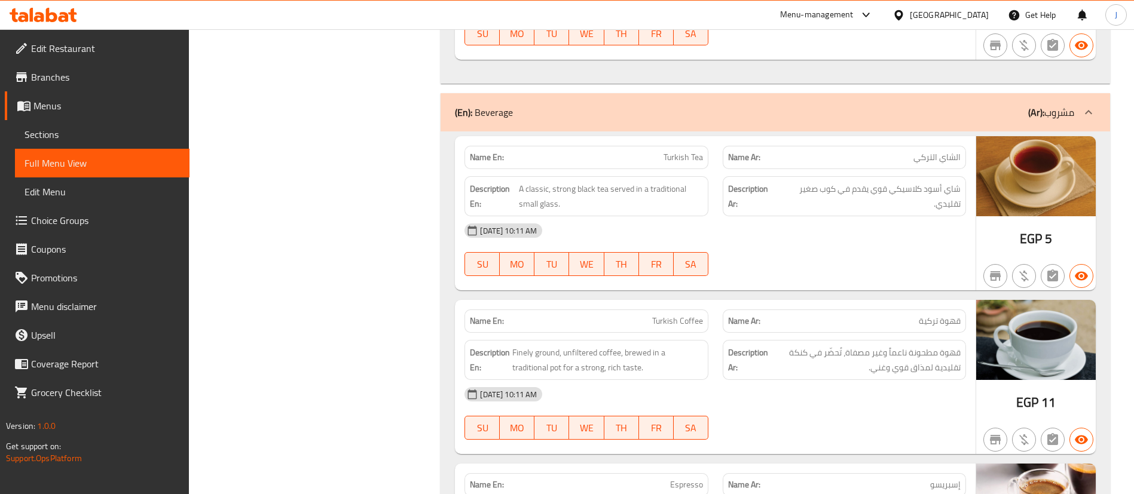
click at [937, 273] on div at bounding box center [844, 276] width 258 height 14
click at [671, 189] on span "A classic, strong black tea served in a traditional small glass." at bounding box center [611, 196] width 184 height 29
